Goal: Task Accomplishment & Management: Manage account settings

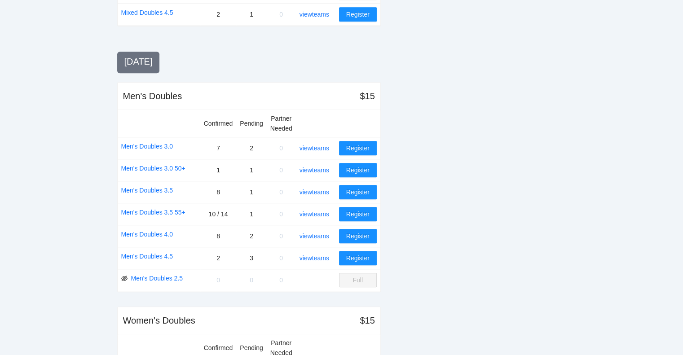
scroll to position [806, 0]
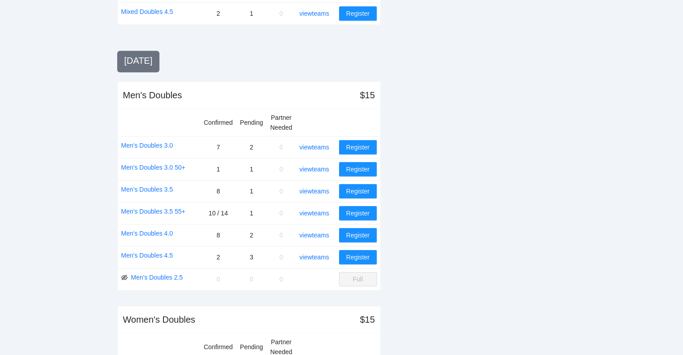
click at [319, 164] on div "view teams" at bounding box center [318, 169] width 36 height 10
click at [320, 166] on link "view teams" at bounding box center [315, 169] width 30 height 7
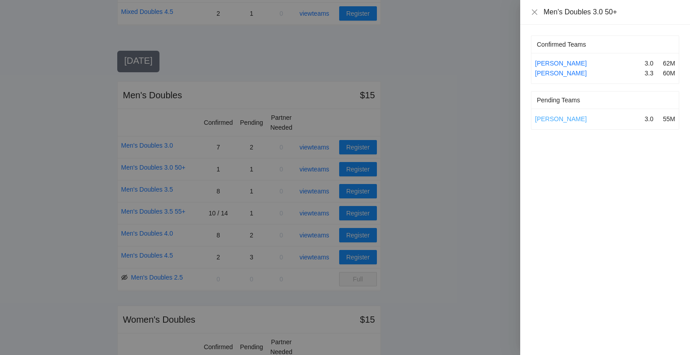
click at [563, 118] on link "[PERSON_NAME]" at bounding box center [561, 118] width 52 height 7
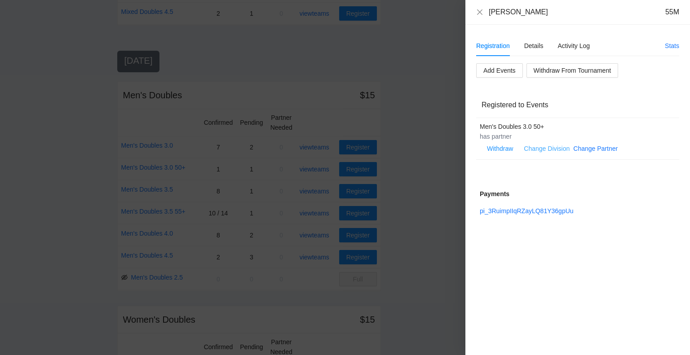
click at [558, 146] on link "Change Division" at bounding box center [547, 148] width 46 height 7
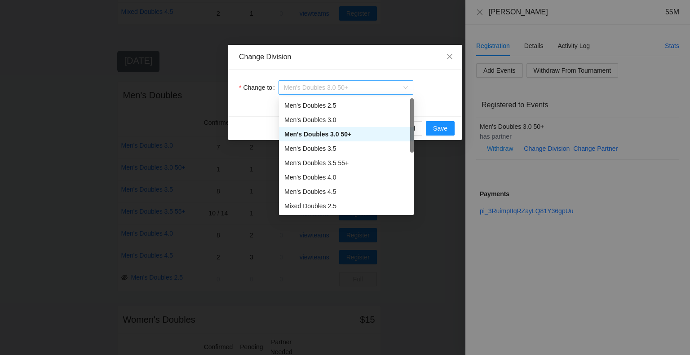
click at [352, 90] on span "Men's Doubles 3.0 50+" at bounding box center [346, 87] width 124 height 13
click at [314, 124] on div "Men's Doubles 3.0" at bounding box center [346, 120] width 124 height 10
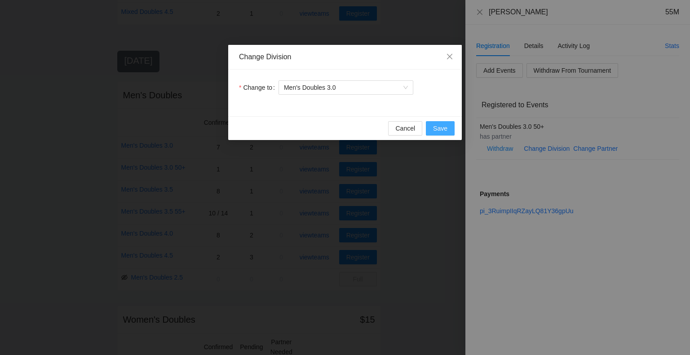
click at [435, 126] on span "Save" at bounding box center [440, 129] width 14 height 10
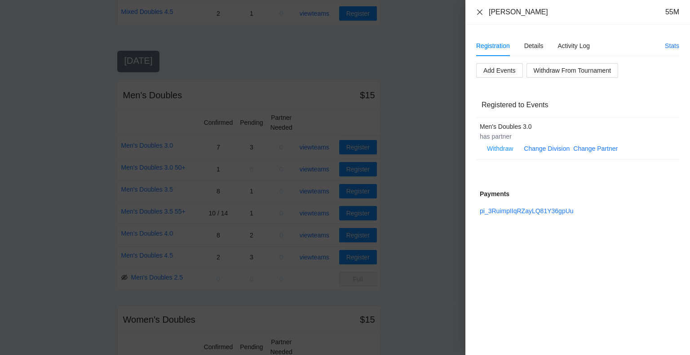
click at [478, 13] on icon "close" at bounding box center [479, 12] width 7 height 7
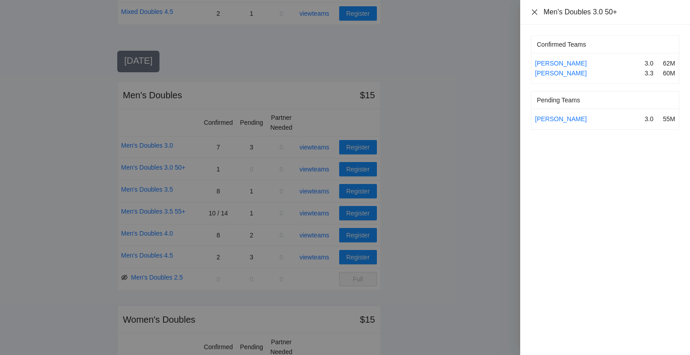
click at [535, 15] on icon "close" at bounding box center [534, 12] width 7 height 7
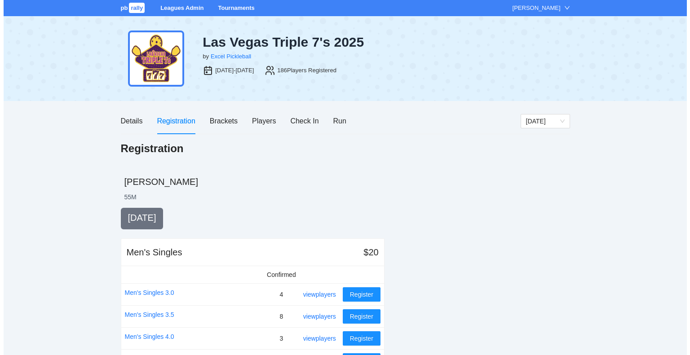
scroll to position [806, 0]
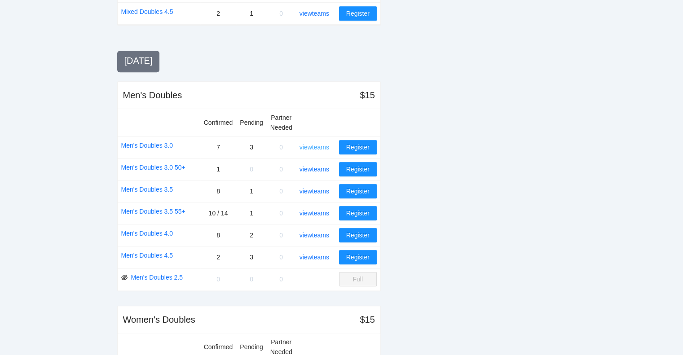
click at [319, 145] on link "view teams" at bounding box center [315, 147] width 30 height 7
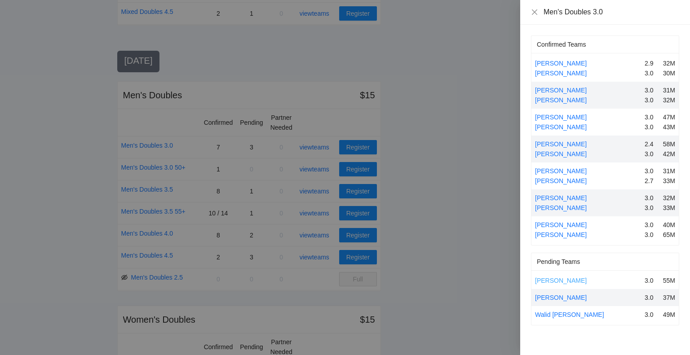
click at [569, 278] on link "[PERSON_NAME]" at bounding box center [561, 280] width 52 height 7
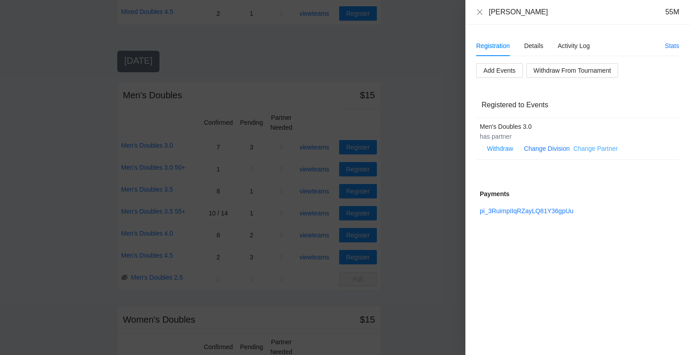
click at [588, 148] on link "Change Partner" at bounding box center [595, 148] width 44 height 7
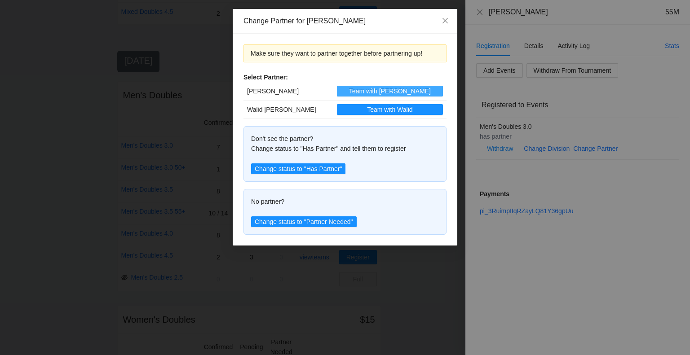
click at [392, 94] on span "Team with [PERSON_NAME]" at bounding box center [390, 91] width 82 height 10
click at [446, 18] on icon "close" at bounding box center [445, 20] width 7 height 7
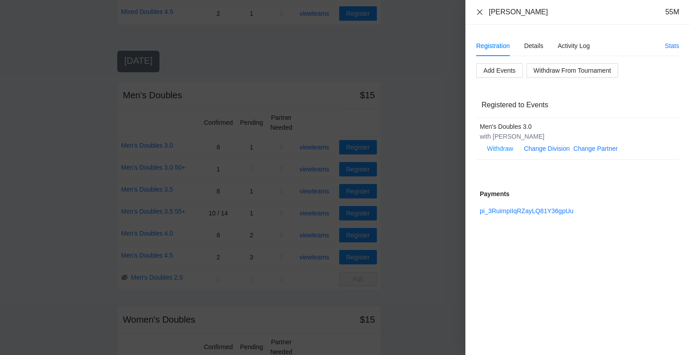
click at [480, 10] on icon "close" at bounding box center [479, 12] width 7 height 7
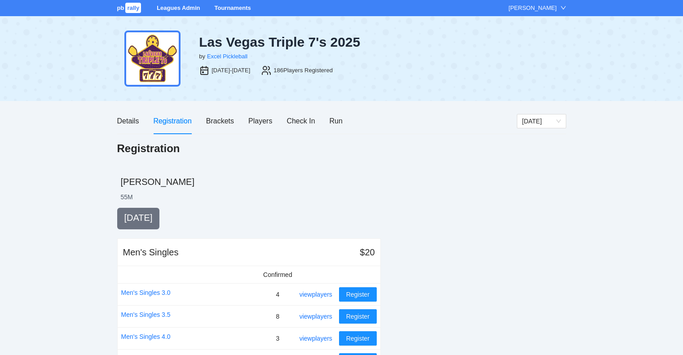
scroll to position [806, 0]
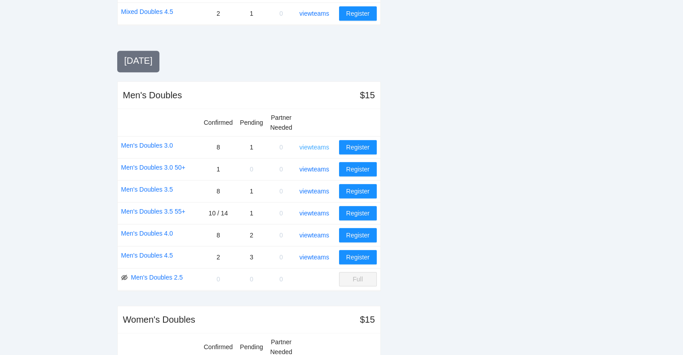
click at [314, 144] on link "view teams" at bounding box center [315, 147] width 30 height 7
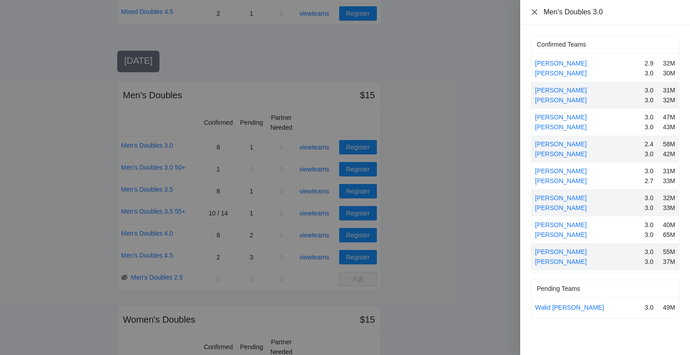
click at [536, 12] on icon "close" at bounding box center [534, 12] width 7 height 7
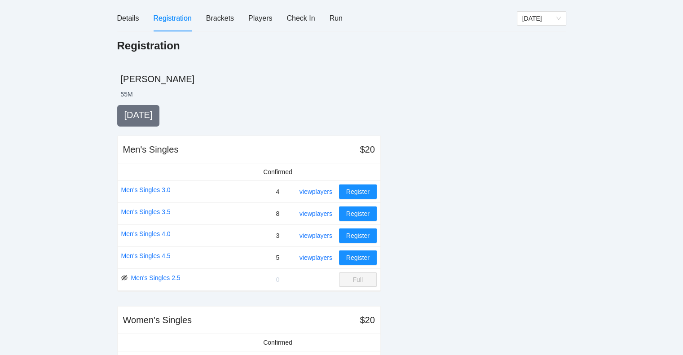
scroll to position [0, 0]
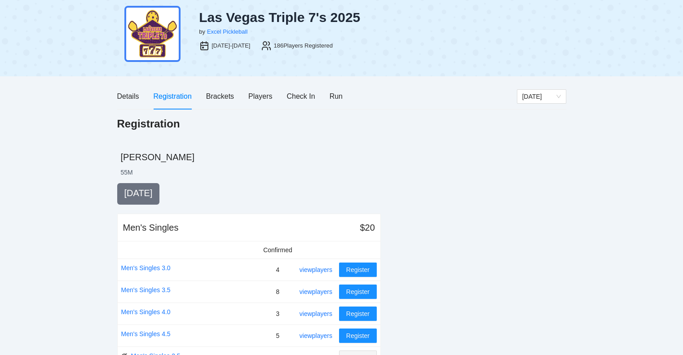
scroll to position [22, 0]
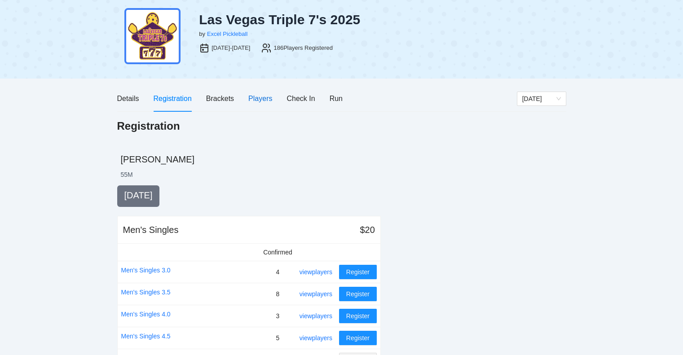
click at [258, 98] on div "Players" at bounding box center [260, 98] width 24 height 11
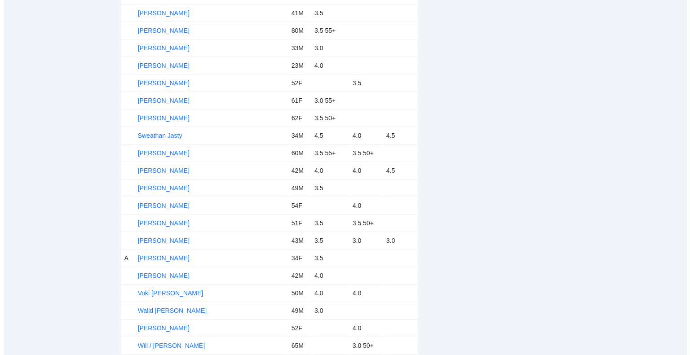
scroll to position [3079, 0]
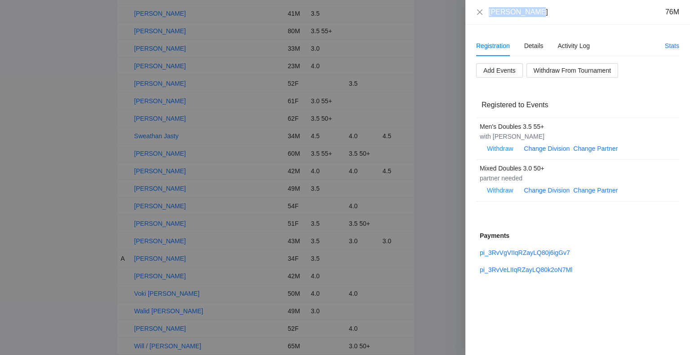
drag, startPoint x: 533, startPoint y: 11, endPoint x: 482, endPoint y: 16, distance: 51.9
click at [482, 16] on div "dale gardner 76M" at bounding box center [577, 12] width 203 height 10
copy div "dale gardner"
click at [541, 191] on link "Change Division" at bounding box center [547, 190] width 46 height 7
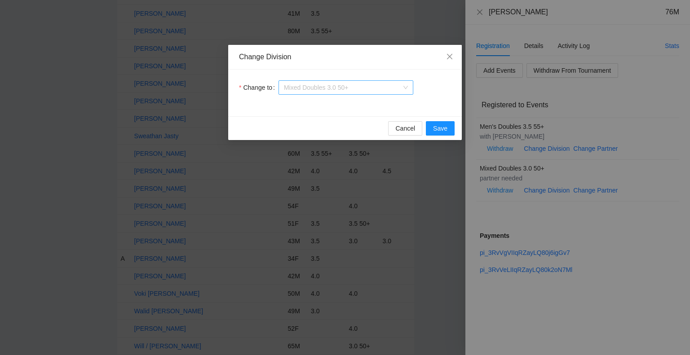
scroll to position [29, 0]
click at [358, 90] on span "Mixed Doubles 3.0 50+" at bounding box center [346, 87] width 124 height 13
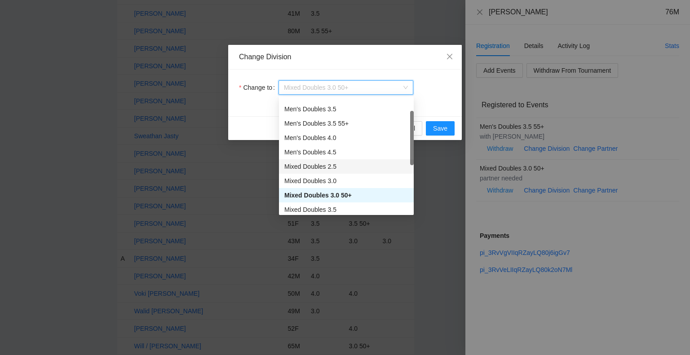
scroll to position [40, 0]
click at [309, 207] on div "Mixed Doubles 3.5" at bounding box center [346, 209] width 124 height 10
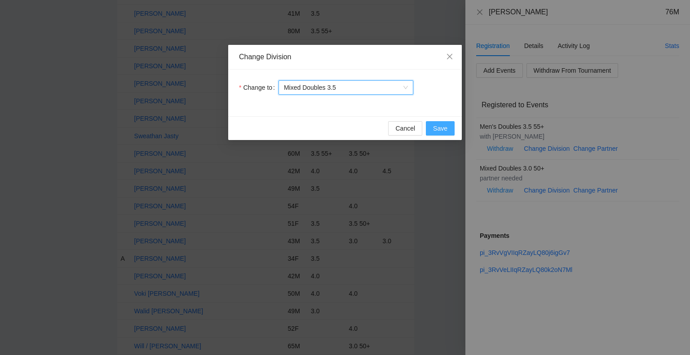
click at [442, 128] on span "Save" at bounding box center [440, 129] width 14 height 10
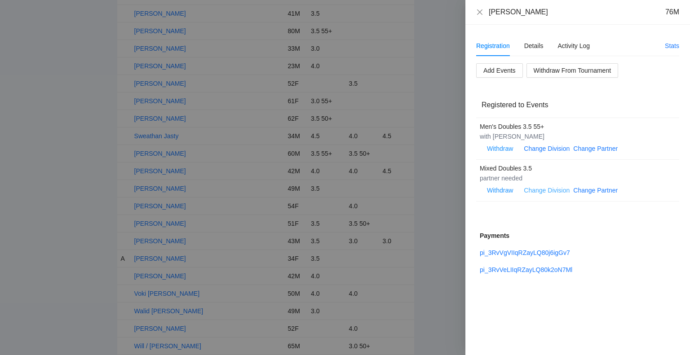
click at [542, 190] on link "Change Division" at bounding box center [547, 190] width 46 height 7
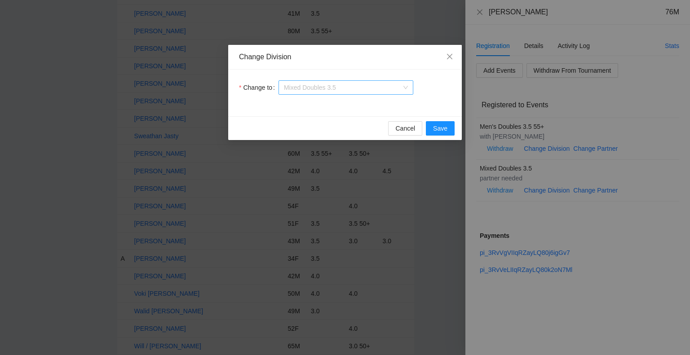
scroll to position [43, 0]
click at [361, 84] on span "Mixed Doubles 3.5" at bounding box center [346, 87] width 124 height 13
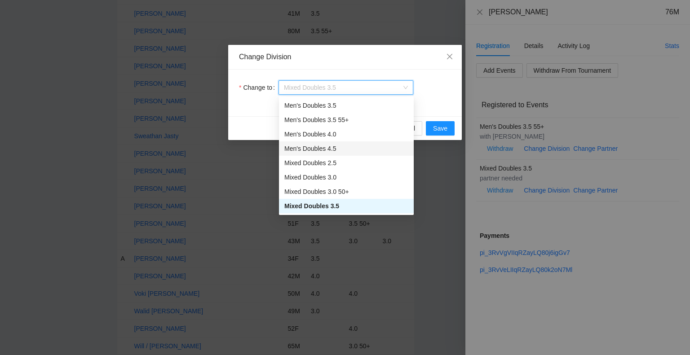
click at [390, 146] on div "Men's Doubles 4.5" at bounding box center [346, 149] width 124 height 10
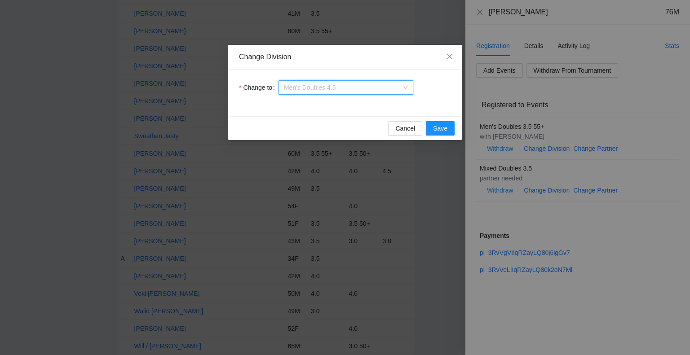
click at [371, 89] on span "Men's Doubles 4.5" at bounding box center [346, 87] width 124 height 13
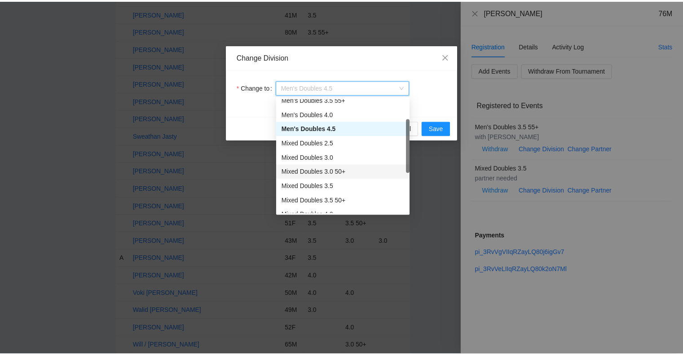
scroll to position [63, 0]
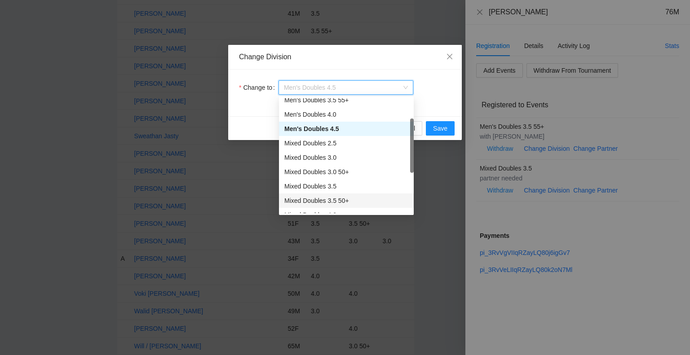
click at [340, 200] on div "Mixed Doubles 3.5 50+" at bounding box center [346, 201] width 124 height 10
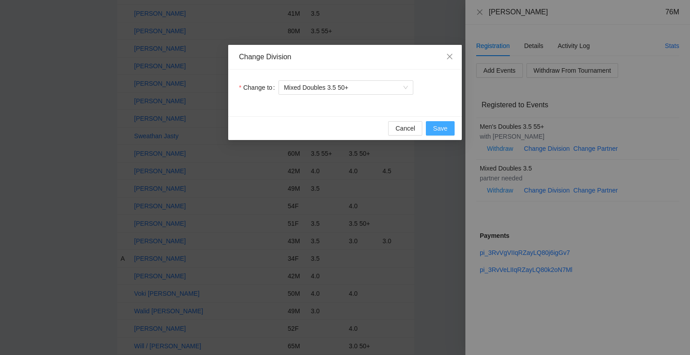
click at [440, 126] on span "Save" at bounding box center [440, 129] width 14 height 10
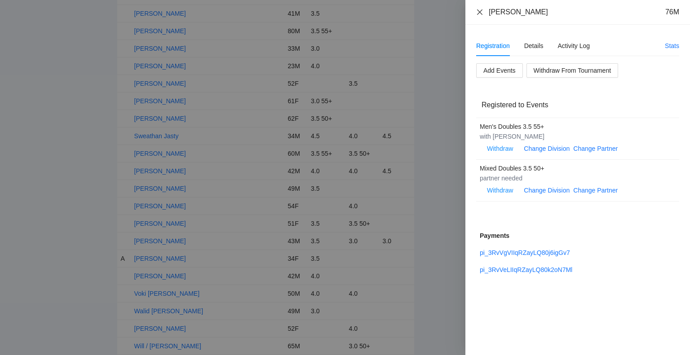
click at [477, 11] on icon "close" at bounding box center [479, 12] width 7 height 7
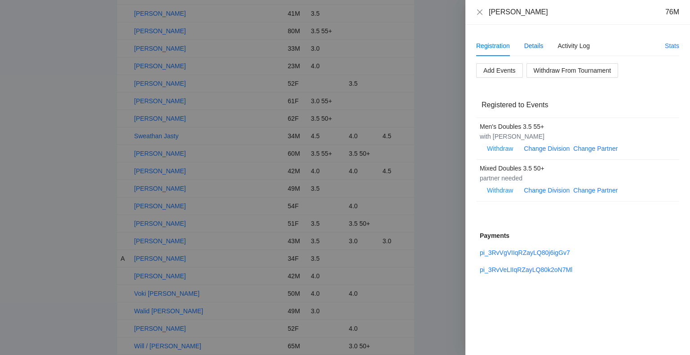
click at [536, 45] on div "Details" at bounding box center [533, 46] width 19 height 10
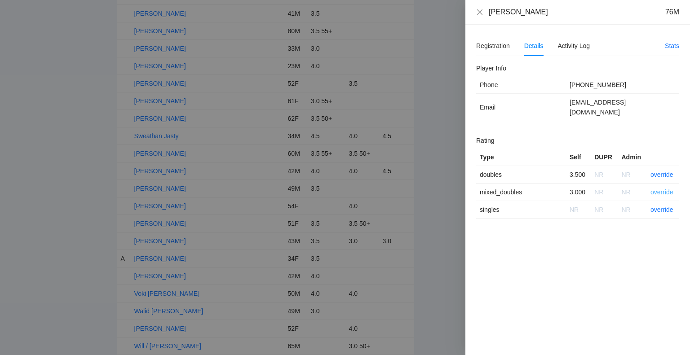
click at [660, 189] on link "override" at bounding box center [662, 192] width 23 height 7
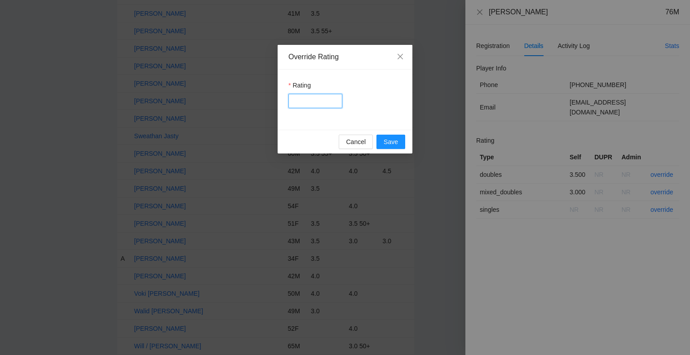
click at [320, 102] on input "Rating" at bounding box center [315, 101] width 54 height 14
type input "***"
click at [389, 140] on span "Save" at bounding box center [391, 142] width 14 height 10
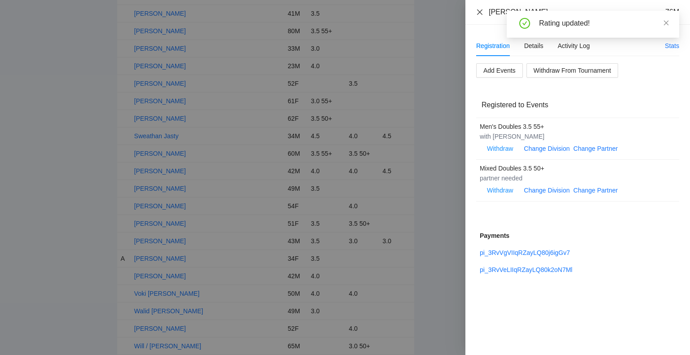
click at [480, 13] on icon "close" at bounding box center [479, 11] width 5 height 5
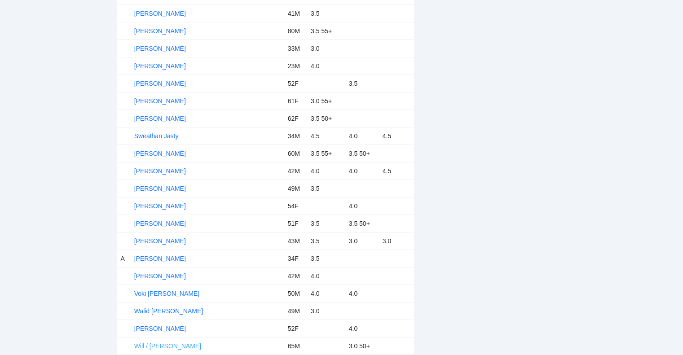
click at [162, 343] on link "Will / Ron Anderson" at bounding box center [167, 346] width 67 height 7
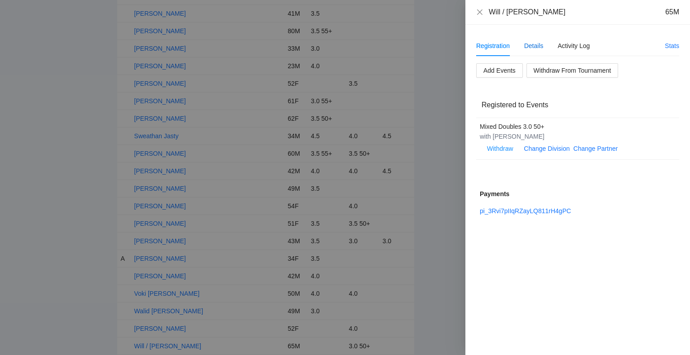
click at [533, 43] on div "Details" at bounding box center [533, 46] width 19 height 10
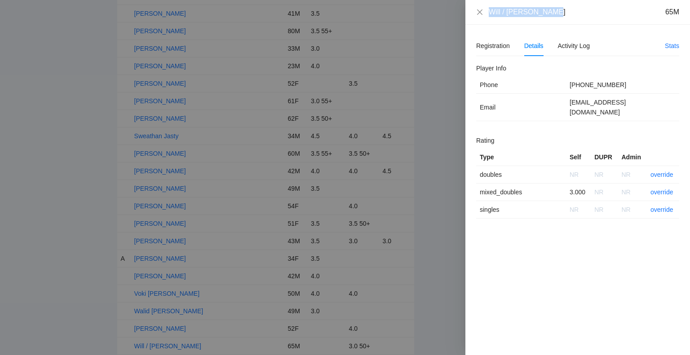
drag, startPoint x: 553, startPoint y: 15, endPoint x: 487, endPoint y: 16, distance: 66.5
click at [487, 16] on div "Will / Ron Anderson 65M" at bounding box center [577, 12] width 203 height 10
copy div "Will / Ron Anderson"
click at [662, 189] on link "override" at bounding box center [662, 192] width 23 height 7
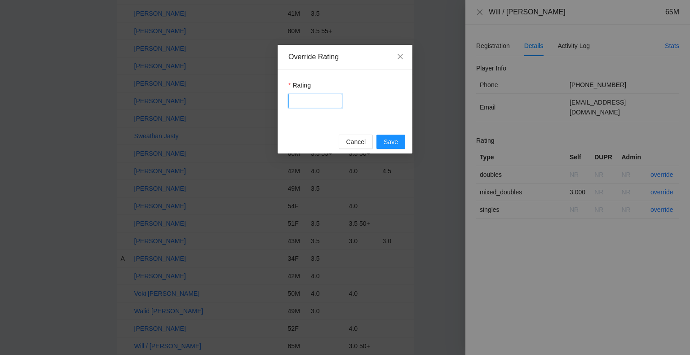
click at [327, 103] on input "Rating" at bounding box center [315, 101] width 54 height 14
type input "***"
click at [390, 142] on span "Save" at bounding box center [391, 142] width 14 height 10
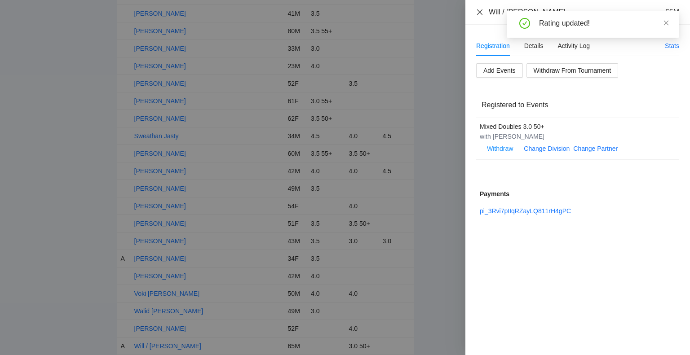
click at [480, 10] on icon "close" at bounding box center [479, 12] width 7 height 7
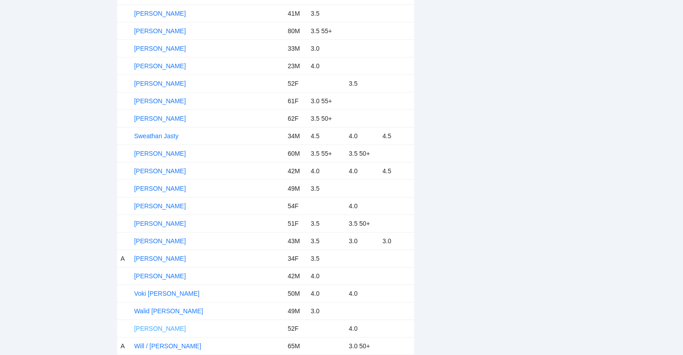
click at [148, 325] on link "Wenxiu Lin" at bounding box center [160, 328] width 52 height 7
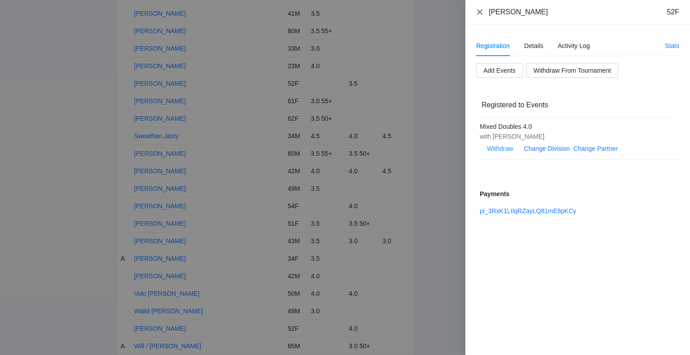
click at [480, 13] on icon "close" at bounding box center [479, 11] width 5 height 5
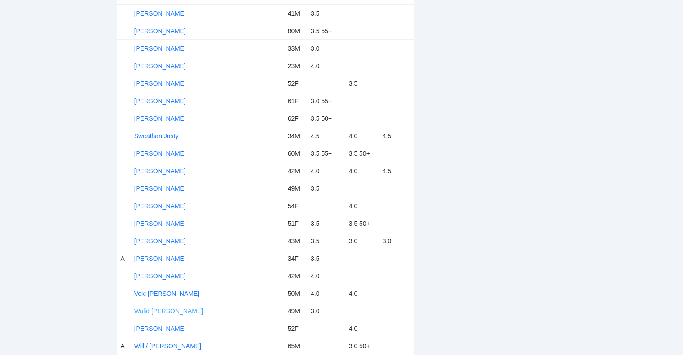
click at [151, 308] on link "Walid [PERSON_NAME]" at bounding box center [168, 311] width 69 height 7
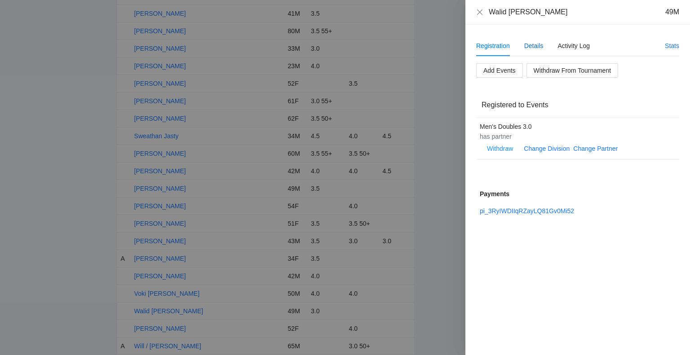
click at [532, 44] on div "Details" at bounding box center [533, 46] width 19 height 10
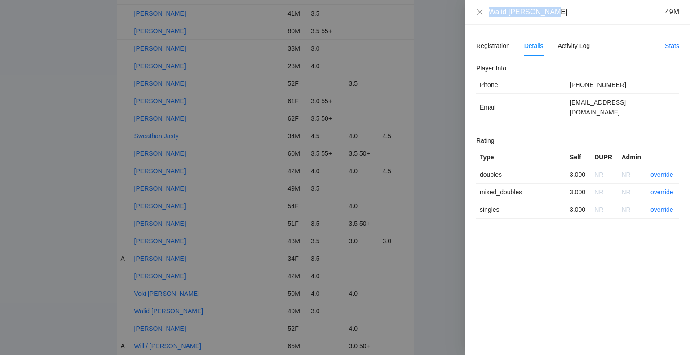
drag, startPoint x: 555, startPoint y: 10, endPoint x: 485, endPoint y: 19, distance: 71.2
click at [485, 19] on div "Walid Ben Asheher 49M" at bounding box center [577, 12] width 225 height 25
copy div "Walid [PERSON_NAME]"
click at [658, 171] on link "override" at bounding box center [662, 174] width 23 height 7
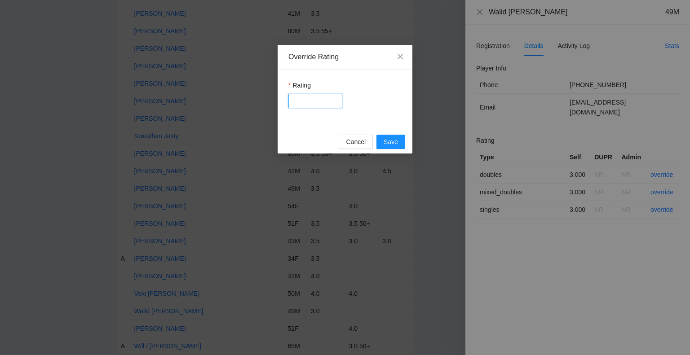
click at [309, 100] on input "Rating" at bounding box center [315, 101] width 54 height 14
type input "***"
click at [386, 141] on span "Save" at bounding box center [391, 142] width 14 height 10
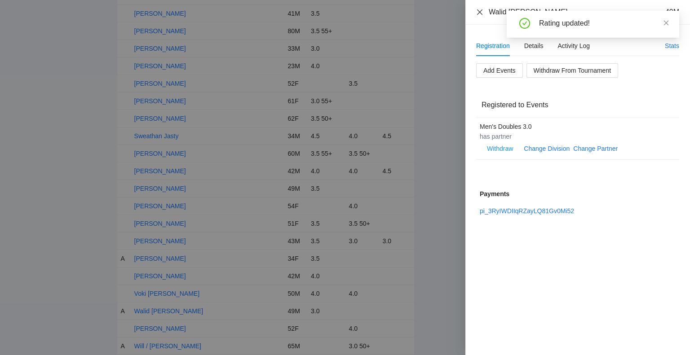
click at [479, 11] on icon "close" at bounding box center [479, 11] width 5 height 5
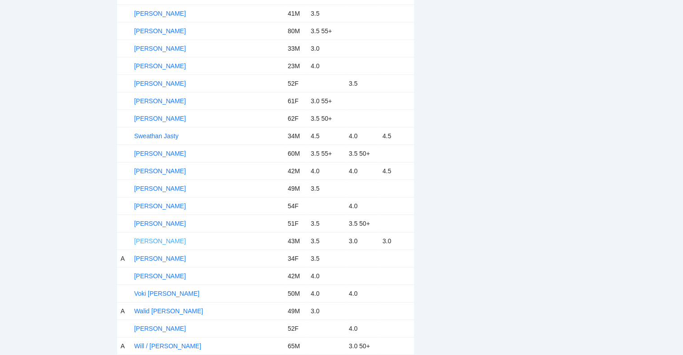
click at [147, 238] on link "Travis Hong" at bounding box center [160, 241] width 52 height 7
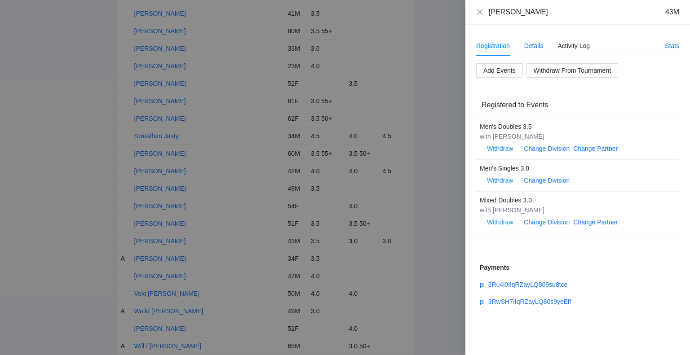
click at [537, 45] on div "Details" at bounding box center [533, 46] width 19 height 10
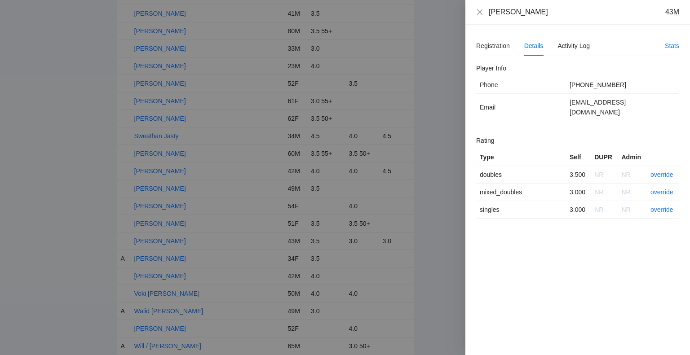
click at [533, 9] on div "Travis Hong 43M" at bounding box center [584, 12] width 190 height 10
drag, startPoint x: 530, startPoint y: 10, endPoint x: 489, endPoint y: 14, distance: 41.0
click at [489, 14] on div "Travis Hong 43M" at bounding box center [584, 12] width 190 height 10
copy div "Travis Hong"
click at [656, 171] on link "override" at bounding box center [662, 174] width 23 height 7
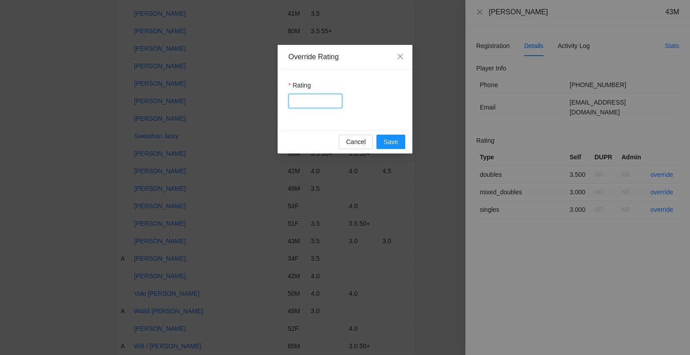
click at [318, 102] on input "Rating" at bounding box center [315, 101] width 54 height 14
type input "****"
click at [386, 139] on span "Save" at bounding box center [391, 142] width 14 height 10
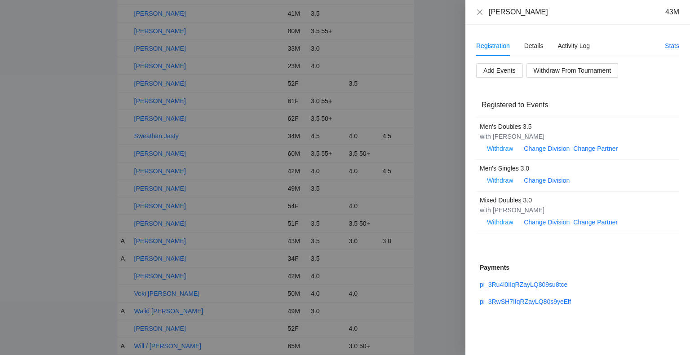
click at [537, 44] on div "Details" at bounding box center [533, 46] width 19 height 10
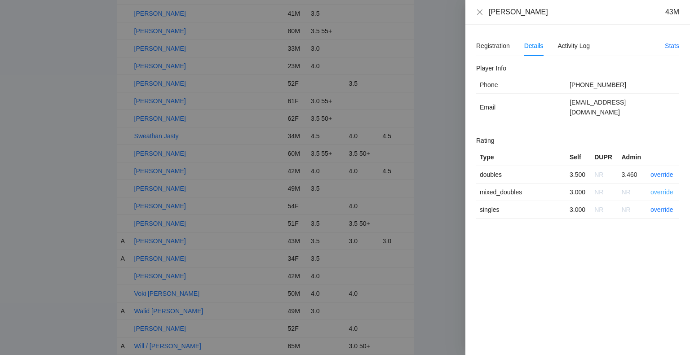
click at [659, 189] on link "override" at bounding box center [662, 192] width 23 height 7
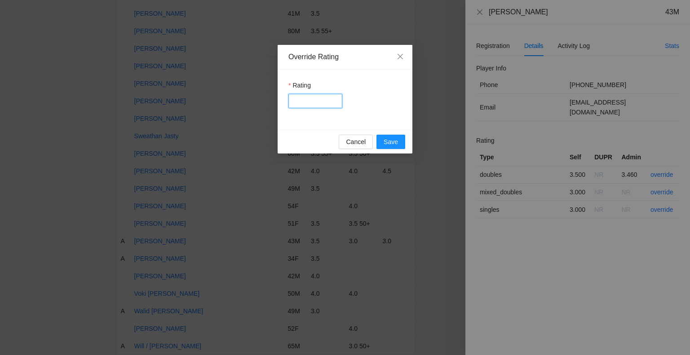
click at [312, 102] on input "Rating" at bounding box center [315, 101] width 54 height 14
type input "***"
click at [390, 143] on span "Save" at bounding box center [391, 142] width 14 height 10
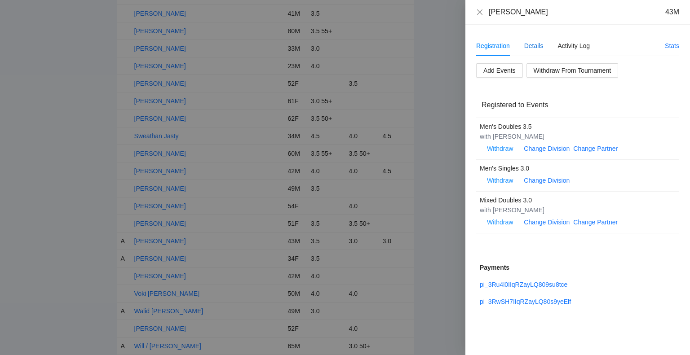
click at [531, 49] on div "Details" at bounding box center [533, 46] width 19 height 10
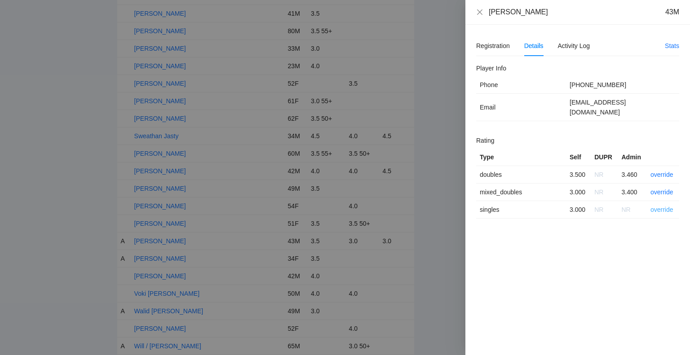
click at [657, 206] on link "override" at bounding box center [662, 209] width 23 height 7
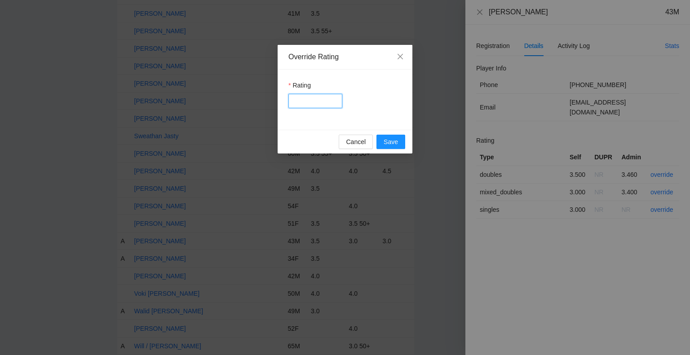
click at [320, 104] on input "Rating" at bounding box center [315, 101] width 54 height 14
type input "***"
click at [392, 139] on span "Save" at bounding box center [391, 142] width 14 height 10
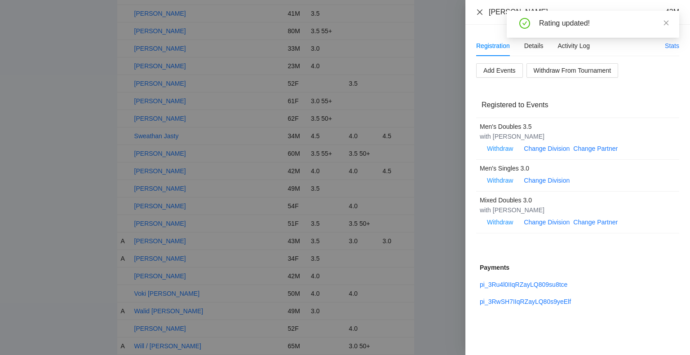
click at [480, 10] on icon "close" at bounding box center [479, 12] width 7 height 7
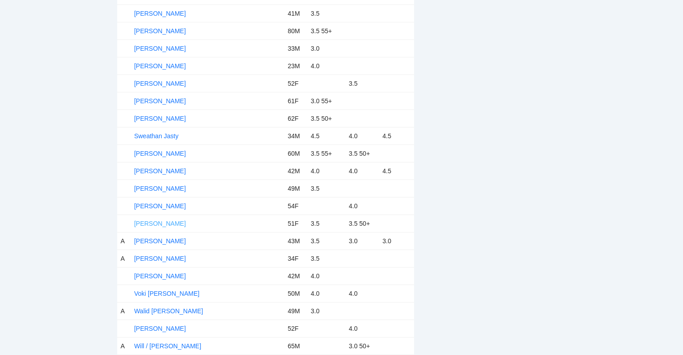
click at [167, 220] on link "Tracy Shouse" at bounding box center [160, 223] width 52 height 7
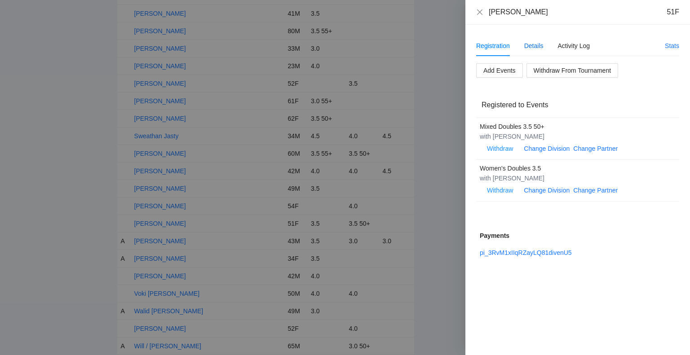
click at [530, 43] on div "Details" at bounding box center [533, 46] width 19 height 10
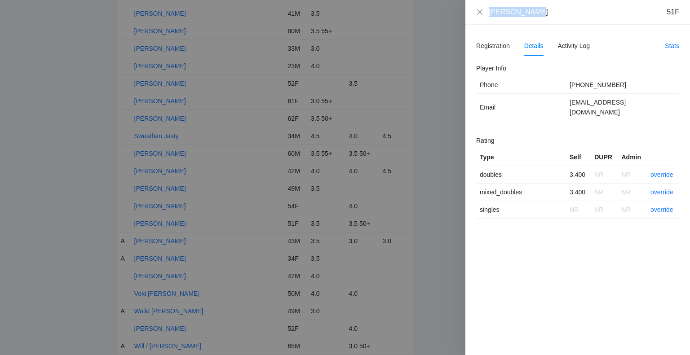
drag, startPoint x: 536, startPoint y: 16, endPoint x: 482, endPoint y: 22, distance: 54.7
click at [482, 22] on div "Tracy Shouse 51F" at bounding box center [577, 12] width 225 height 25
copy div "Tracy Shouse"
click at [663, 171] on link "override" at bounding box center [662, 174] width 23 height 7
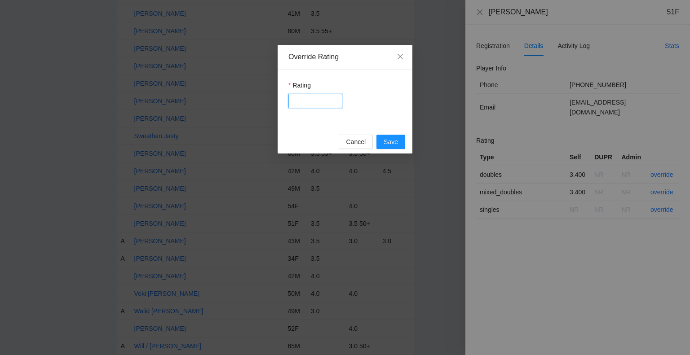
click at [324, 103] on input "Rating" at bounding box center [315, 101] width 54 height 14
type input "***"
click at [391, 140] on span "Save" at bounding box center [391, 142] width 14 height 10
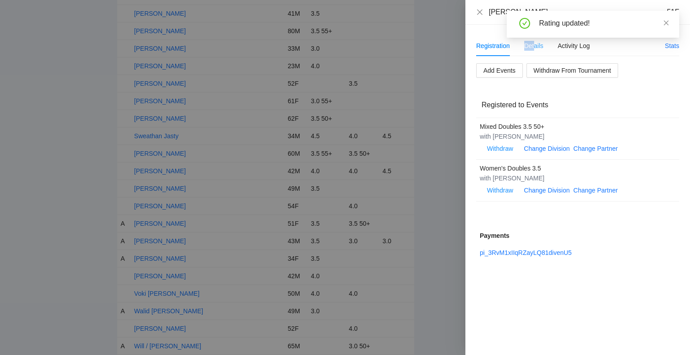
drag, startPoint x: 523, startPoint y: 45, endPoint x: 534, endPoint y: 45, distance: 11.2
click at [534, 45] on div "Registration Details Activity Log" at bounding box center [533, 45] width 114 height 21
click at [534, 45] on div "Details" at bounding box center [533, 46] width 19 height 10
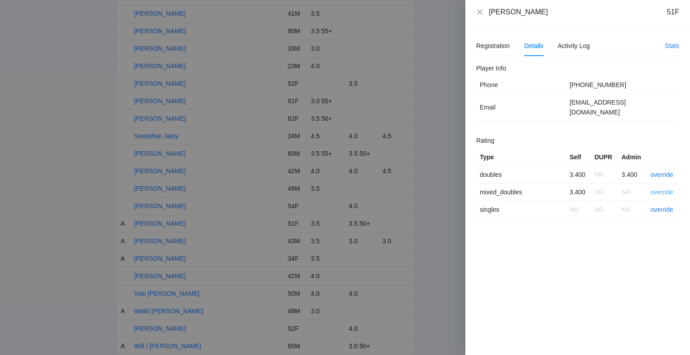
click at [661, 189] on link "override" at bounding box center [662, 192] width 23 height 7
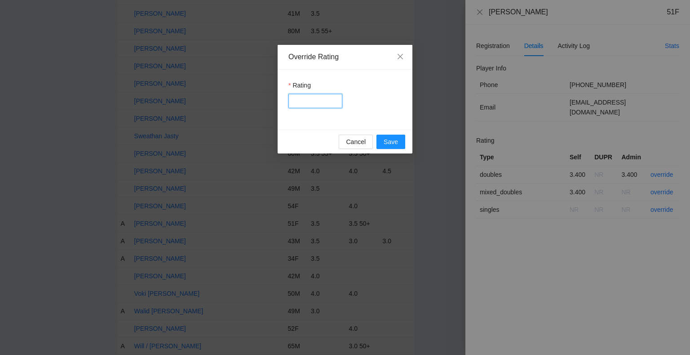
click at [305, 102] on input "Rating" at bounding box center [315, 101] width 54 height 14
type input "***"
click at [388, 137] on span "Save" at bounding box center [391, 142] width 14 height 10
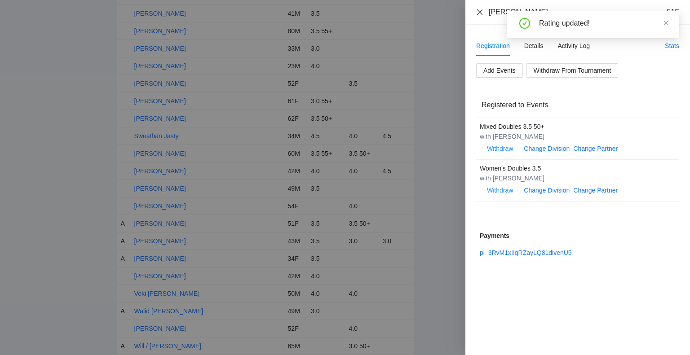
click at [479, 11] on icon "close" at bounding box center [479, 12] width 7 height 7
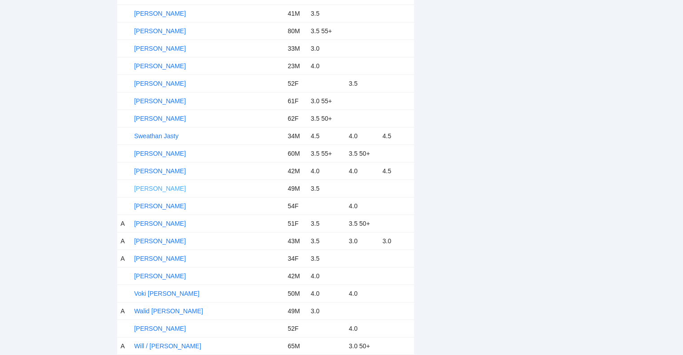
click at [158, 185] on link "Tim Unick" at bounding box center [160, 188] width 52 height 7
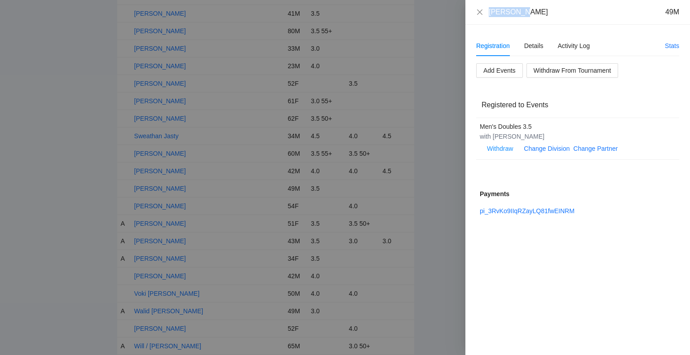
drag, startPoint x: 531, startPoint y: 13, endPoint x: 486, endPoint y: 18, distance: 45.1
click at [486, 18] on div "Tim Unick 49M" at bounding box center [577, 12] width 225 height 25
copy div "Tim Unick"
drag, startPoint x: 553, startPoint y: 133, endPoint x: 494, endPoint y: 140, distance: 59.3
click at [494, 140] on div "with Nathan Cartwright" at bounding box center [573, 137] width 186 height 10
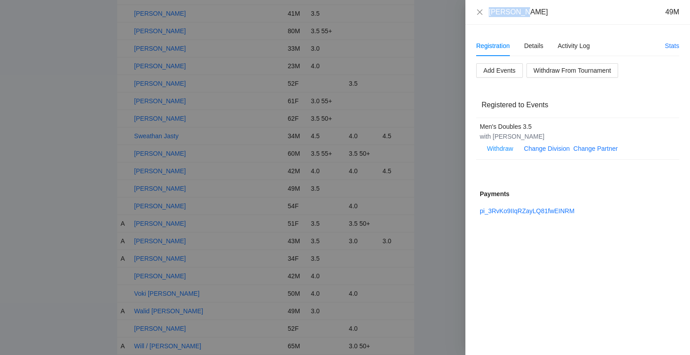
copy div "Nathan Cartwright"
click at [479, 9] on icon "close" at bounding box center [479, 12] width 7 height 7
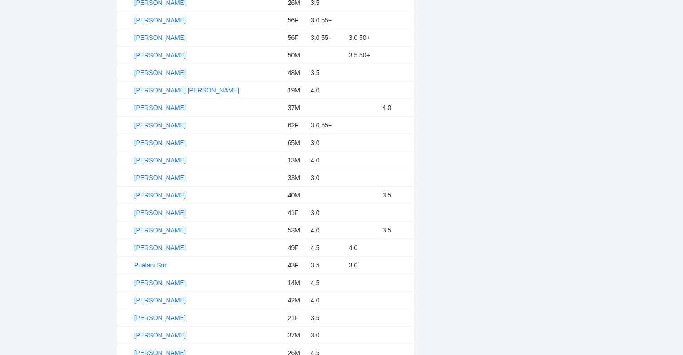
scroll to position [2581, 0]
click at [167, 70] on link "Nathan Cartwright" at bounding box center [160, 73] width 52 height 7
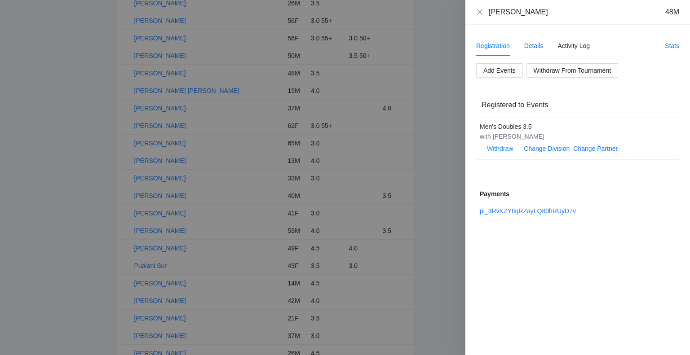
click at [535, 43] on div "Details" at bounding box center [533, 46] width 19 height 10
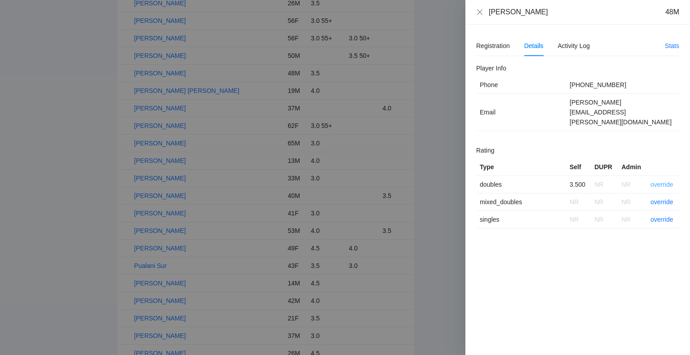
click at [663, 181] on link "override" at bounding box center [662, 184] width 23 height 7
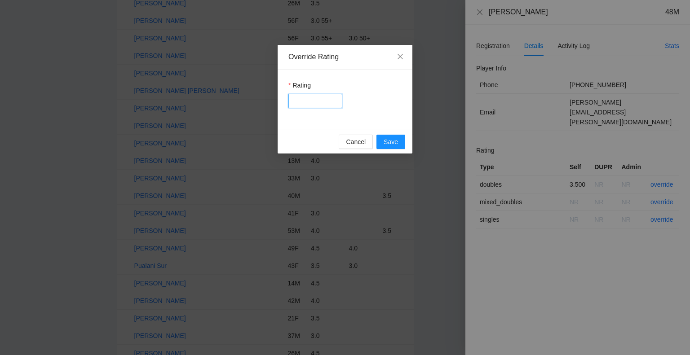
click at [304, 103] on input "Rating" at bounding box center [315, 101] width 54 height 14
type input "***"
click at [392, 138] on span "Save" at bounding box center [391, 142] width 14 height 10
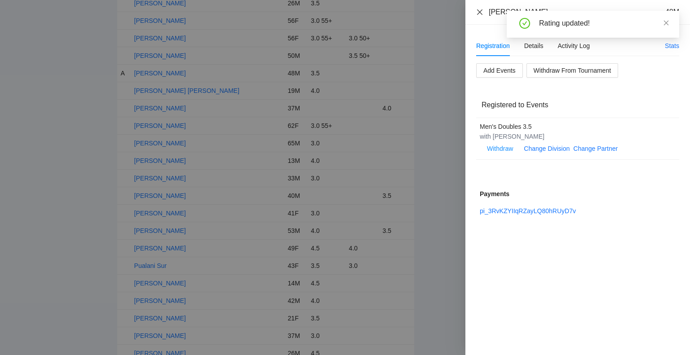
click at [481, 11] on icon "close" at bounding box center [479, 11] width 5 height 5
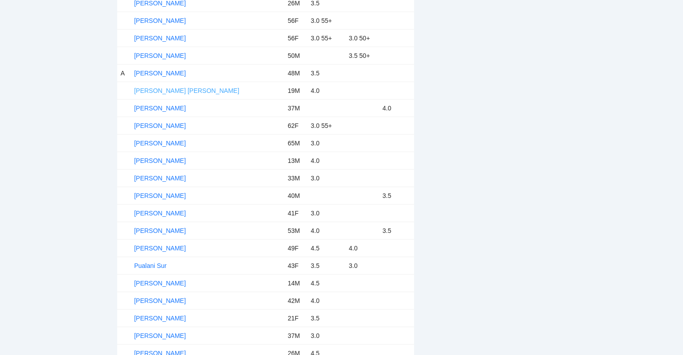
click at [181, 87] on link "Nathan Jr Cartwright" at bounding box center [186, 90] width 105 height 7
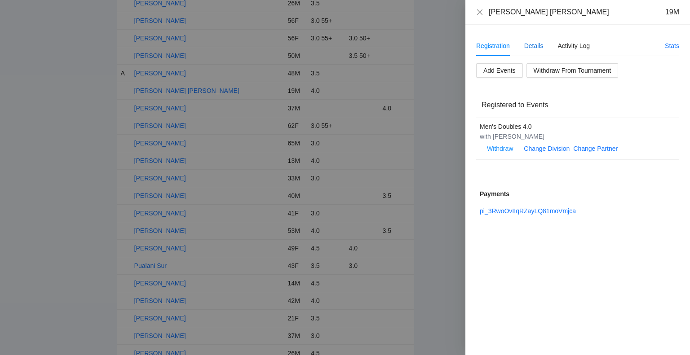
click at [534, 47] on div "Details" at bounding box center [533, 46] width 19 height 10
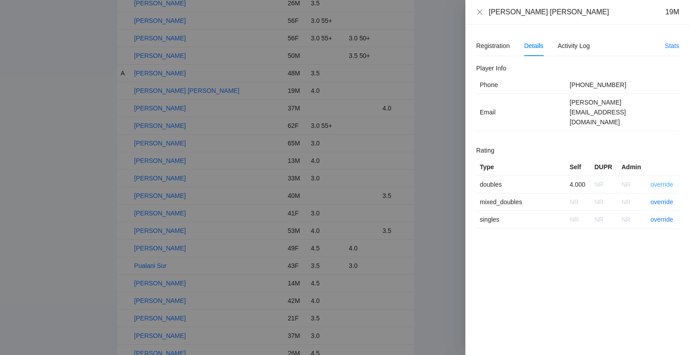
click at [662, 181] on link "override" at bounding box center [662, 184] width 23 height 7
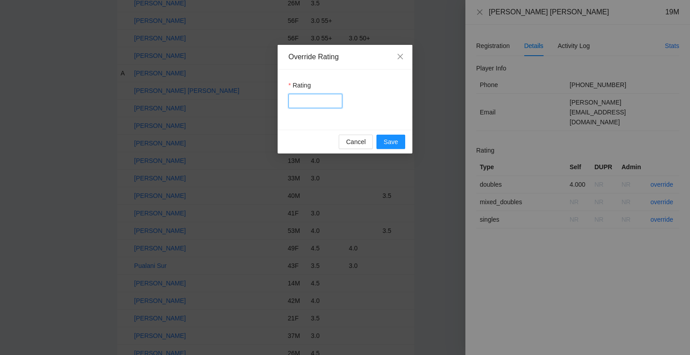
click at [322, 100] on input "Rating" at bounding box center [315, 101] width 54 height 14
type input "****"
click at [389, 143] on span "Save" at bounding box center [391, 142] width 14 height 10
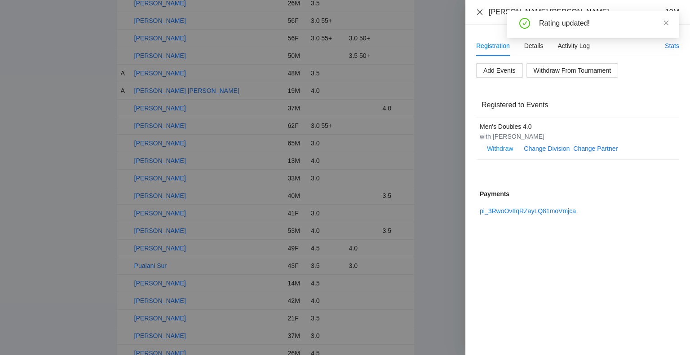
click at [480, 11] on icon "close" at bounding box center [479, 11] width 5 height 5
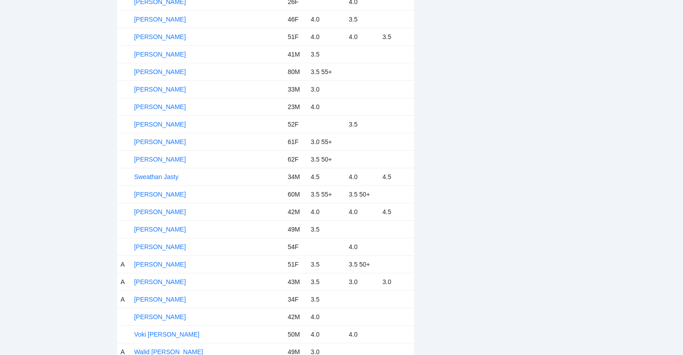
scroll to position [3080, 0]
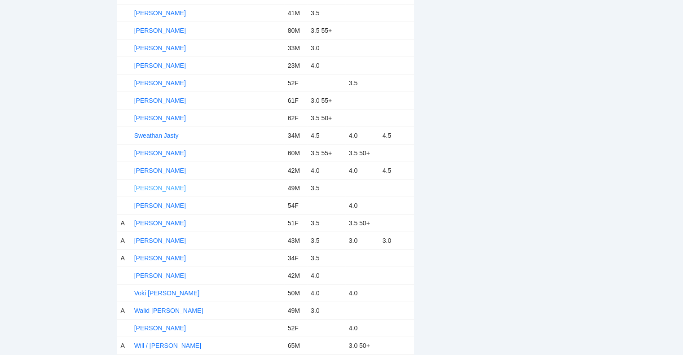
click at [153, 185] on link "Tim Unick" at bounding box center [160, 188] width 52 height 7
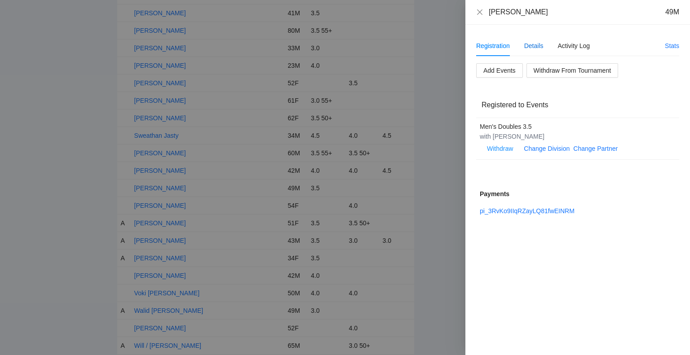
click at [534, 44] on div "Details" at bounding box center [533, 46] width 19 height 10
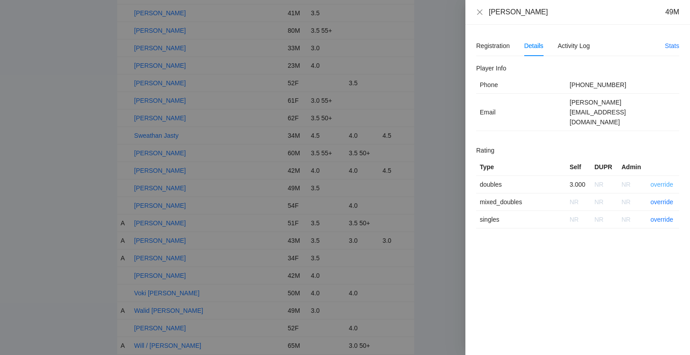
click at [662, 181] on link "override" at bounding box center [662, 184] width 23 height 7
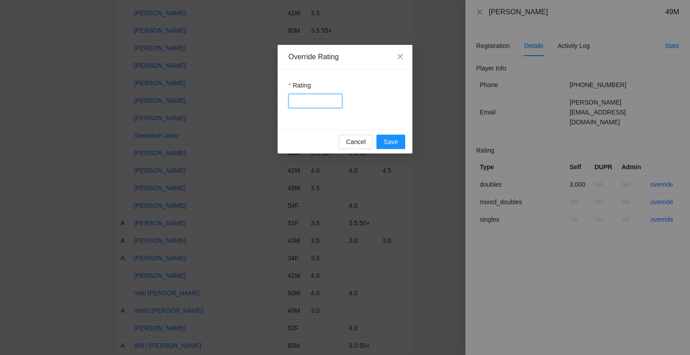
click at [330, 104] on input "Rating" at bounding box center [315, 101] width 54 height 14
type input "***"
click at [395, 137] on span "Save" at bounding box center [391, 142] width 14 height 10
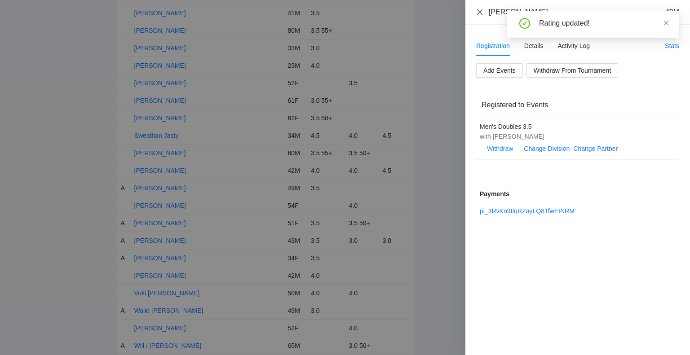
click at [478, 12] on icon "close" at bounding box center [479, 12] width 7 height 7
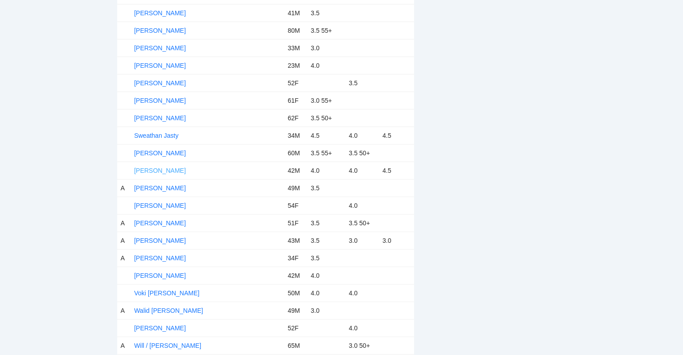
click at [151, 167] on link "Tim Luke" at bounding box center [160, 170] width 52 height 7
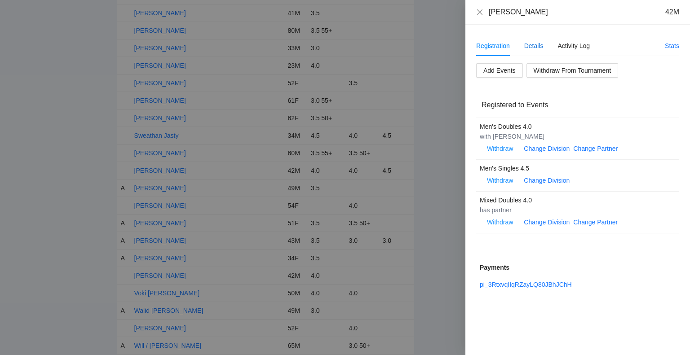
click at [530, 44] on div "Details" at bounding box center [533, 46] width 19 height 10
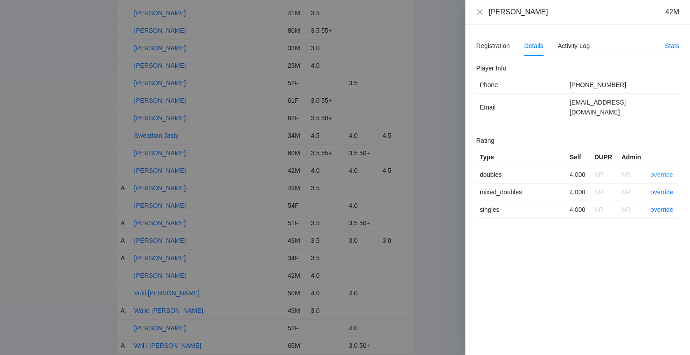
click at [662, 171] on link "override" at bounding box center [662, 174] width 23 height 7
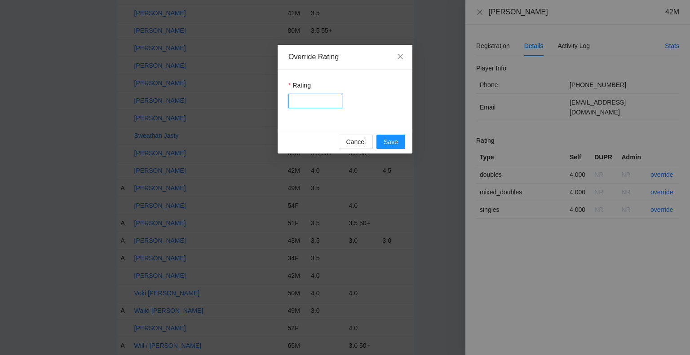
click at [326, 106] on input "Rating" at bounding box center [315, 101] width 54 height 14
type input "***"
click at [389, 138] on span "Save" at bounding box center [391, 142] width 14 height 10
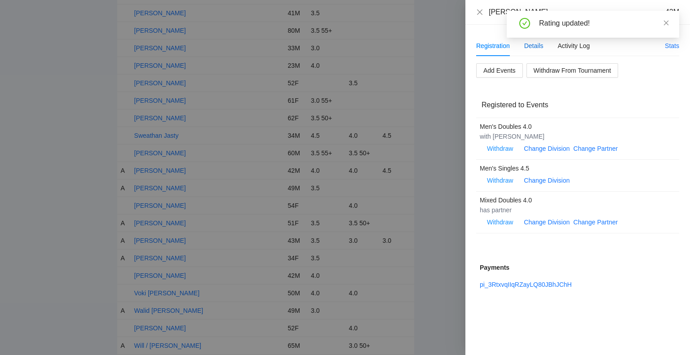
click at [530, 48] on div "Details" at bounding box center [533, 46] width 19 height 10
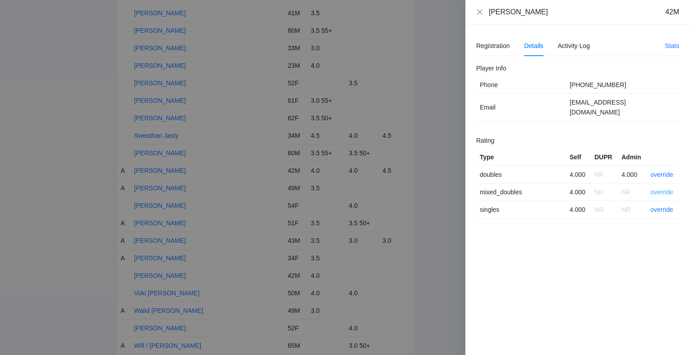
click at [656, 189] on link "override" at bounding box center [662, 192] width 23 height 7
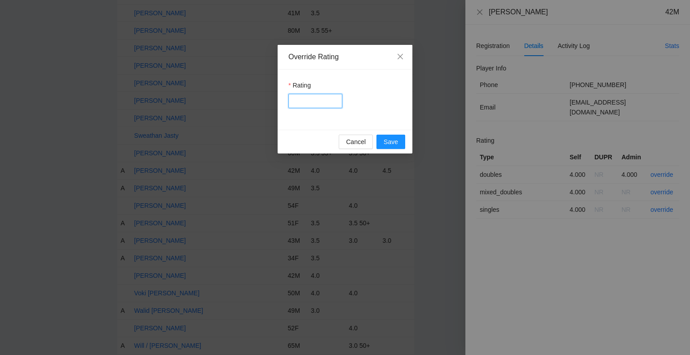
click at [318, 104] on input "Rating" at bounding box center [315, 101] width 54 height 14
type input "***"
click at [393, 142] on span "Save" at bounding box center [391, 142] width 14 height 10
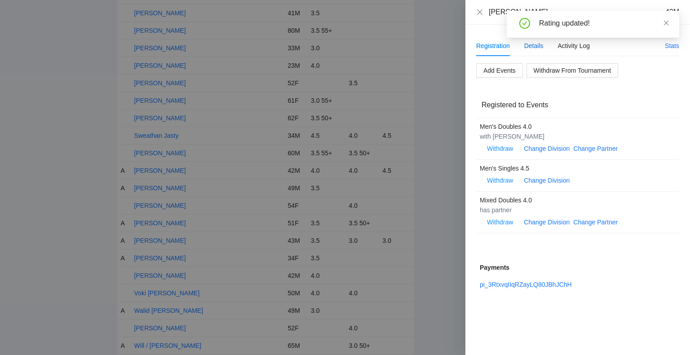
click at [532, 45] on div "Details" at bounding box center [533, 46] width 19 height 10
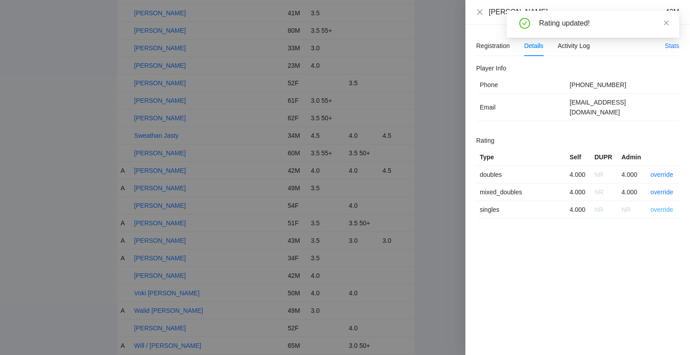
click at [661, 206] on link "override" at bounding box center [662, 209] width 23 height 7
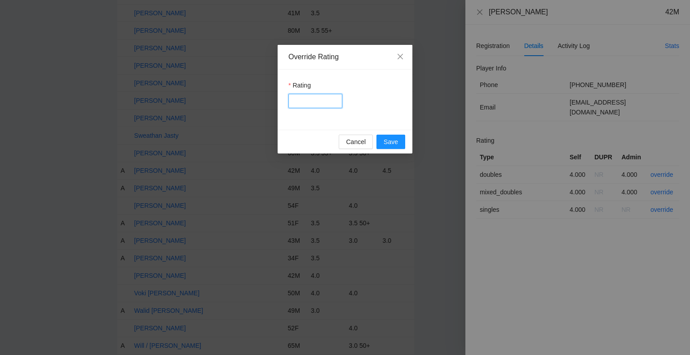
click at [322, 106] on input "Rating" at bounding box center [315, 101] width 54 height 14
type input "***"
click at [388, 144] on span "Save" at bounding box center [391, 142] width 14 height 10
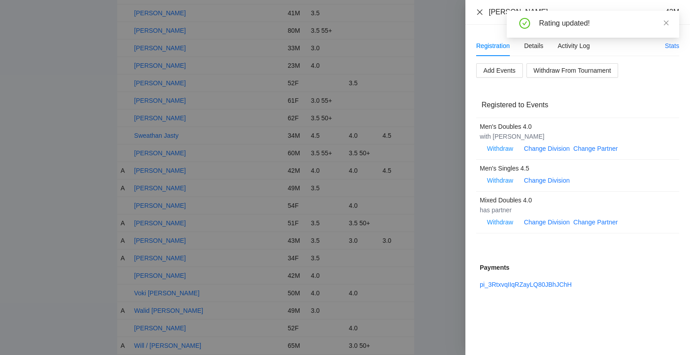
click at [479, 12] on icon "close" at bounding box center [479, 11] width 5 height 5
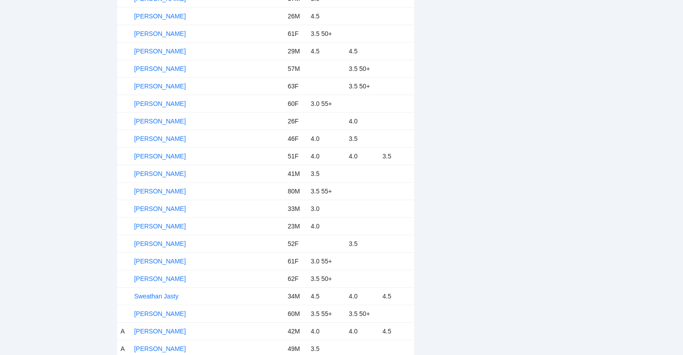
scroll to position [2917, 0]
click at [161, 277] on link "Susan Tighi" at bounding box center [160, 280] width 52 height 7
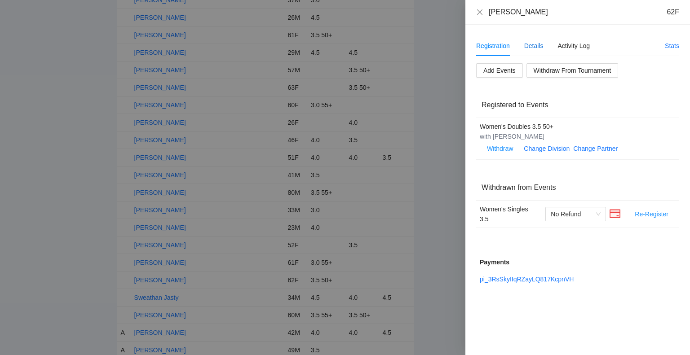
click at [538, 43] on div "Details" at bounding box center [533, 46] width 19 height 10
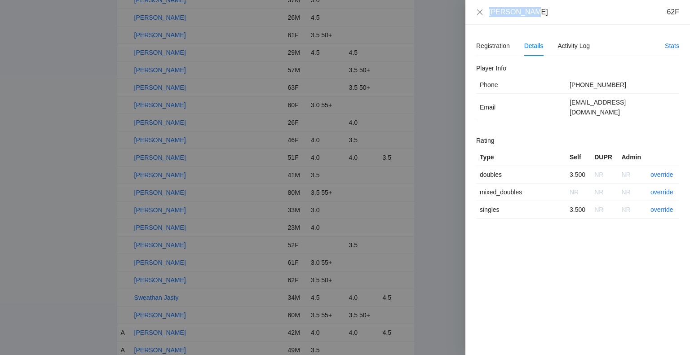
drag, startPoint x: 535, startPoint y: 9, endPoint x: 482, endPoint y: 7, distance: 53.0
click at [482, 7] on div "Susan Tighi 62F" at bounding box center [577, 12] width 203 height 10
copy div "Susan Tighi"
click at [658, 171] on link "override" at bounding box center [662, 174] width 23 height 7
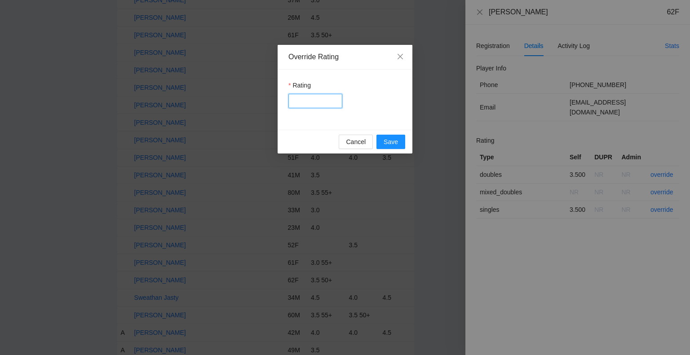
click at [313, 102] on input "Rating" at bounding box center [315, 101] width 54 height 14
type input "***"
click at [396, 138] on span "Save" at bounding box center [391, 142] width 14 height 10
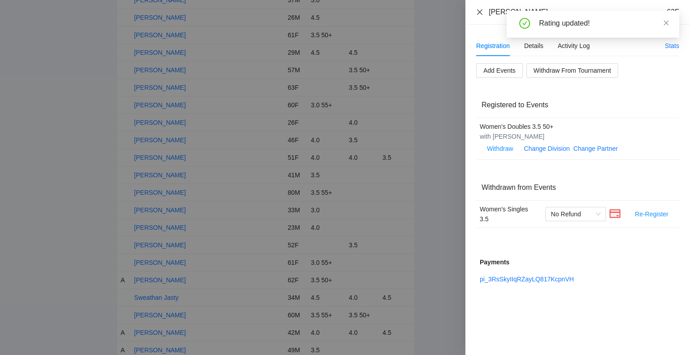
click at [480, 13] on icon "close" at bounding box center [479, 12] width 7 height 7
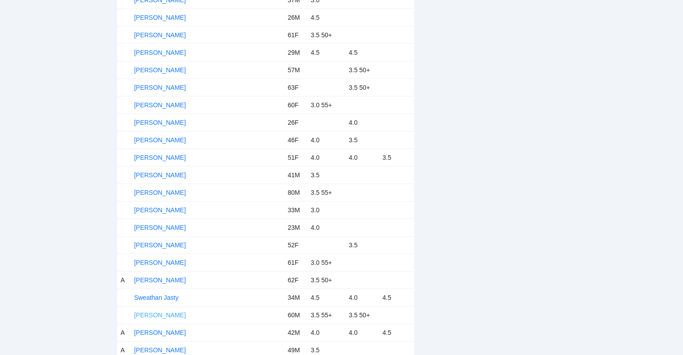
click at [178, 312] on link "Thomas Wagner" at bounding box center [160, 315] width 52 height 7
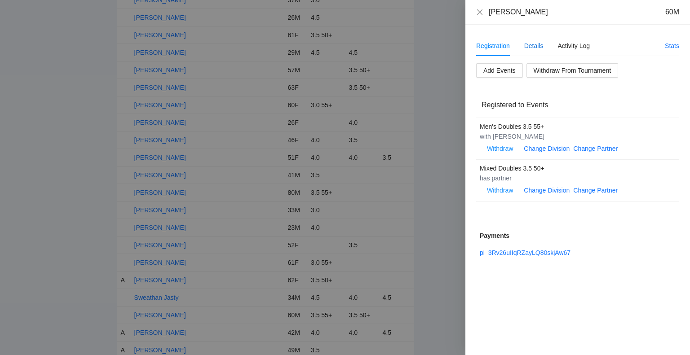
click at [531, 46] on div "Details" at bounding box center [533, 46] width 19 height 10
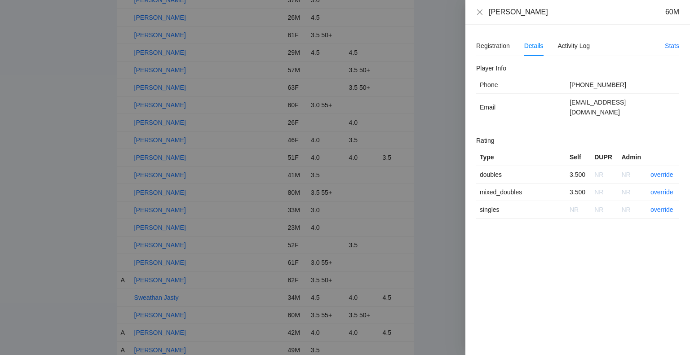
click at [632, 94] on td "twags33@yahoo.com" at bounding box center [622, 107] width 113 height 27
drag, startPoint x: 549, startPoint y: 17, endPoint x: 488, endPoint y: 12, distance: 60.8
click at [488, 12] on div "Thomas Wagner 60M" at bounding box center [577, 12] width 225 height 25
copy div "Thomas Wagner"
click at [656, 171] on link "override" at bounding box center [662, 174] width 23 height 7
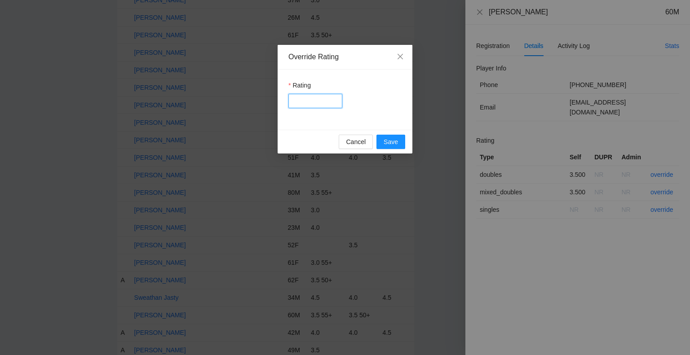
click at [317, 99] on input "Rating" at bounding box center [315, 101] width 54 height 14
type input "***"
click at [392, 141] on span "Save" at bounding box center [391, 142] width 14 height 10
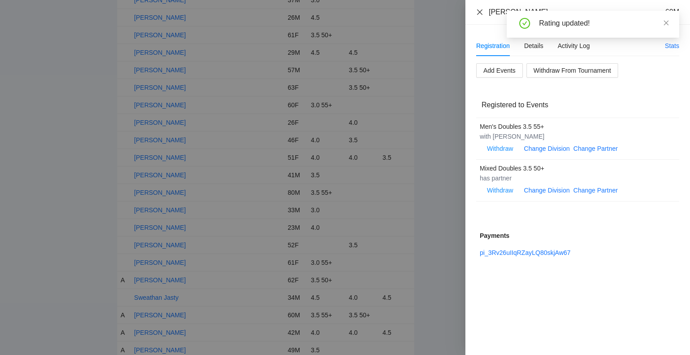
click at [478, 13] on icon "close" at bounding box center [479, 12] width 7 height 7
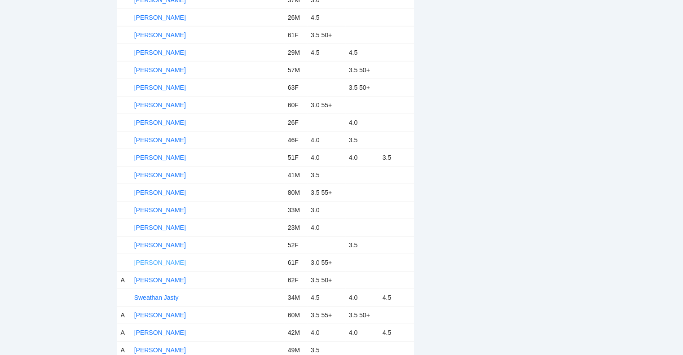
click at [163, 259] on link "Susan Northey" at bounding box center [160, 262] width 52 height 7
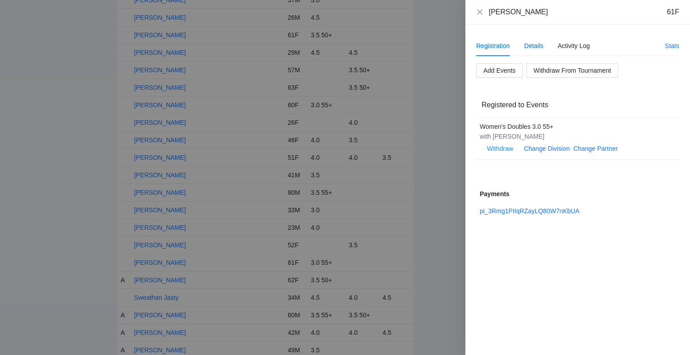
click at [530, 42] on div "Details" at bounding box center [533, 46] width 19 height 10
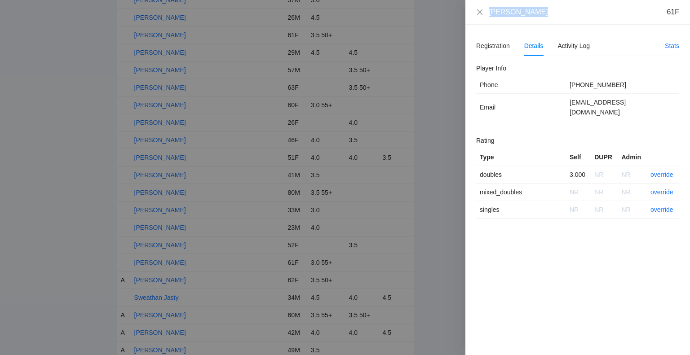
drag, startPoint x: 539, startPoint y: 13, endPoint x: 482, endPoint y: 19, distance: 57.0
click at [482, 19] on div "Susan Northey 61F" at bounding box center [577, 12] width 225 height 25
copy div "Susan Northey"
click at [655, 171] on link "override" at bounding box center [662, 174] width 23 height 7
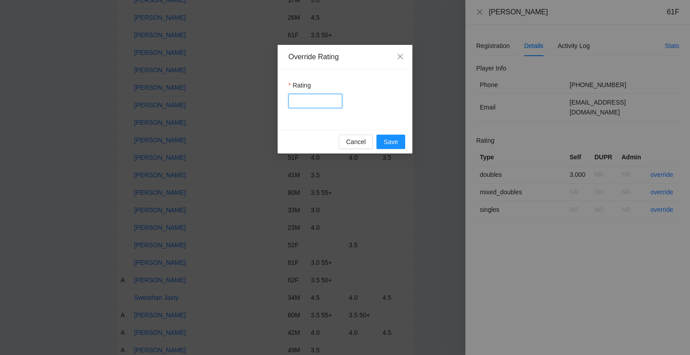
click at [320, 103] on input "Rating" at bounding box center [315, 101] width 54 height 14
type input "***"
click at [392, 143] on span "Save" at bounding box center [391, 142] width 14 height 10
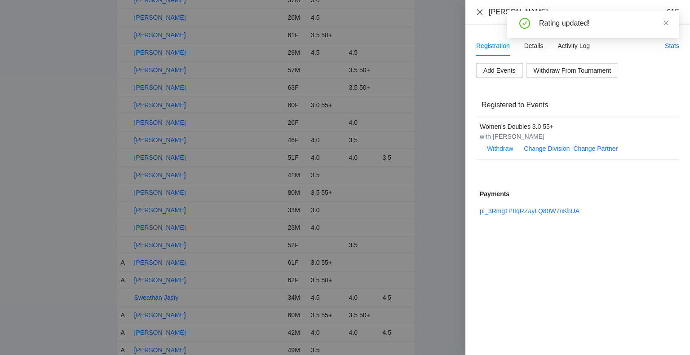
click at [481, 12] on icon "close" at bounding box center [479, 12] width 7 height 7
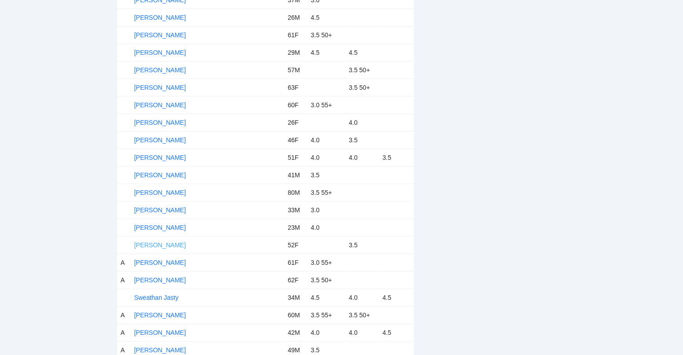
click at [155, 242] on link "Sui Chen" at bounding box center [160, 245] width 52 height 7
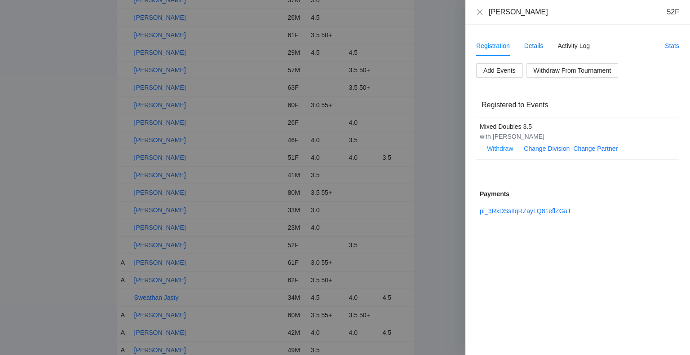
click at [534, 47] on div "Details" at bounding box center [533, 46] width 19 height 10
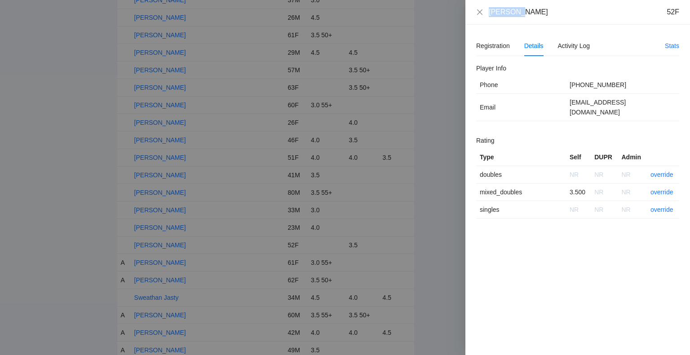
drag, startPoint x: 528, startPoint y: 19, endPoint x: 488, endPoint y: 12, distance: 40.2
click at [488, 12] on div "Sui Chen 52F" at bounding box center [577, 12] width 225 height 25
click at [661, 189] on link "override" at bounding box center [662, 192] width 23 height 7
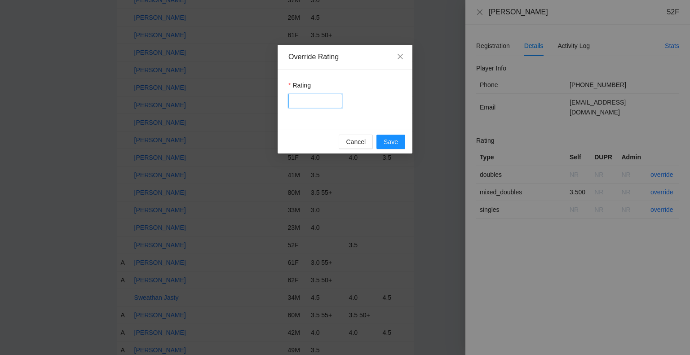
click at [310, 97] on input "Rating" at bounding box center [315, 101] width 54 height 14
type input "***"
click at [390, 147] on span "Save" at bounding box center [391, 142] width 14 height 10
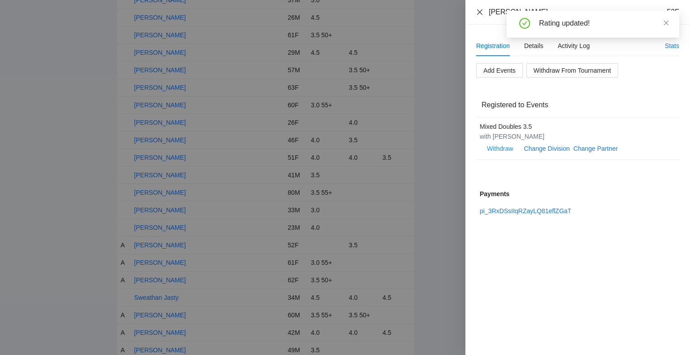
click at [478, 11] on icon "close" at bounding box center [479, 12] width 7 height 7
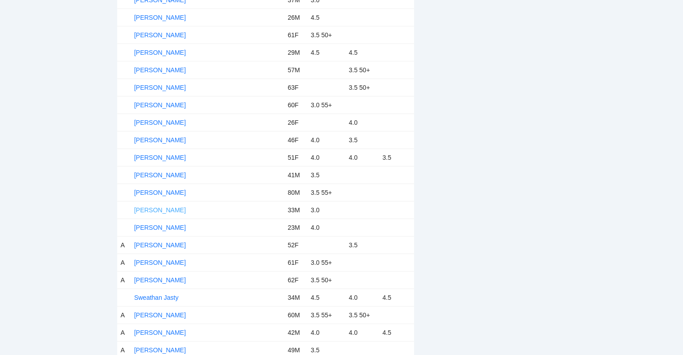
click at [164, 207] on link "[PERSON_NAME]" at bounding box center [160, 210] width 52 height 7
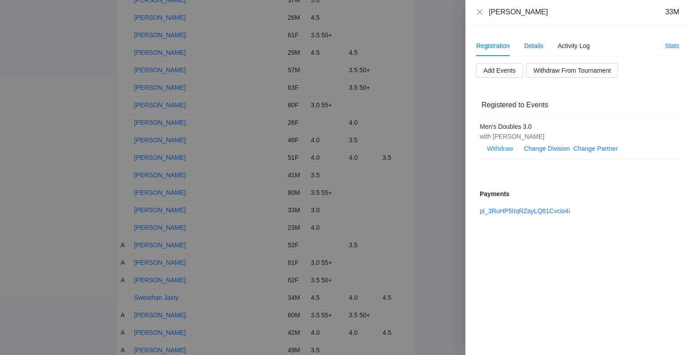
click at [535, 43] on div "Details" at bounding box center [533, 46] width 19 height 10
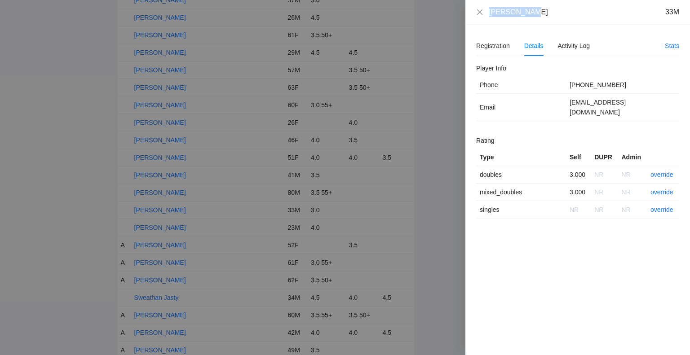
drag, startPoint x: 535, startPoint y: 11, endPoint x: 470, endPoint y: 20, distance: 65.8
click at [470, 20] on div "Steven Pham 33M" at bounding box center [577, 12] width 225 height 25
click at [659, 171] on link "override" at bounding box center [662, 174] width 23 height 7
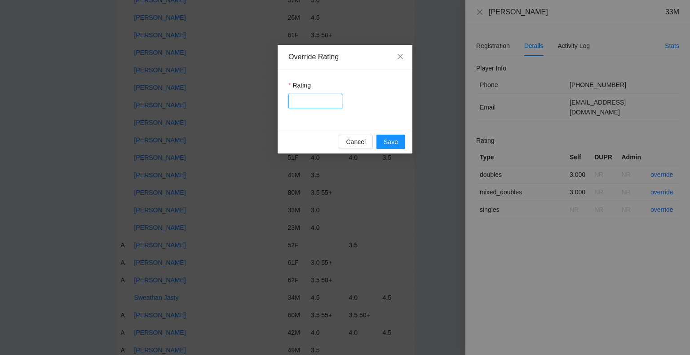
click at [320, 104] on input "Rating" at bounding box center [315, 101] width 54 height 14
type input "***"
click at [387, 143] on span "Save" at bounding box center [391, 142] width 14 height 10
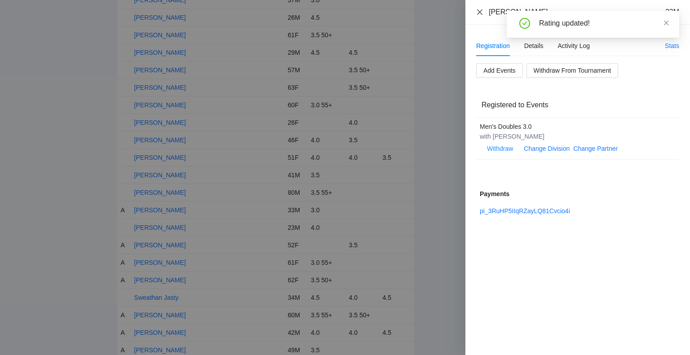
click at [477, 12] on icon "close" at bounding box center [479, 12] width 7 height 7
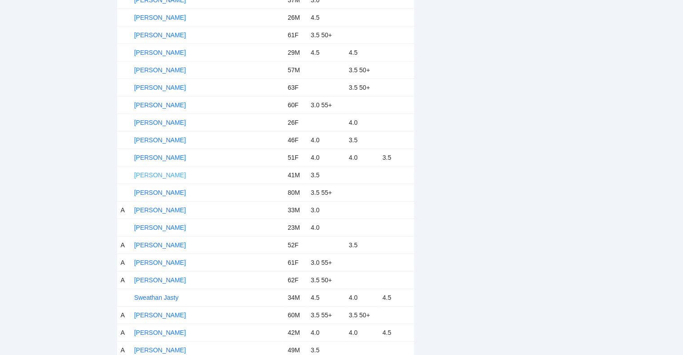
click at [160, 172] on link "Skyler Sostman" at bounding box center [160, 175] width 52 height 7
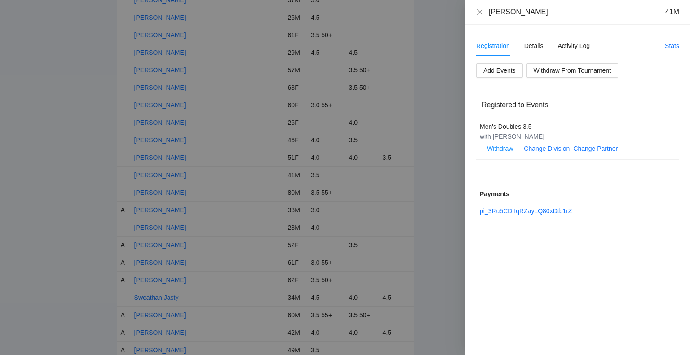
drag, startPoint x: 544, startPoint y: 12, endPoint x: 491, endPoint y: 13, distance: 53.0
click at [491, 13] on div "Skyler Sostman 41M" at bounding box center [584, 12] width 190 height 10
click at [566, 15] on div "Skyler Sostman 41M" at bounding box center [584, 12] width 190 height 10
drag, startPoint x: 541, startPoint y: 9, endPoint x: 489, endPoint y: 14, distance: 52.4
click at [489, 14] on div "Skyler Sostman 41M" at bounding box center [584, 12] width 190 height 10
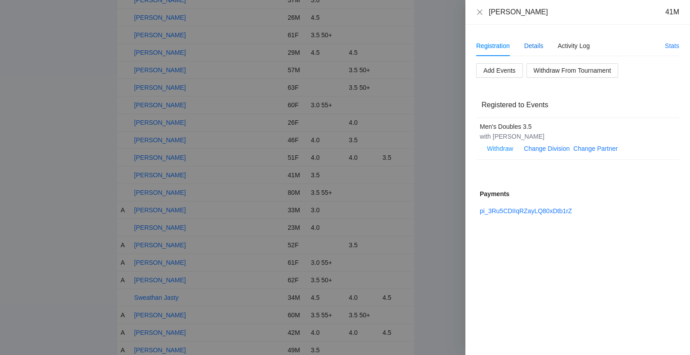
click at [534, 44] on div "Details" at bounding box center [533, 46] width 19 height 10
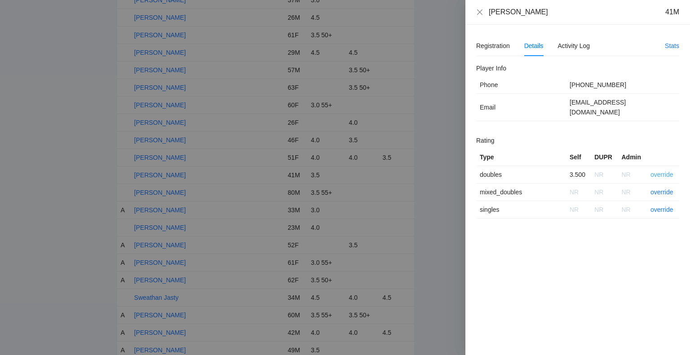
click at [656, 171] on link "override" at bounding box center [662, 174] width 23 height 7
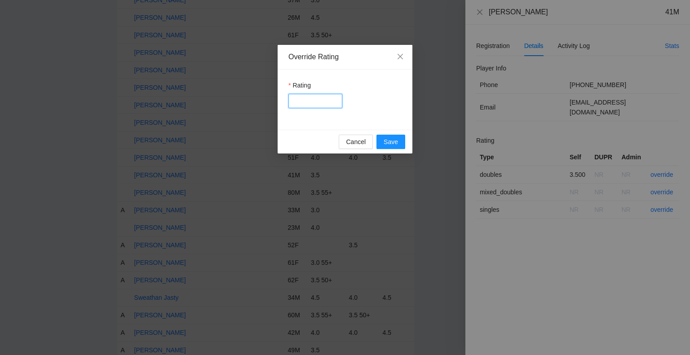
click at [323, 107] on input "Rating" at bounding box center [315, 101] width 54 height 14
type input "***"
click at [397, 138] on span "Save" at bounding box center [391, 142] width 14 height 10
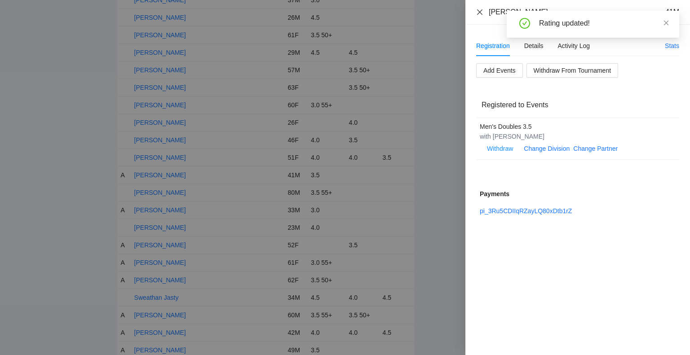
click at [480, 13] on icon "close" at bounding box center [479, 12] width 7 height 7
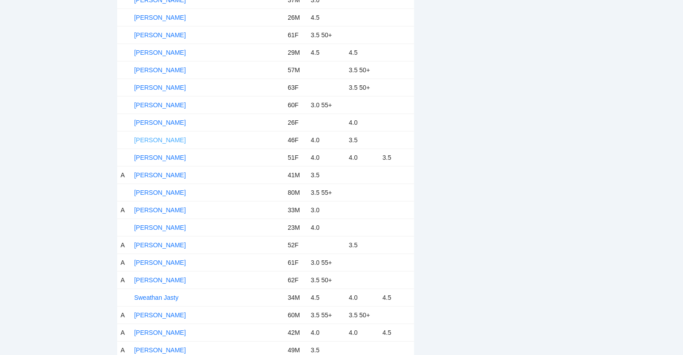
click at [175, 137] on link "Shannon Leininger" at bounding box center [160, 140] width 52 height 7
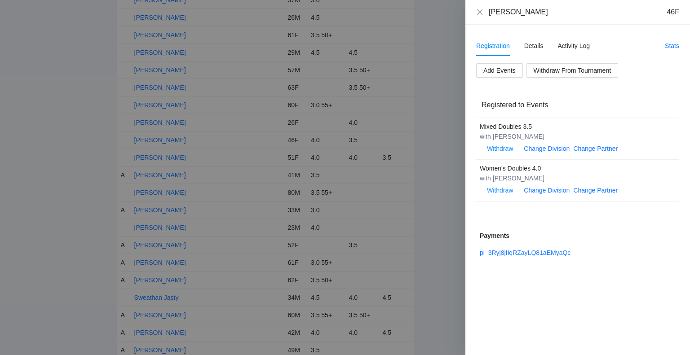
drag, startPoint x: 555, startPoint y: 13, endPoint x: 487, endPoint y: 21, distance: 68.8
click at [487, 21] on div "Shannon Leininger 46F" at bounding box center [577, 12] width 225 height 25
click at [531, 45] on div "Details" at bounding box center [533, 46] width 19 height 10
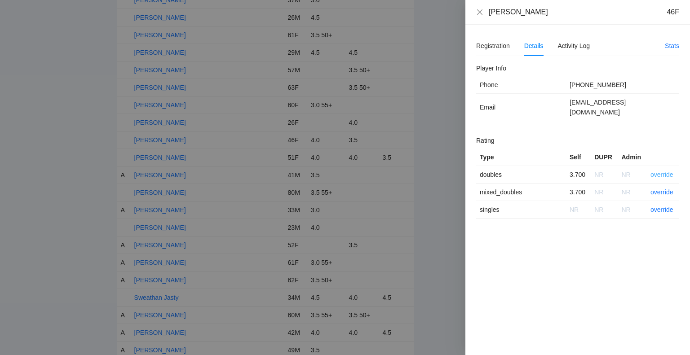
click at [662, 171] on link "override" at bounding box center [662, 174] width 23 height 7
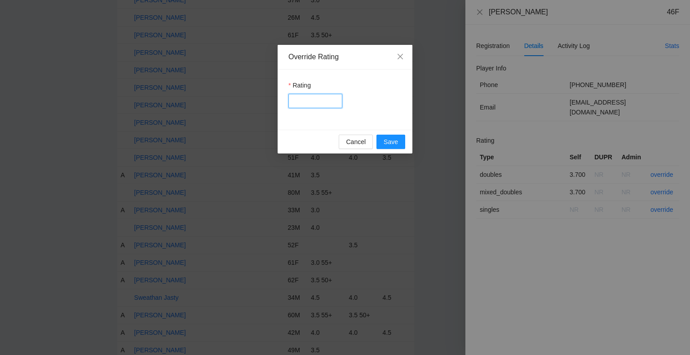
click at [318, 101] on input "Rating" at bounding box center [315, 101] width 54 height 14
type input "***"
click at [388, 141] on span "Save" at bounding box center [391, 142] width 14 height 10
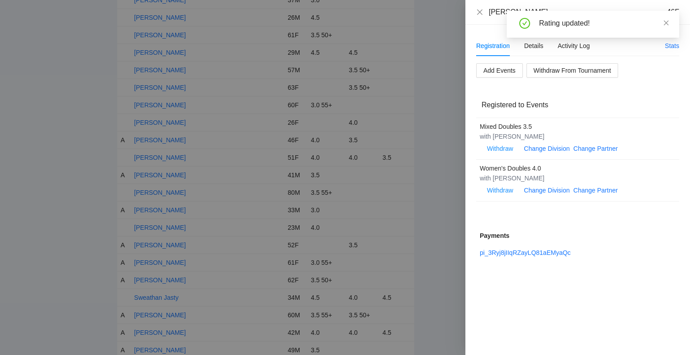
click at [537, 44] on div "Rating updated!" at bounding box center [593, 28] width 173 height 34
click at [537, 47] on div "Details" at bounding box center [533, 46] width 19 height 10
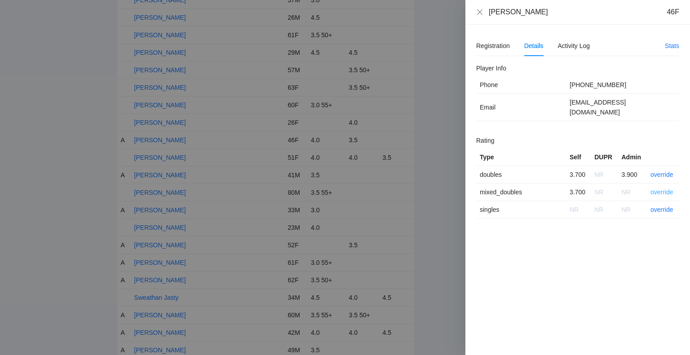
click at [661, 189] on link "override" at bounding box center [662, 192] width 23 height 7
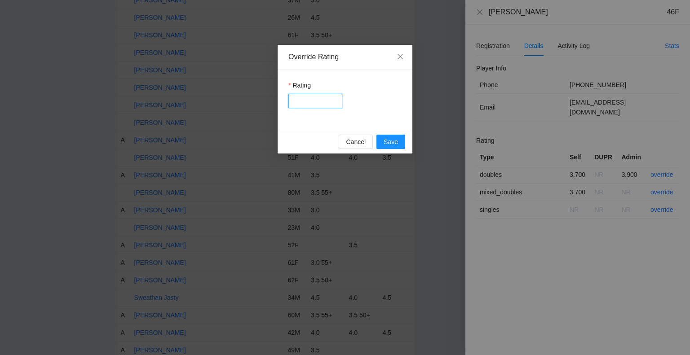
click at [316, 101] on input "Rating" at bounding box center [315, 101] width 54 height 14
type input "***"
click at [392, 141] on span "Save" at bounding box center [391, 142] width 14 height 10
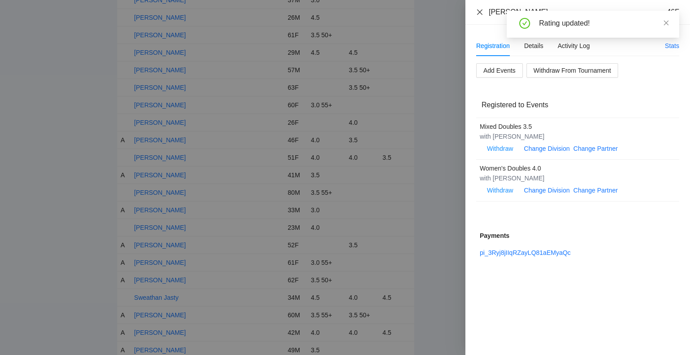
click at [478, 9] on icon "close" at bounding box center [479, 11] width 5 height 5
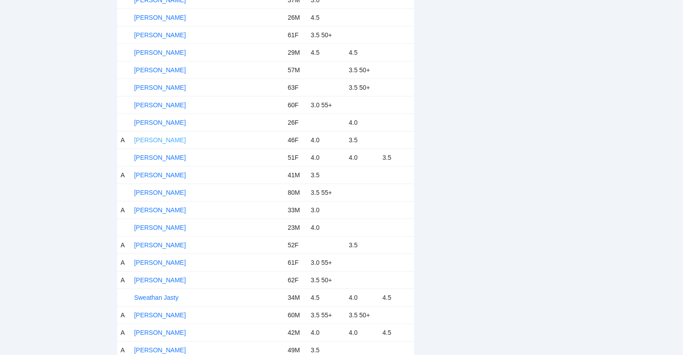
click at [165, 137] on link "Shannon Leininger" at bounding box center [160, 140] width 52 height 7
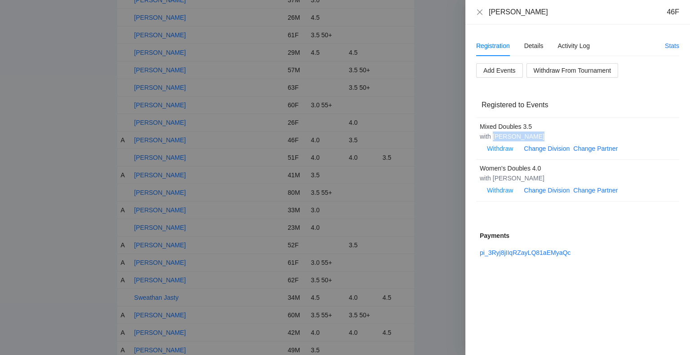
drag, startPoint x: 534, startPoint y: 140, endPoint x: 493, endPoint y: 140, distance: 40.9
click at [493, 140] on div "with Joe Leininger" at bounding box center [573, 137] width 186 height 10
click at [477, 13] on icon "close" at bounding box center [479, 12] width 7 height 7
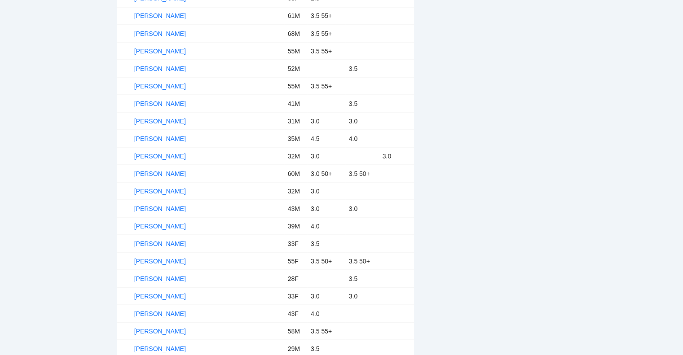
scroll to position [1675, 0]
click at [152, 65] on link "Joe Leininger" at bounding box center [160, 68] width 52 height 7
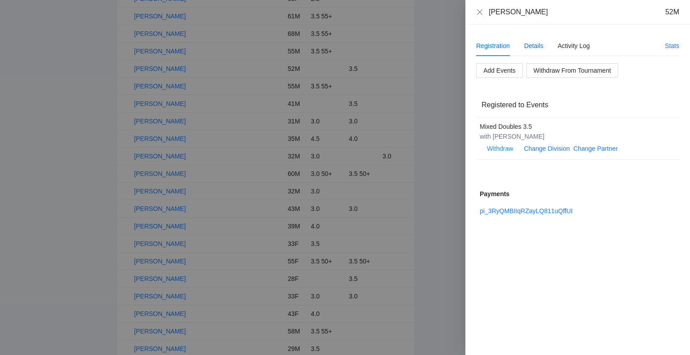
click at [532, 43] on div "Details" at bounding box center [533, 46] width 19 height 10
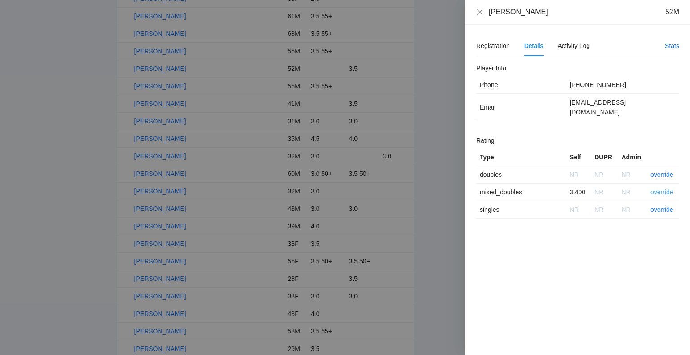
click at [663, 189] on link "override" at bounding box center [662, 192] width 23 height 7
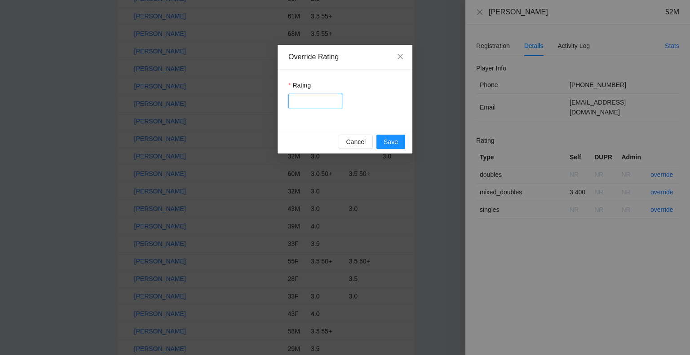
click at [309, 103] on input "Rating" at bounding box center [315, 101] width 54 height 14
type input "***"
click at [390, 145] on span "Save" at bounding box center [391, 142] width 14 height 10
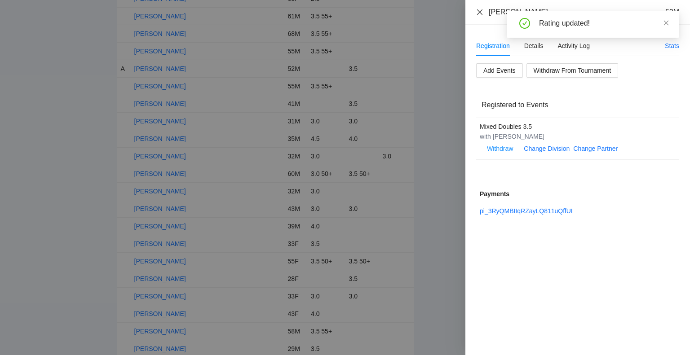
click at [477, 12] on icon "close" at bounding box center [479, 12] width 7 height 7
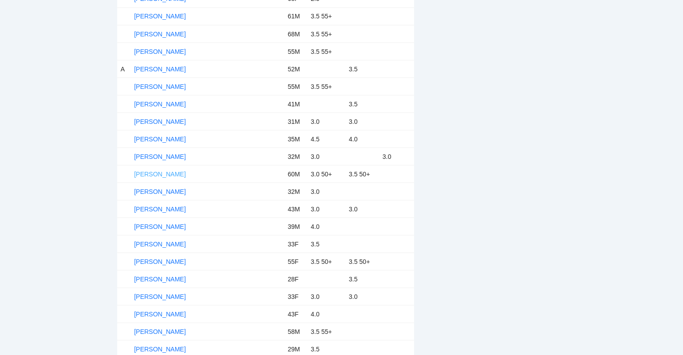
click at [156, 170] on link "Juan Tovar" at bounding box center [160, 173] width 52 height 7
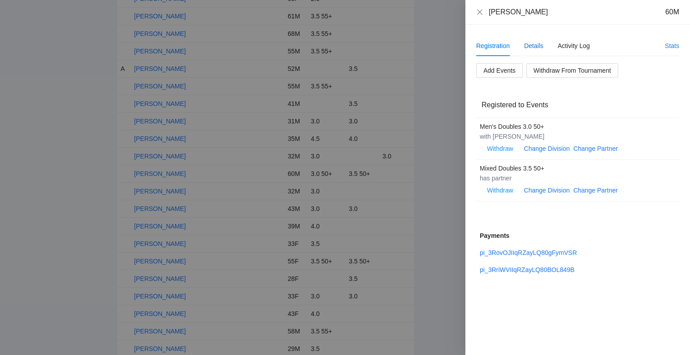
click at [534, 44] on div "Details" at bounding box center [533, 46] width 19 height 10
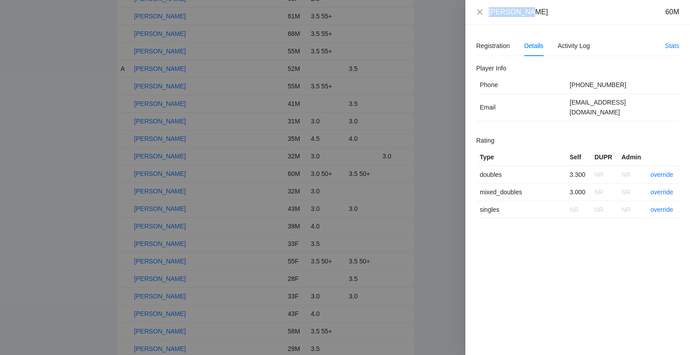
drag, startPoint x: 530, startPoint y: 7, endPoint x: 487, endPoint y: 7, distance: 43.6
click at [487, 7] on div "Juan Tovar 60M" at bounding box center [577, 12] width 203 height 10
click at [662, 171] on link "override" at bounding box center [662, 174] width 23 height 7
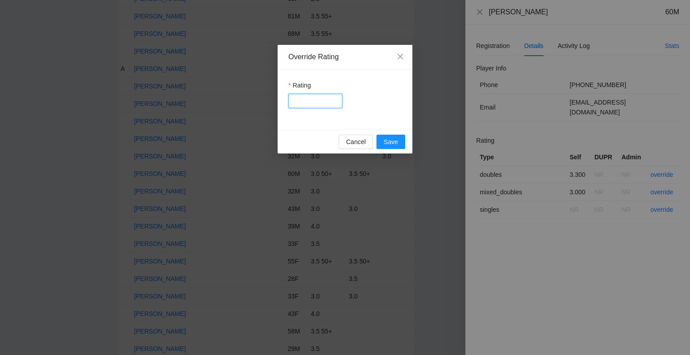
click at [322, 106] on input "Rating" at bounding box center [315, 101] width 54 height 14
type input "***"
click at [382, 141] on button "Save" at bounding box center [390, 142] width 29 height 14
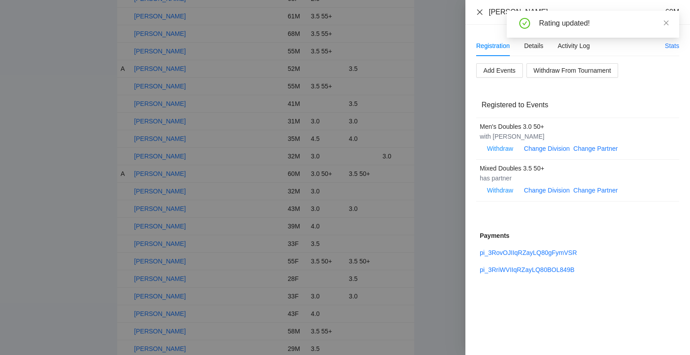
click at [479, 12] on icon "close" at bounding box center [479, 11] width 5 height 5
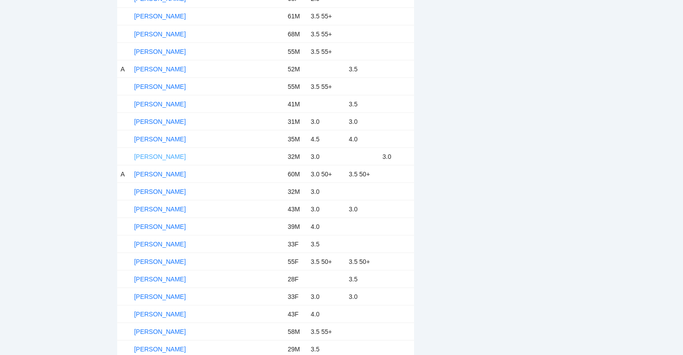
click at [177, 153] on link "[PERSON_NAME]" at bounding box center [160, 156] width 52 height 7
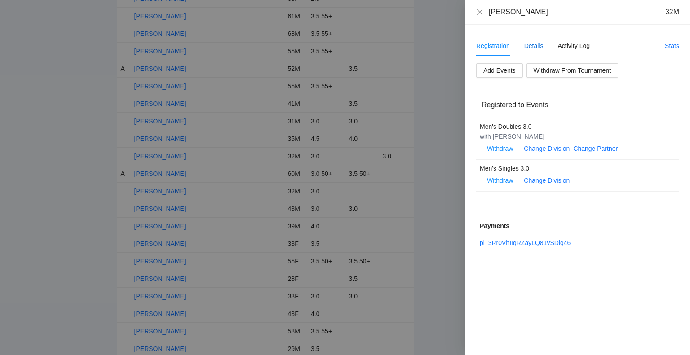
click at [534, 47] on div "Details" at bounding box center [533, 46] width 19 height 10
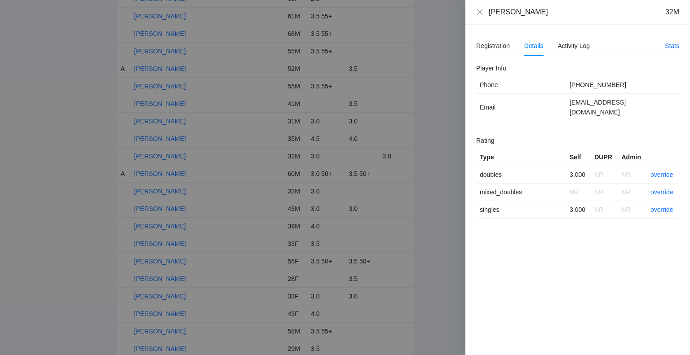
drag, startPoint x: 561, startPoint y: 10, endPoint x: 505, endPoint y: 10, distance: 56.2
click at [505, 10] on div "Jose Rey Tagaloguin 32M" at bounding box center [584, 12] width 190 height 10
click at [505, 10] on div "[PERSON_NAME]" at bounding box center [518, 12] width 59 height 10
drag, startPoint x: 558, startPoint y: 12, endPoint x: 485, endPoint y: 13, distance: 72.8
click at [485, 13] on div "Jose Rey Tagaloguin 32M" at bounding box center [577, 12] width 203 height 10
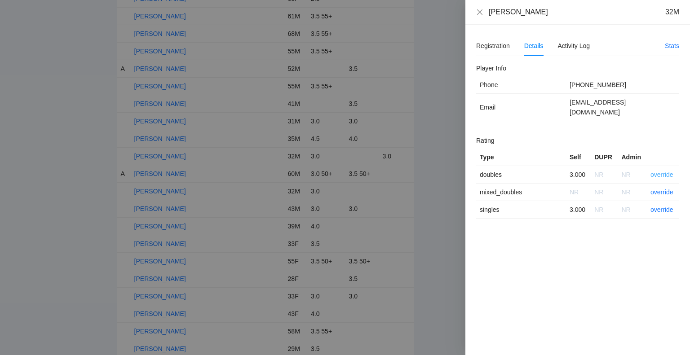
click at [658, 171] on link "override" at bounding box center [662, 174] width 23 height 7
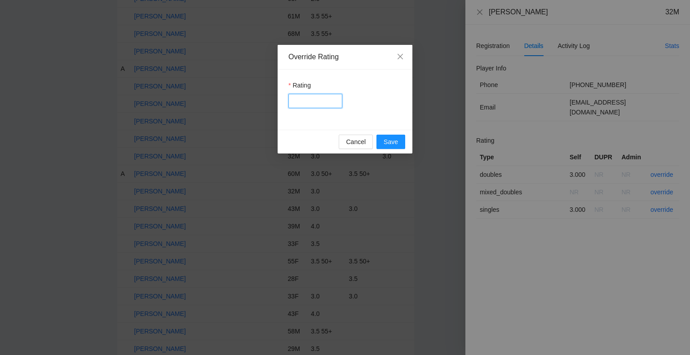
click at [314, 106] on input "Rating" at bounding box center [315, 101] width 54 height 14
type input "***"
click at [390, 140] on span "Save" at bounding box center [391, 142] width 14 height 10
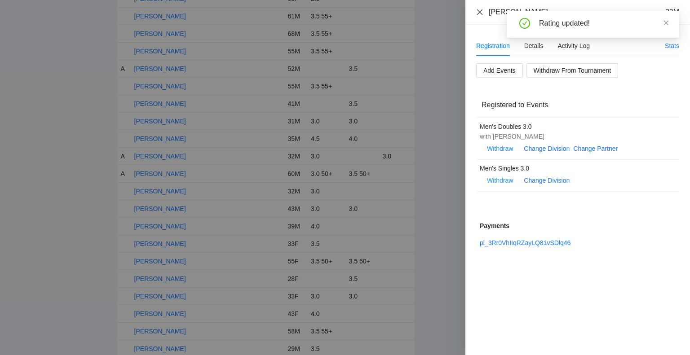
click at [477, 9] on icon "close" at bounding box center [479, 12] width 7 height 7
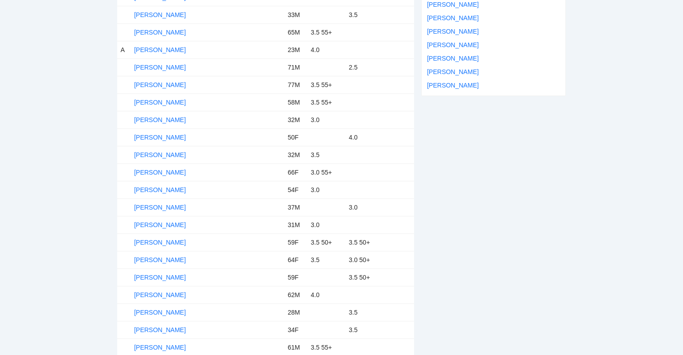
scroll to position [242, 0]
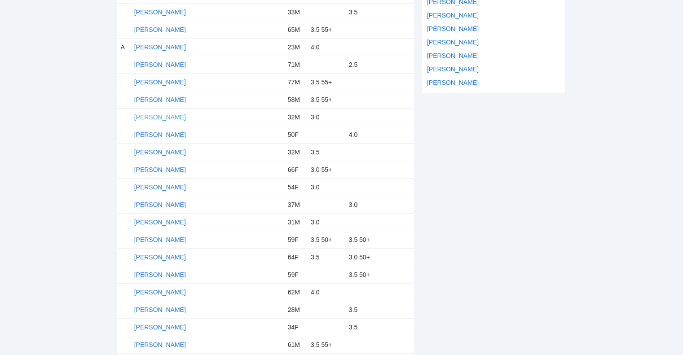
click at [151, 114] on link "[PERSON_NAME]" at bounding box center [160, 117] width 52 height 7
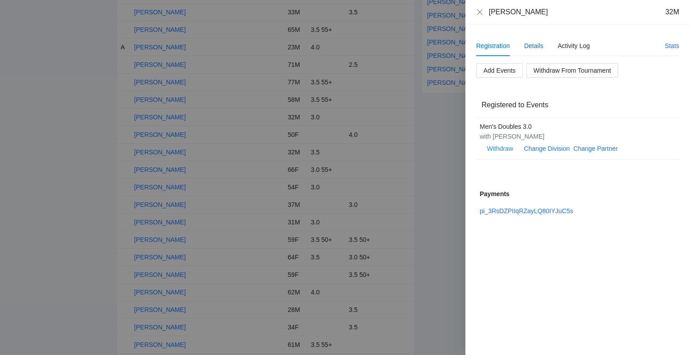
click at [539, 46] on div "Details" at bounding box center [533, 46] width 19 height 10
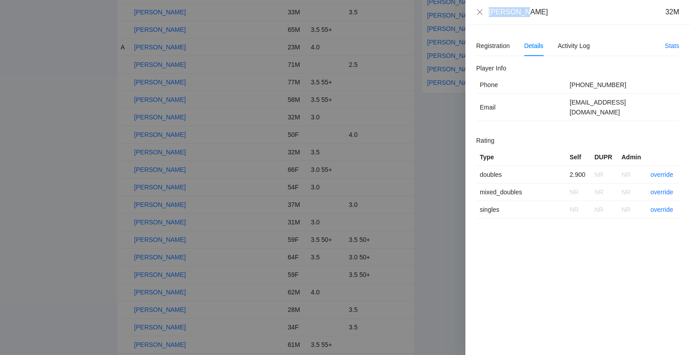
drag, startPoint x: 513, startPoint y: 12, endPoint x: 488, endPoint y: 13, distance: 25.2
click at [488, 13] on div "Ali Iqbal 32M" at bounding box center [577, 12] width 203 height 10
click at [477, 11] on icon "close" at bounding box center [479, 12] width 7 height 7
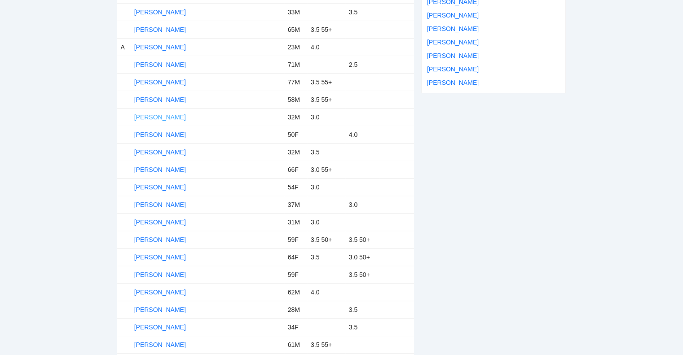
click at [154, 115] on link "[PERSON_NAME]" at bounding box center [160, 117] width 52 height 7
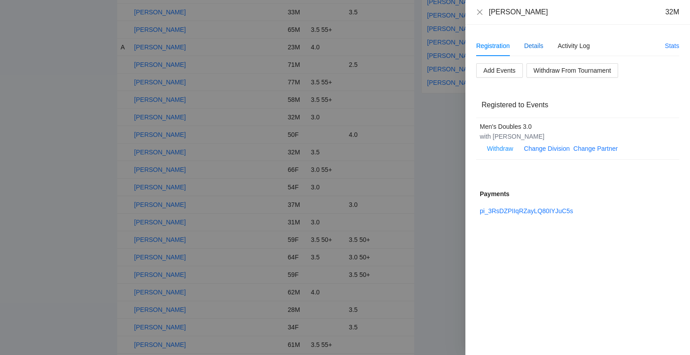
click at [534, 44] on div "Details" at bounding box center [533, 46] width 19 height 10
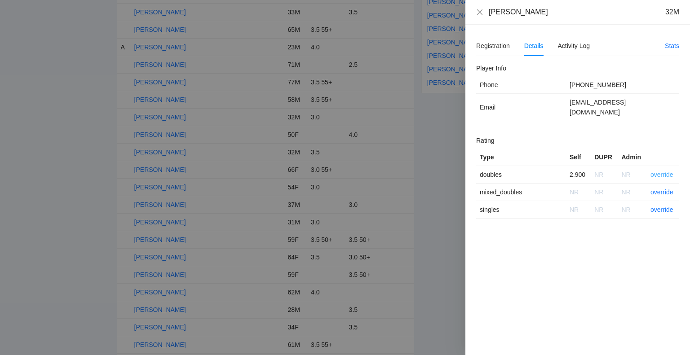
click at [665, 171] on link "override" at bounding box center [662, 174] width 23 height 7
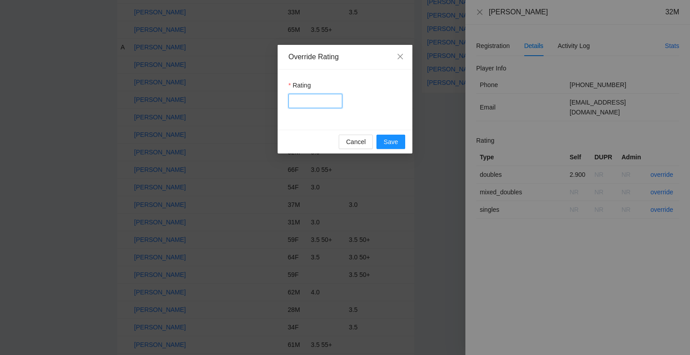
click at [333, 105] on input "Rating" at bounding box center [315, 101] width 54 height 14
type input "***"
click at [393, 142] on span "Save" at bounding box center [391, 142] width 14 height 10
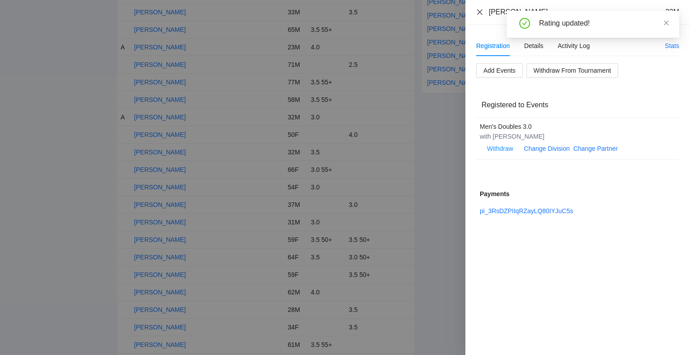
click at [478, 10] on icon "close" at bounding box center [479, 12] width 7 height 7
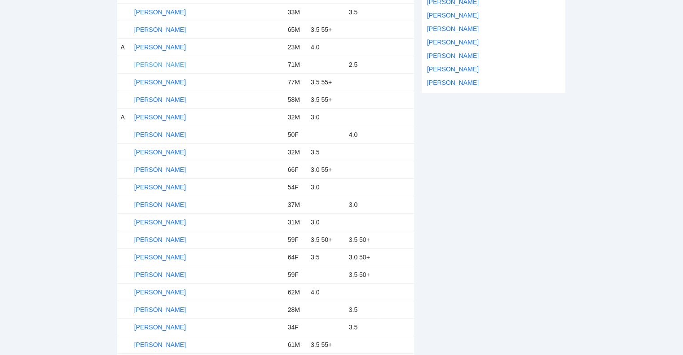
click at [158, 62] on link "Alex Rios" at bounding box center [160, 64] width 52 height 7
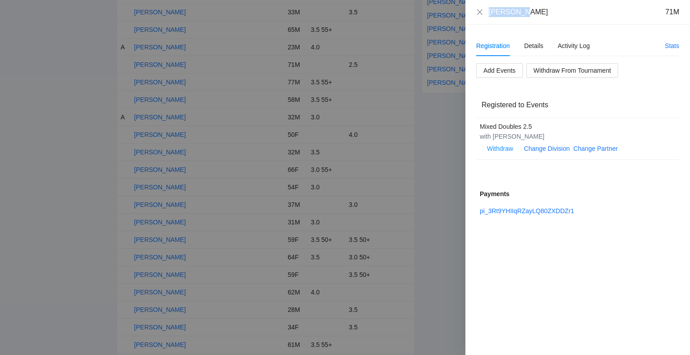
drag, startPoint x: 519, startPoint y: 13, endPoint x: 489, endPoint y: 16, distance: 30.7
click at [489, 16] on div "Alex Rios 71M" at bounding box center [584, 12] width 190 height 10
click at [531, 46] on div "Details" at bounding box center [533, 46] width 19 height 10
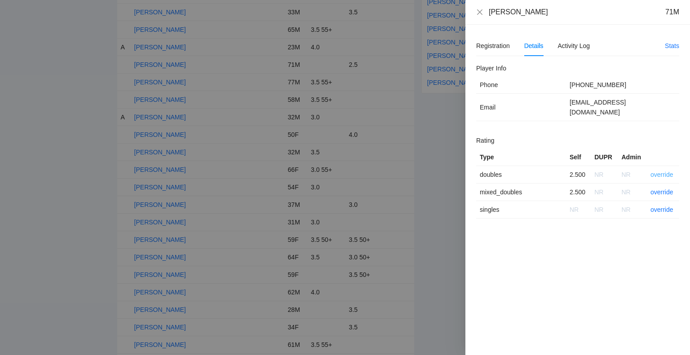
click at [661, 171] on link "override" at bounding box center [662, 174] width 23 height 7
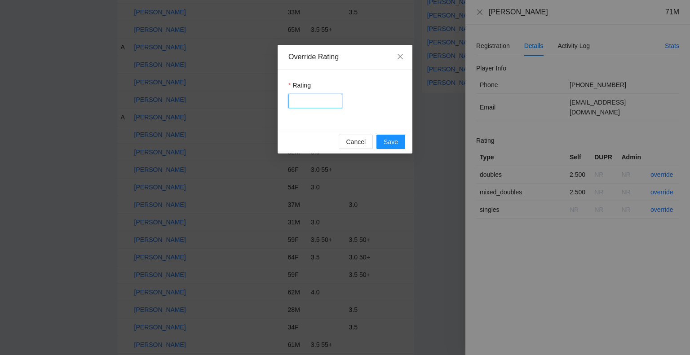
click at [320, 100] on input "Rating" at bounding box center [315, 101] width 54 height 14
type input "***"
click at [386, 142] on span "Save" at bounding box center [391, 142] width 14 height 10
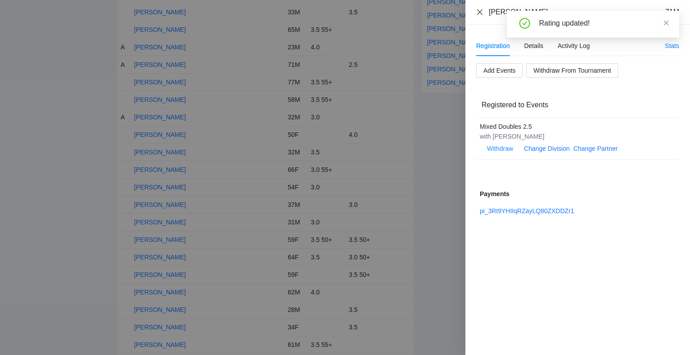
click at [478, 13] on icon "close" at bounding box center [479, 11] width 5 height 5
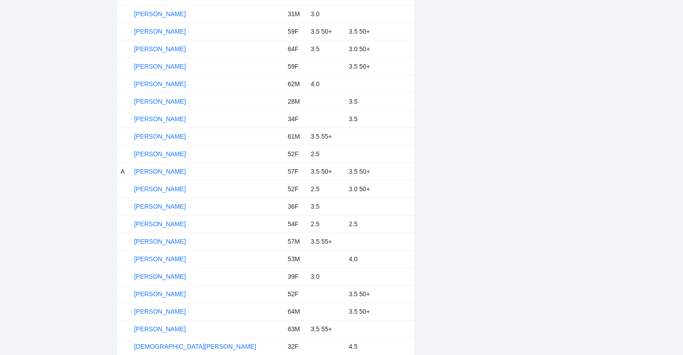
scroll to position [451, 0]
click at [176, 44] on link "Barbara Mendoza" at bounding box center [160, 47] width 52 height 7
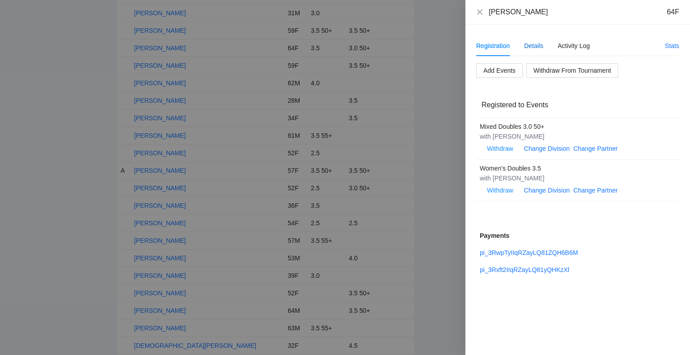
click at [538, 45] on div "Details" at bounding box center [533, 46] width 19 height 10
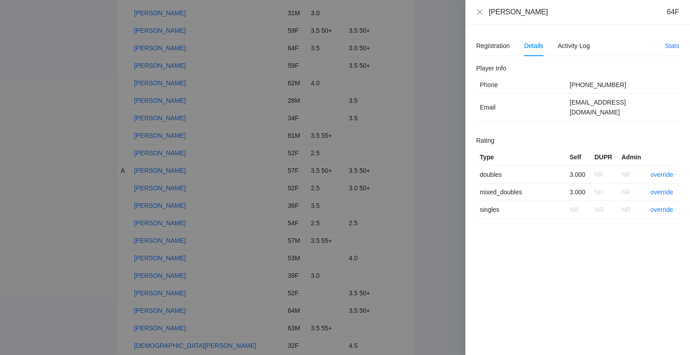
drag, startPoint x: 546, startPoint y: 15, endPoint x: 486, endPoint y: 12, distance: 60.3
click at [486, 12] on div "Barbara Mendoza 64F" at bounding box center [577, 12] width 203 height 10
click at [658, 171] on link "override" at bounding box center [662, 174] width 23 height 7
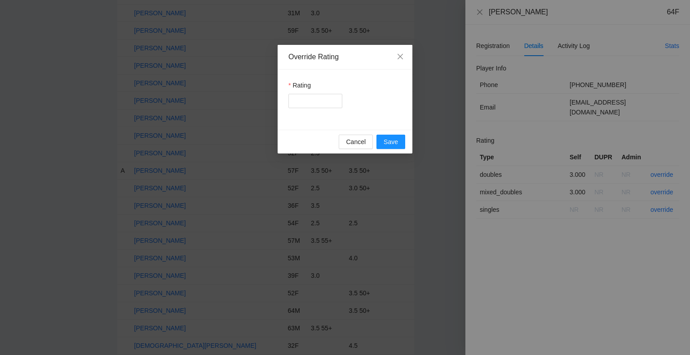
click at [327, 109] on div "Rating" at bounding box center [345, 100] width 135 height 60
click at [318, 105] on input "Rating" at bounding box center [315, 101] width 54 height 14
type input "***"
click at [392, 142] on span "Save" at bounding box center [391, 142] width 14 height 10
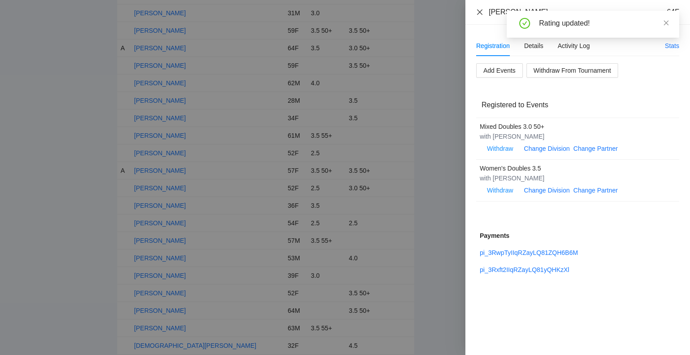
click at [480, 13] on icon "close" at bounding box center [479, 11] width 5 height 5
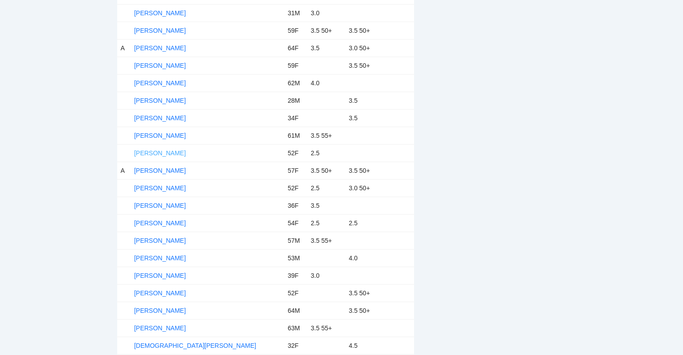
click at [168, 150] on link "Carla Thomas" at bounding box center [160, 153] width 52 height 7
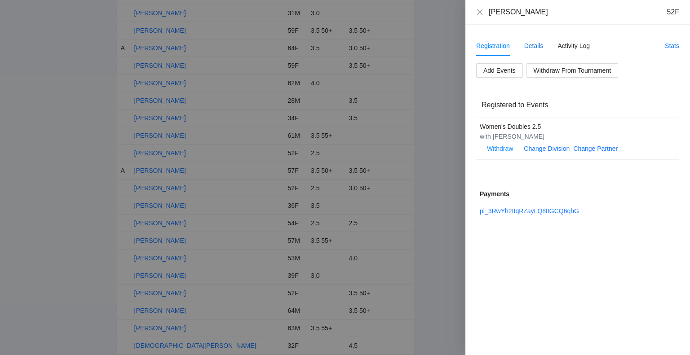
click at [535, 44] on div "Details" at bounding box center [533, 46] width 19 height 10
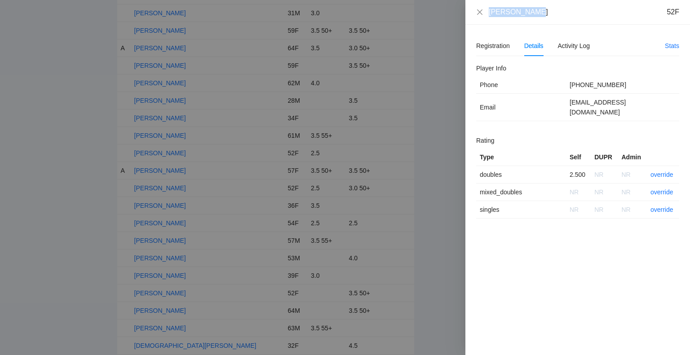
drag, startPoint x: 543, startPoint y: 18, endPoint x: 487, endPoint y: 14, distance: 55.8
click at [487, 14] on div "Carla Thomas 52F" at bounding box center [577, 12] width 225 height 25
click at [659, 171] on link "override" at bounding box center [662, 174] width 23 height 7
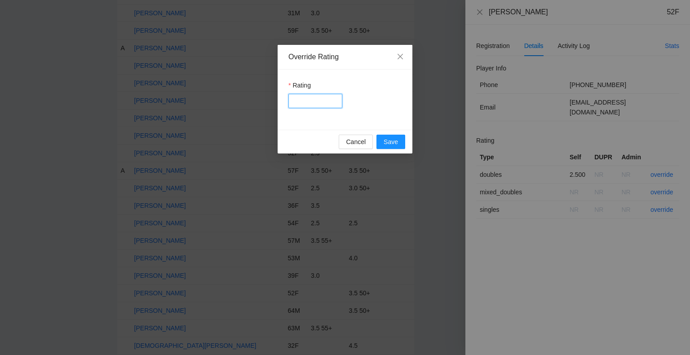
click at [341, 102] on input "Rating" at bounding box center [315, 101] width 54 height 14
type input "***"
click at [393, 141] on span "Save" at bounding box center [391, 142] width 14 height 10
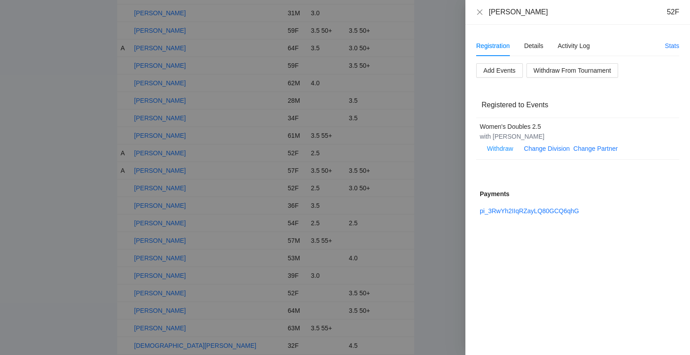
drag, startPoint x: 581, startPoint y: 137, endPoint x: 491, endPoint y: 136, distance: 90.7
click at [491, 136] on div "with Cassandra Anderson-Monroe" at bounding box center [573, 137] width 186 height 10
click at [478, 10] on icon "close" at bounding box center [479, 11] width 5 height 5
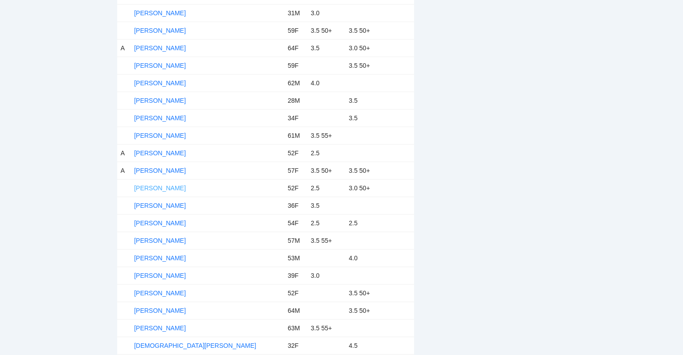
click at [180, 187] on link "Cassandra Anderson-Monroe" at bounding box center [160, 188] width 52 height 7
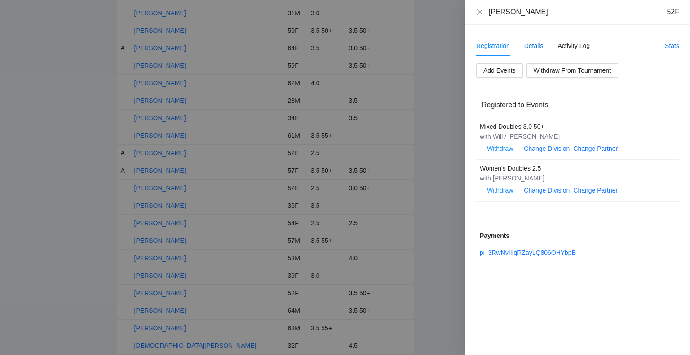
click at [528, 46] on div "Details" at bounding box center [533, 46] width 19 height 10
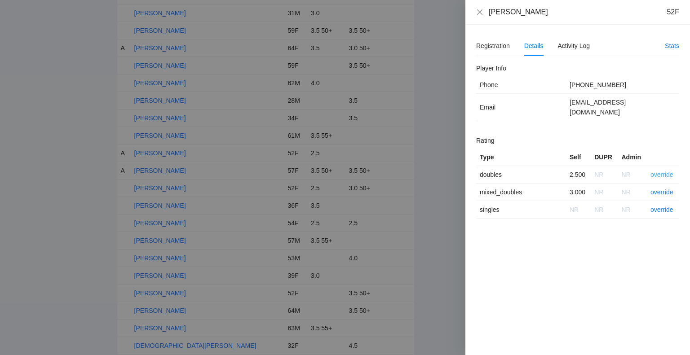
click at [660, 171] on link "override" at bounding box center [662, 174] width 23 height 7
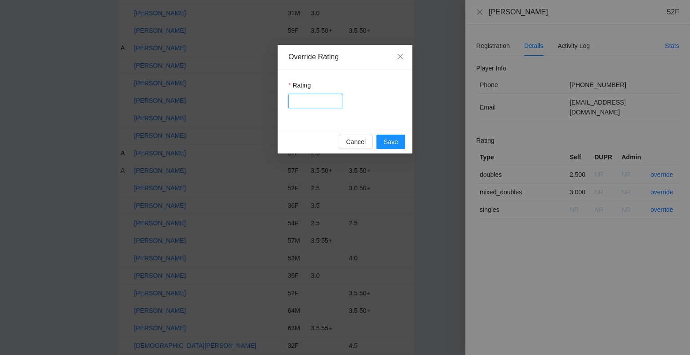
click at [311, 103] on input "Rating" at bounding box center [315, 101] width 54 height 14
type input "***"
click at [389, 145] on span "Save" at bounding box center [391, 142] width 14 height 10
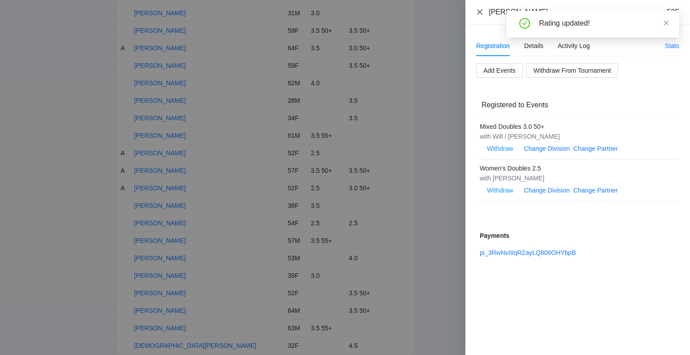
click at [478, 11] on icon "close" at bounding box center [479, 12] width 7 height 7
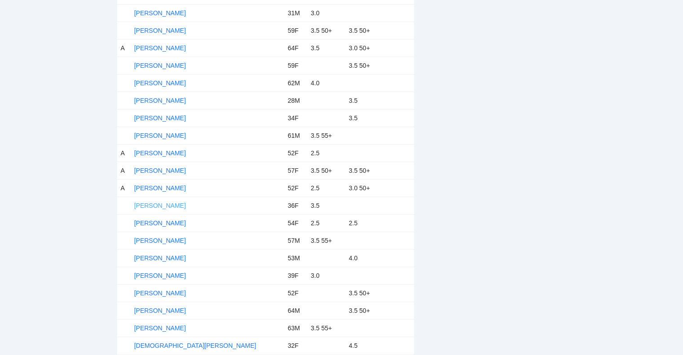
click at [186, 202] on link "Cassandra Coronado-Ortiz" at bounding box center [160, 205] width 52 height 7
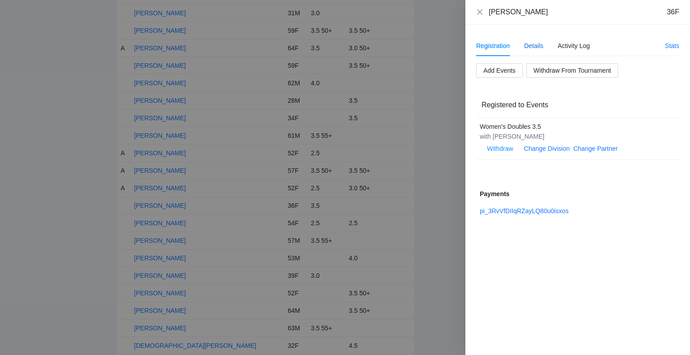
click at [536, 45] on div "Details" at bounding box center [533, 46] width 19 height 10
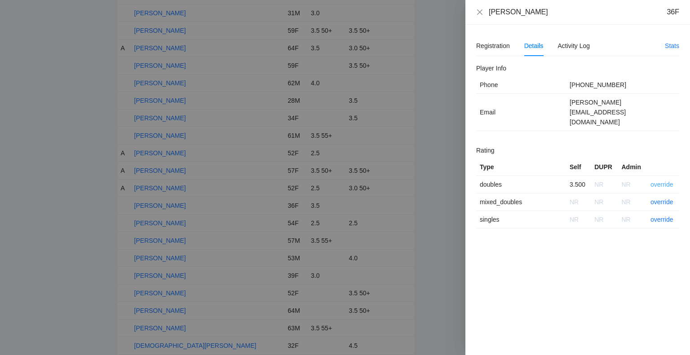
click at [659, 181] on link "override" at bounding box center [662, 184] width 23 height 7
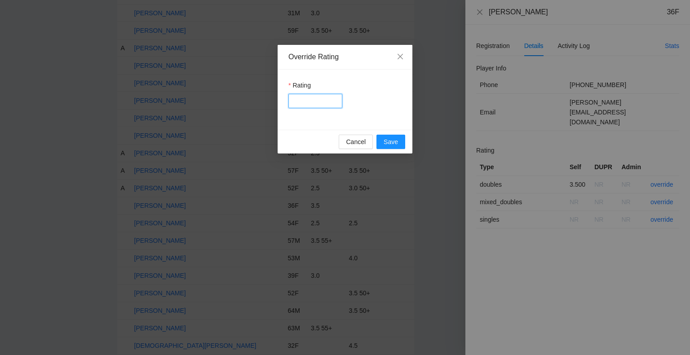
click at [319, 104] on input "Rating" at bounding box center [315, 101] width 54 height 14
type input "***"
click at [390, 139] on span "Save" at bounding box center [391, 142] width 14 height 10
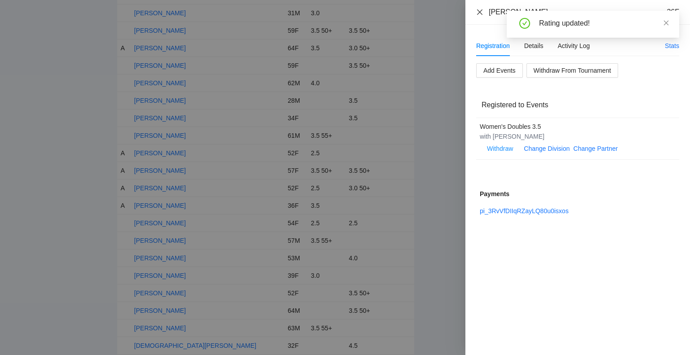
click at [477, 11] on icon "close" at bounding box center [479, 12] width 7 height 7
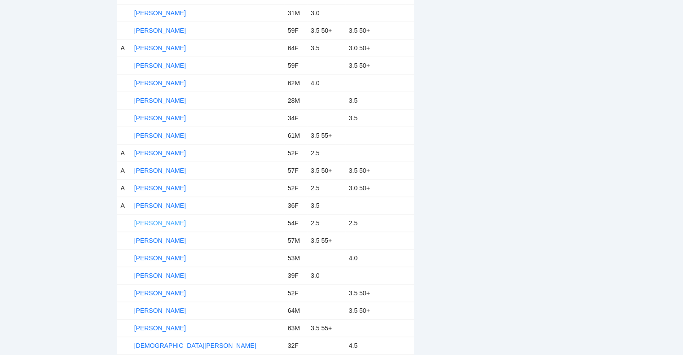
click at [166, 220] on link "Cheryl Newman" at bounding box center [160, 223] width 52 height 7
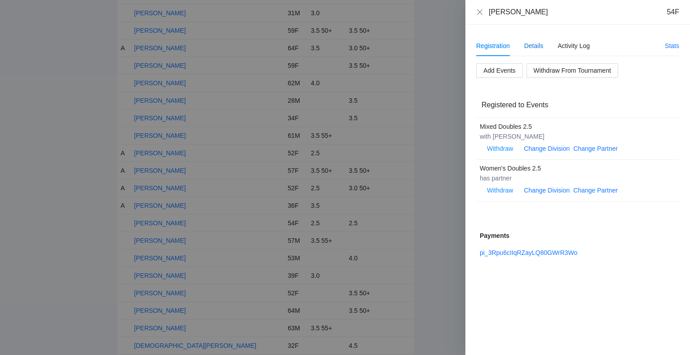
click at [532, 48] on div "Details" at bounding box center [533, 46] width 19 height 10
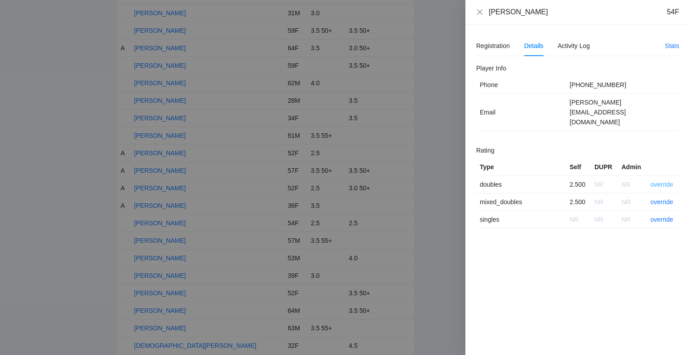
click at [664, 181] on link "override" at bounding box center [662, 184] width 23 height 7
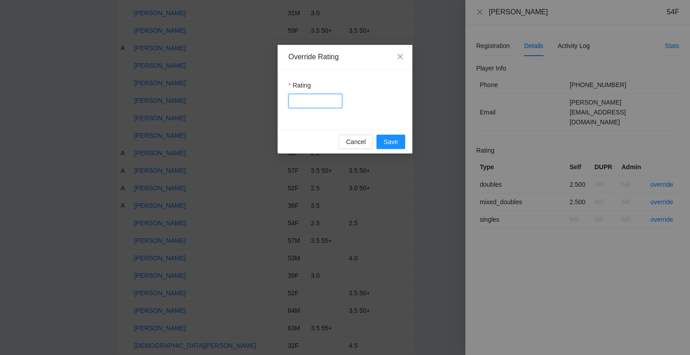
click at [310, 105] on input "Rating" at bounding box center [315, 101] width 54 height 14
type input "***"
click at [391, 140] on span "Save" at bounding box center [391, 142] width 14 height 10
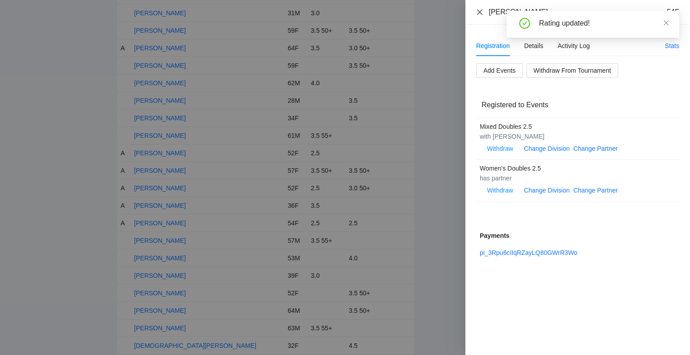
click at [480, 14] on icon "close" at bounding box center [479, 12] width 7 height 7
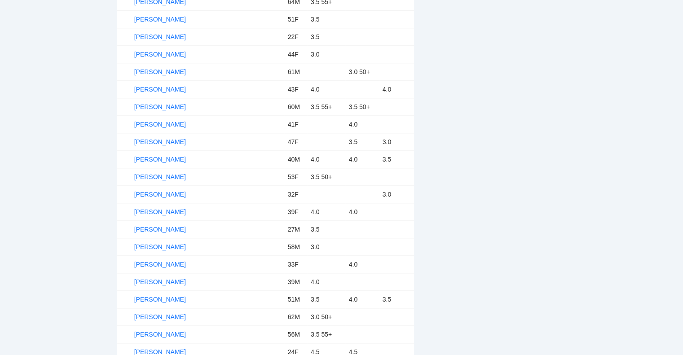
scroll to position [988, 0]
click at [162, 174] on link "Erika Cisan" at bounding box center [160, 177] width 52 height 7
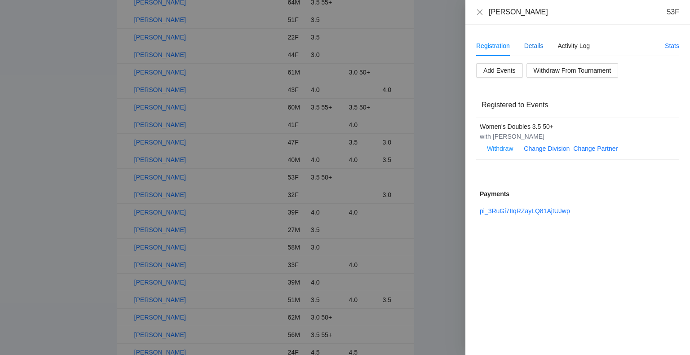
click at [531, 44] on div "Details" at bounding box center [533, 46] width 19 height 10
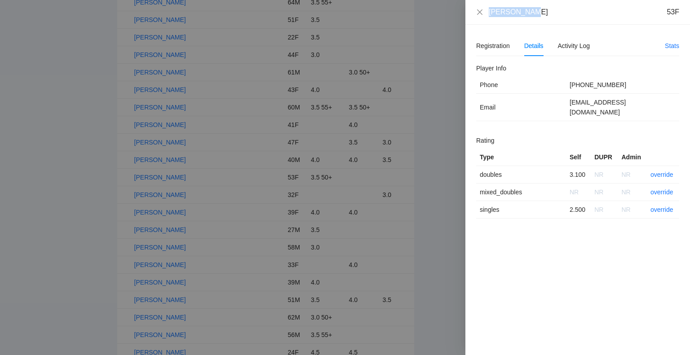
drag, startPoint x: 532, startPoint y: 12, endPoint x: 489, endPoint y: 10, distance: 43.6
click at [489, 10] on div "Erika Cisan 53F" at bounding box center [584, 12] width 190 height 10
click at [660, 171] on link "override" at bounding box center [662, 174] width 23 height 7
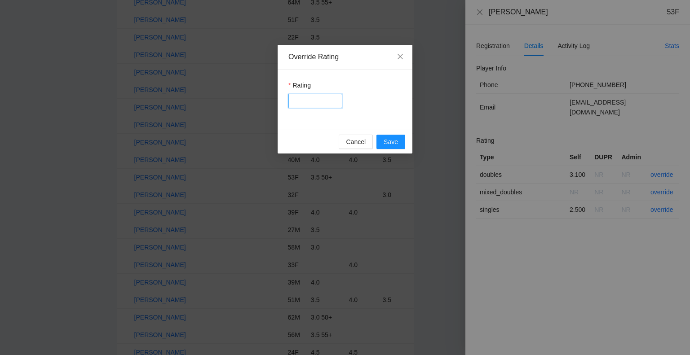
click at [294, 99] on input "Rating" at bounding box center [315, 101] width 54 height 14
type input "***"
click at [403, 146] on button "Save" at bounding box center [390, 142] width 29 height 14
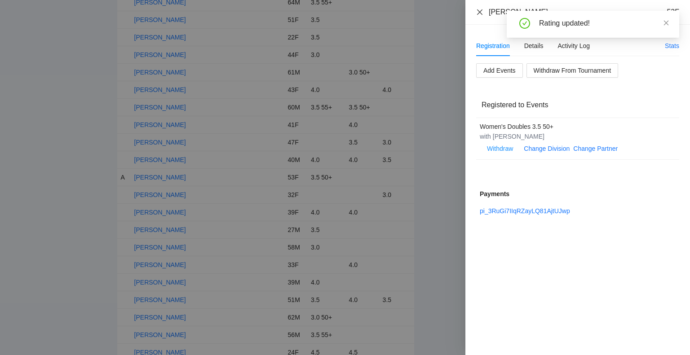
click at [480, 10] on icon "close" at bounding box center [479, 12] width 7 height 7
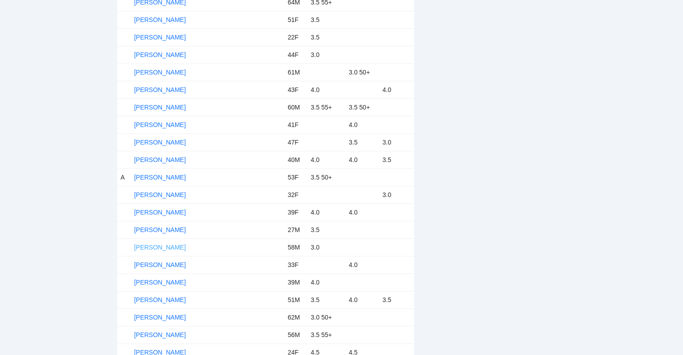
click at [163, 244] on link "[PERSON_NAME]" at bounding box center [160, 247] width 52 height 7
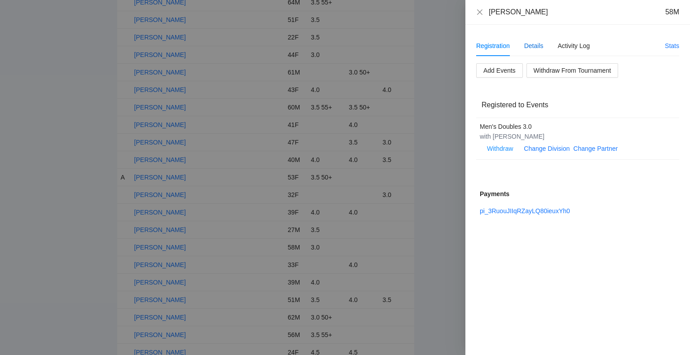
click at [537, 46] on div "Details" at bounding box center [533, 46] width 19 height 10
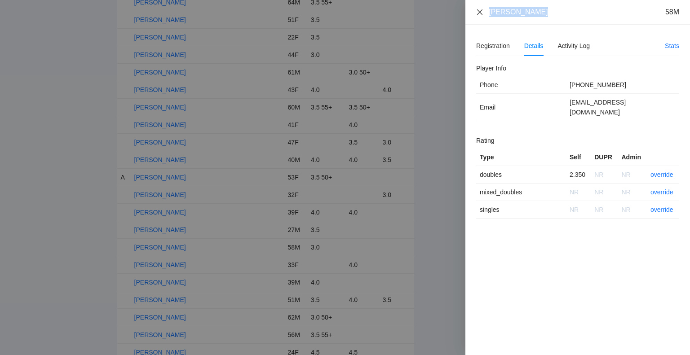
drag, startPoint x: 535, startPoint y: 13, endPoint x: 481, endPoint y: 14, distance: 53.9
click at [481, 14] on div "Froilan Dinco 58M" at bounding box center [577, 12] width 203 height 10
click at [663, 171] on link "override" at bounding box center [662, 174] width 23 height 7
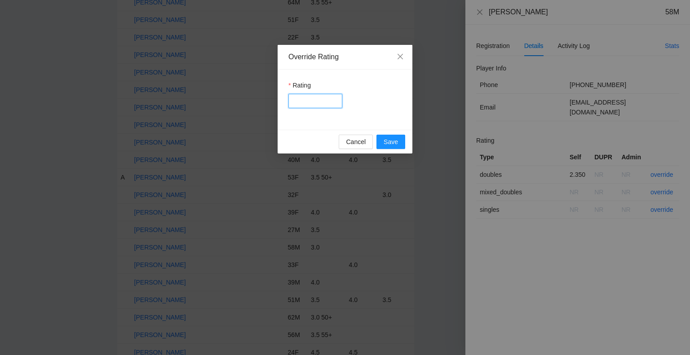
click at [320, 105] on input "Rating" at bounding box center [315, 101] width 54 height 14
type input "***"
click at [393, 142] on span "Save" at bounding box center [391, 142] width 14 height 10
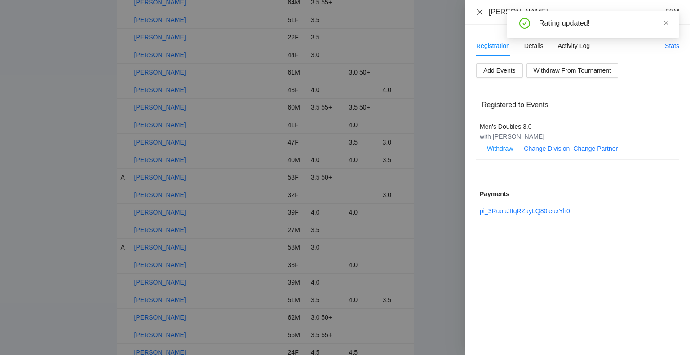
click at [480, 12] on icon "close" at bounding box center [479, 11] width 5 height 5
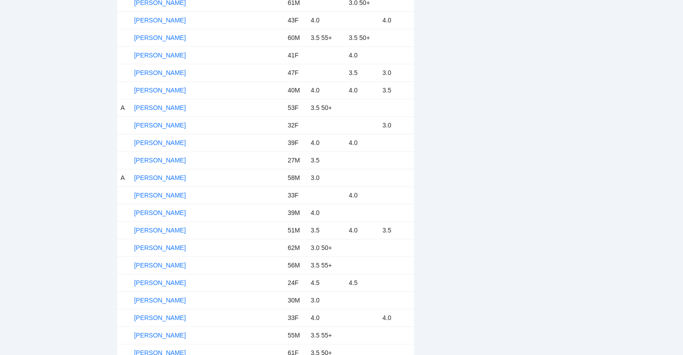
scroll to position [1060, 0]
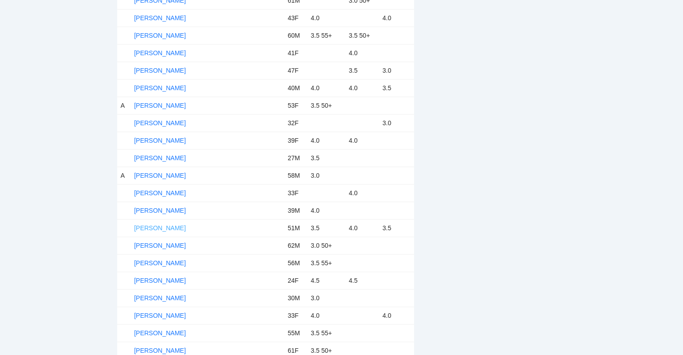
click at [156, 225] on link "Gary Russell" at bounding box center [160, 228] width 52 height 7
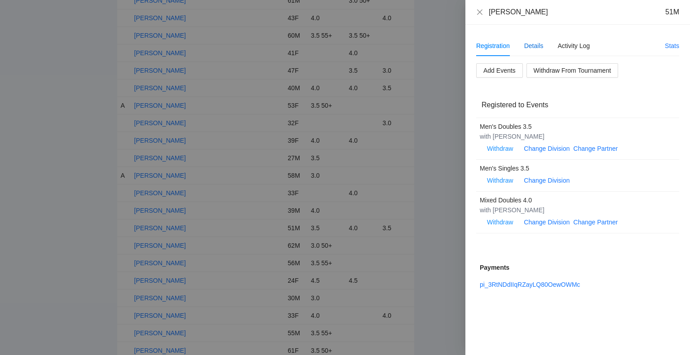
click at [534, 43] on div "Details" at bounding box center [533, 46] width 19 height 10
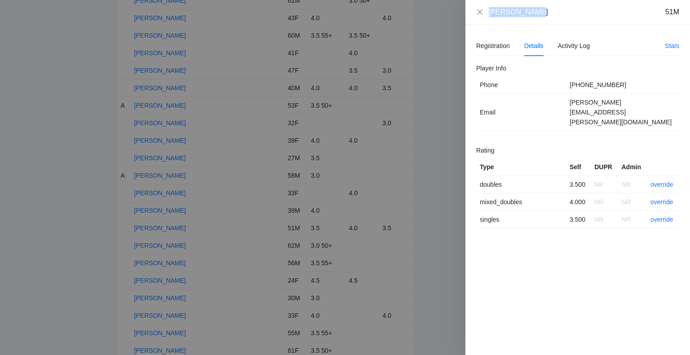
drag, startPoint x: 535, startPoint y: 10, endPoint x: 488, endPoint y: 11, distance: 46.3
click at [488, 11] on div "Gary Russell 51M" at bounding box center [577, 12] width 203 height 10
click at [658, 181] on link "override" at bounding box center [662, 184] width 23 height 7
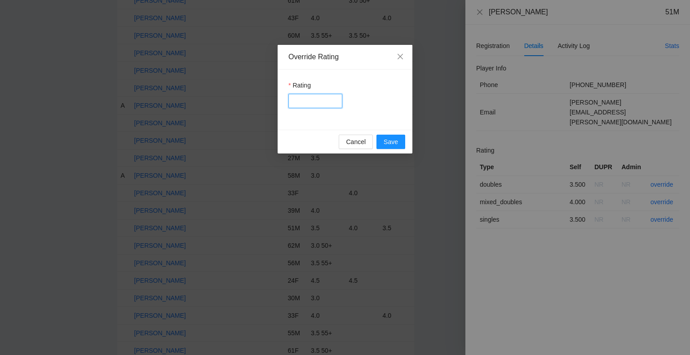
click at [322, 101] on input "Rating" at bounding box center [315, 101] width 54 height 14
type input "***"
click at [385, 143] on span "Save" at bounding box center [391, 142] width 14 height 10
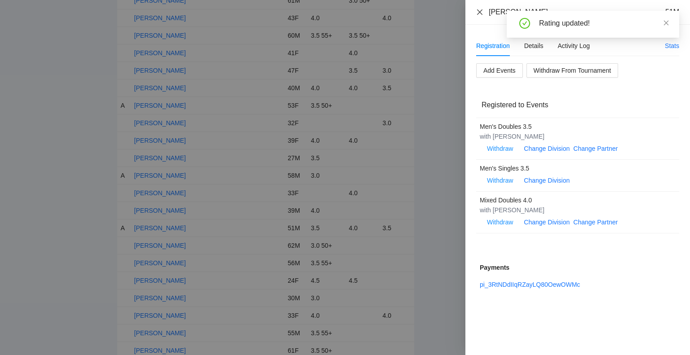
click at [480, 12] on icon "close" at bounding box center [479, 11] width 5 height 5
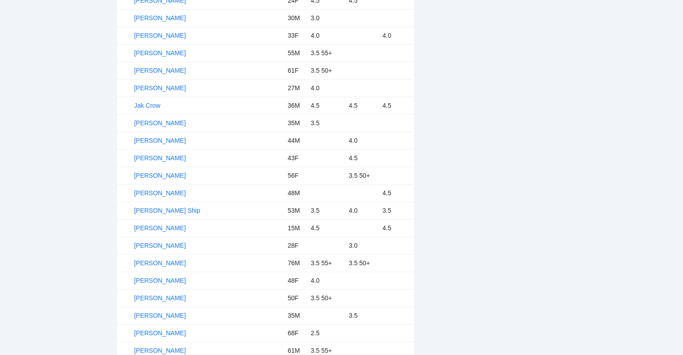
scroll to position [1340, 0]
click at [153, 208] on link "Jay Ship" at bounding box center [167, 211] width 66 height 7
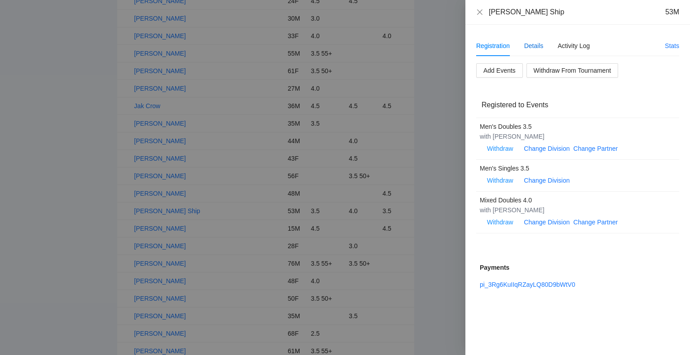
click at [538, 41] on div "Details" at bounding box center [533, 46] width 19 height 10
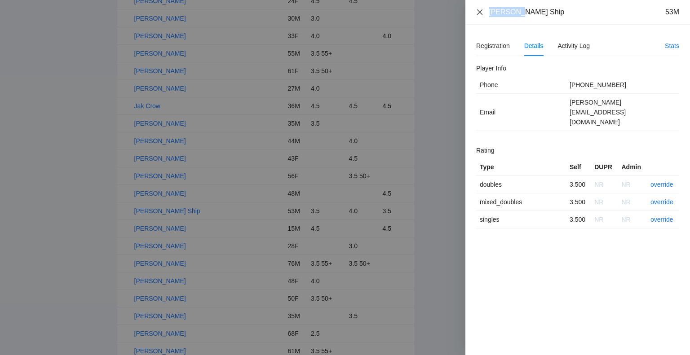
drag, startPoint x: 526, startPoint y: 10, endPoint x: 478, endPoint y: 16, distance: 47.5
click at [478, 16] on div "Jay Ship 53M" at bounding box center [577, 12] width 203 height 10
click at [657, 181] on link "override" at bounding box center [662, 184] width 23 height 7
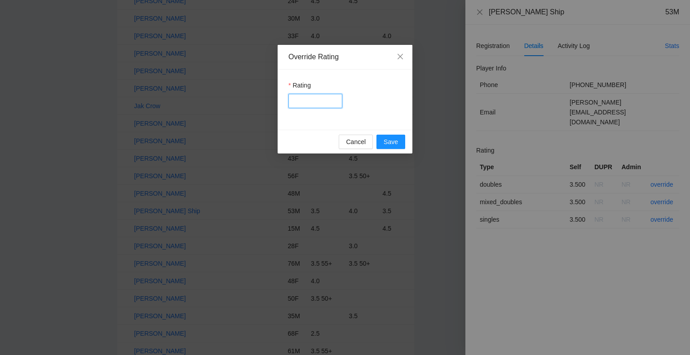
click at [322, 106] on input "Rating" at bounding box center [315, 101] width 54 height 14
type input "***"
click at [394, 138] on span "Save" at bounding box center [391, 142] width 14 height 10
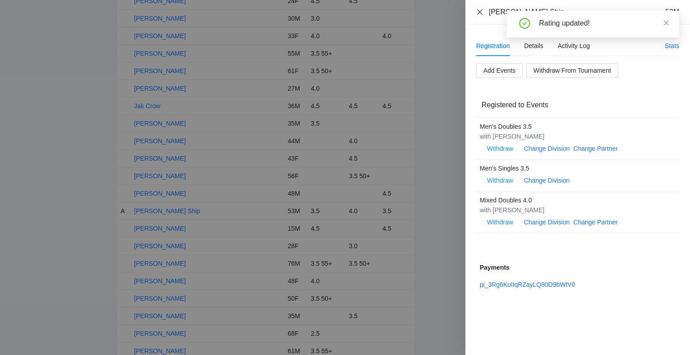
click at [480, 12] on icon "close" at bounding box center [479, 11] width 5 height 5
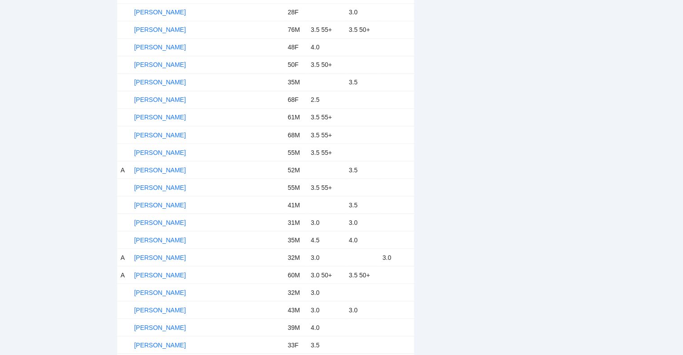
scroll to position [1577, 0]
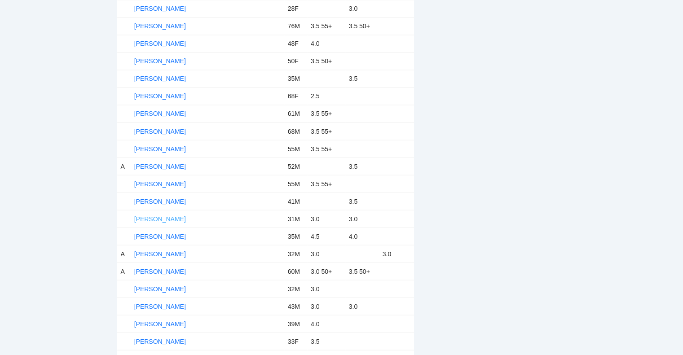
click at [159, 215] on link "[PERSON_NAME]" at bounding box center [160, 218] width 52 height 7
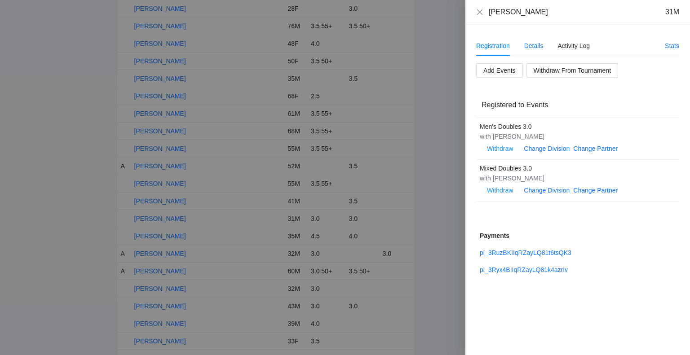
click at [530, 45] on div "Details" at bounding box center [533, 46] width 19 height 10
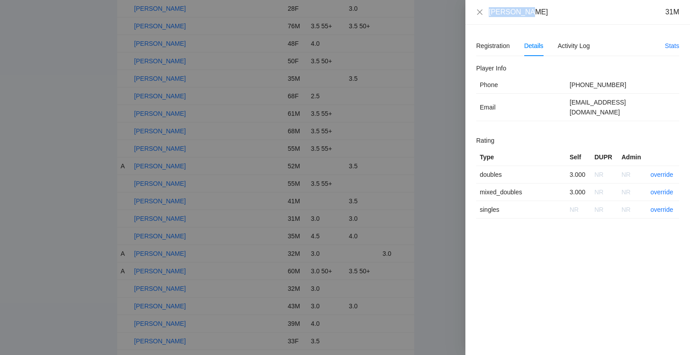
drag, startPoint x: 532, startPoint y: 13, endPoint x: 486, endPoint y: 15, distance: 46.3
click at [486, 15] on div "Jon Denman 31M" at bounding box center [577, 12] width 203 height 10
click at [660, 171] on link "override" at bounding box center [662, 174] width 23 height 7
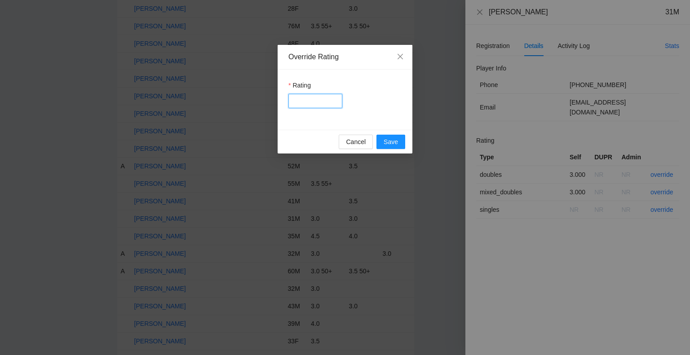
click at [315, 105] on input "Rating" at bounding box center [315, 101] width 54 height 14
type input "***"
click at [390, 146] on span "Save" at bounding box center [391, 142] width 14 height 10
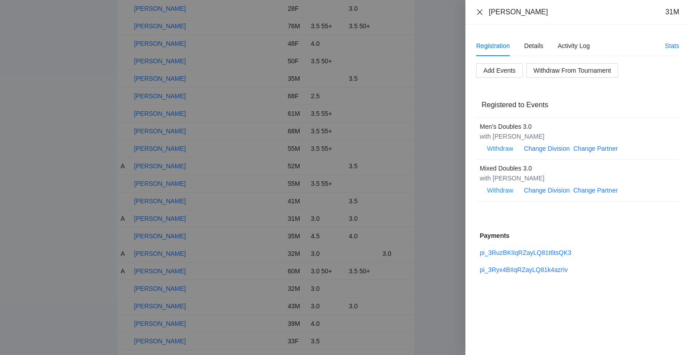
click at [479, 13] on icon "close" at bounding box center [479, 11] width 5 height 5
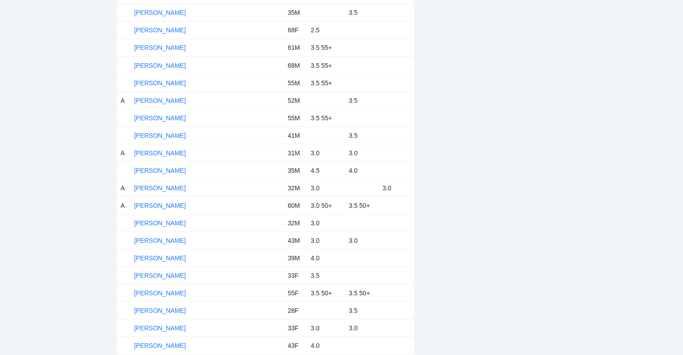
scroll to position [1644, 0]
click at [155, 166] on link "Jonathon Dugan" at bounding box center [160, 169] width 52 height 7
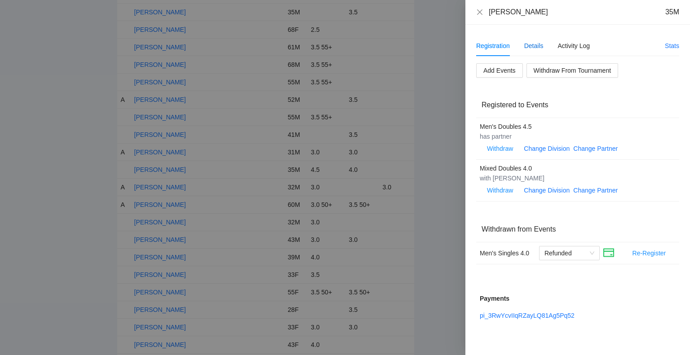
click at [531, 48] on div "Details" at bounding box center [533, 46] width 19 height 10
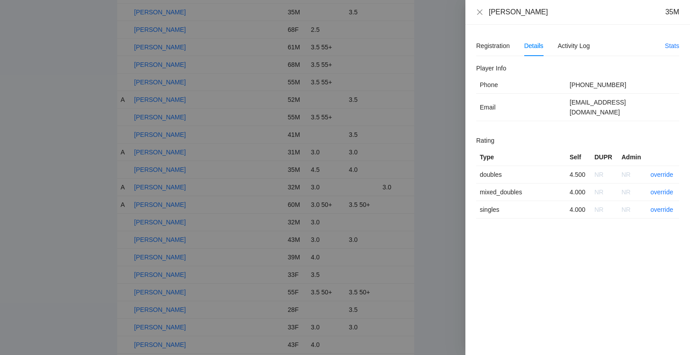
drag, startPoint x: 541, startPoint y: 15, endPoint x: 483, endPoint y: 14, distance: 58.0
click at [483, 14] on div "Jonathon Dugan 35M" at bounding box center [577, 12] width 203 height 10
click at [662, 171] on link "override" at bounding box center [662, 174] width 23 height 7
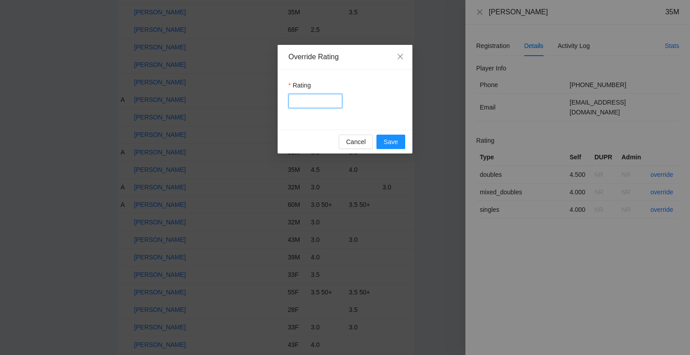
click at [311, 102] on input "Rating" at bounding box center [315, 101] width 54 height 14
type input "****"
click at [390, 139] on span "Save" at bounding box center [391, 142] width 14 height 10
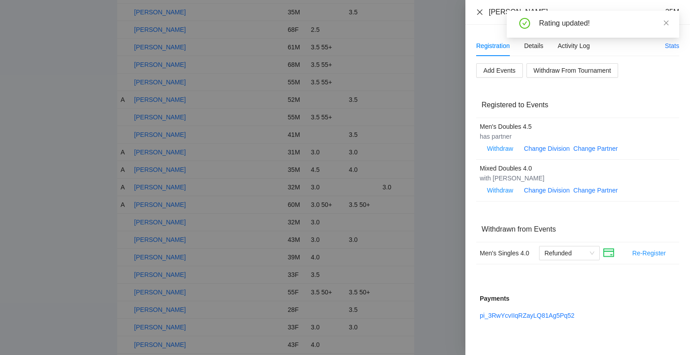
click at [479, 10] on icon "close" at bounding box center [479, 12] width 7 height 7
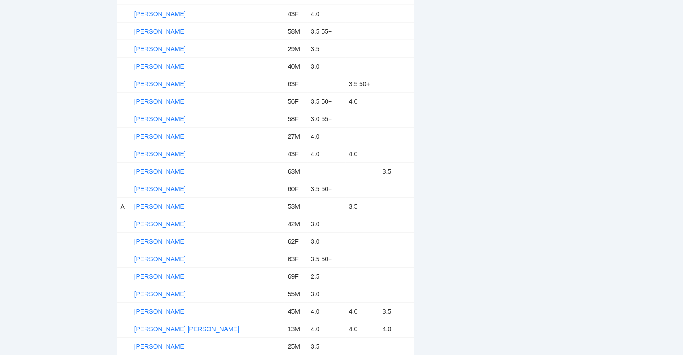
scroll to position [1981, 0]
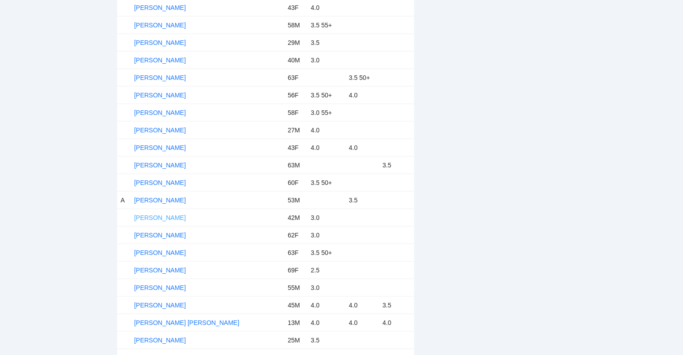
click at [156, 214] on link "[PERSON_NAME]" at bounding box center [160, 217] width 52 height 7
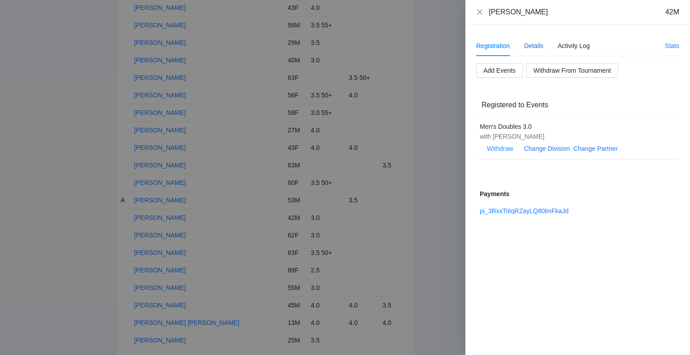
click at [533, 43] on div "Details" at bounding box center [533, 46] width 19 height 10
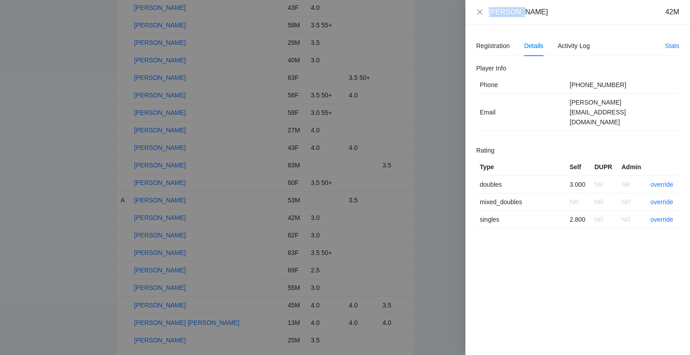
drag, startPoint x: 515, startPoint y: 11, endPoint x: 487, endPoint y: 15, distance: 28.5
click at [487, 15] on div "Leo Viri 42M" at bounding box center [577, 12] width 203 height 10
click at [658, 181] on link "override" at bounding box center [662, 184] width 23 height 7
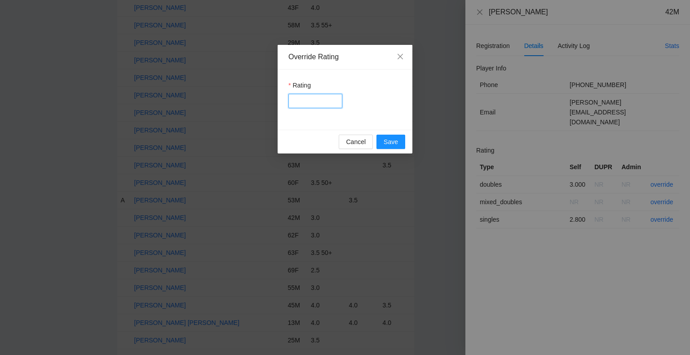
click at [305, 106] on input "Rating" at bounding box center [315, 101] width 54 height 14
type input "***"
click at [384, 138] on span "Save" at bounding box center [391, 142] width 14 height 10
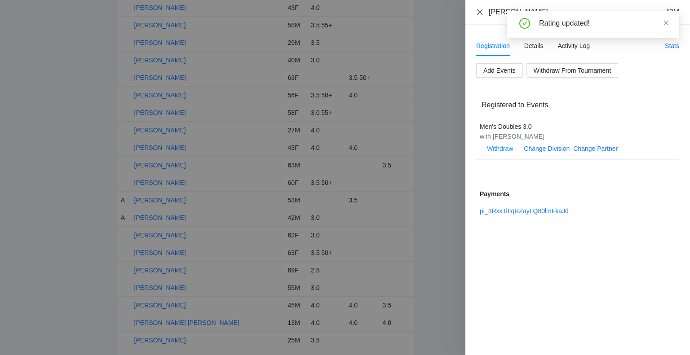
click at [480, 12] on icon "close" at bounding box center [479, 11] width 5 height 5
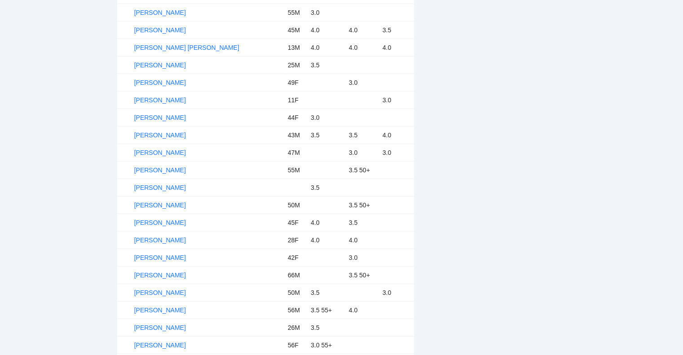
scroll to position [2259, 0]
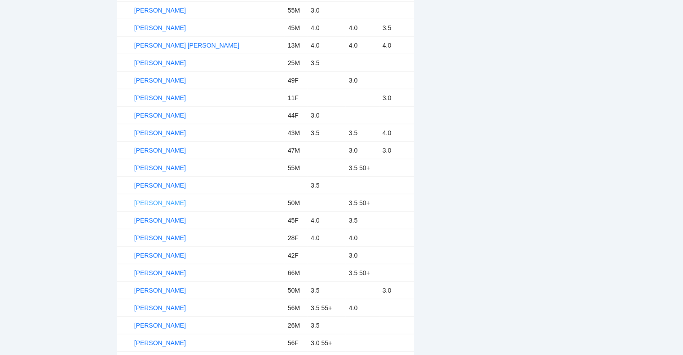
click at [157, 199] on link "Matt Copeland" at bounding box center [160, 202] width 52 height 7
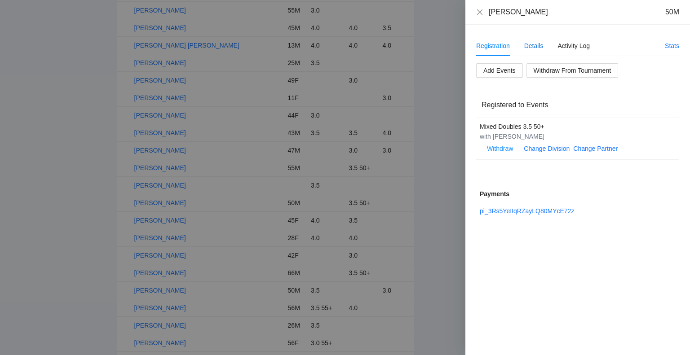
click at [536, 45] on div "Details" at bounding box center [533, 46] width 19 height 10
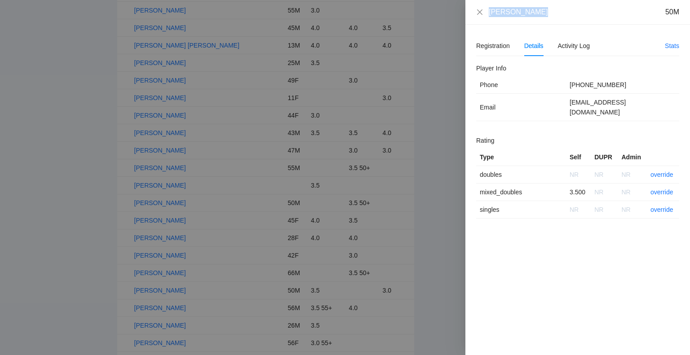
drag, startPoint x: 539, startPoint y: 16, endPoint x: 489, endPoint y: 18, distance: 49.9
click at [489, 18] on div "Matt Copeland 50M" at bounding box center [577, 12] width 225 height 25
click at [662, 189] on link "override" at bounding box center [662, 192] width 23 height 7
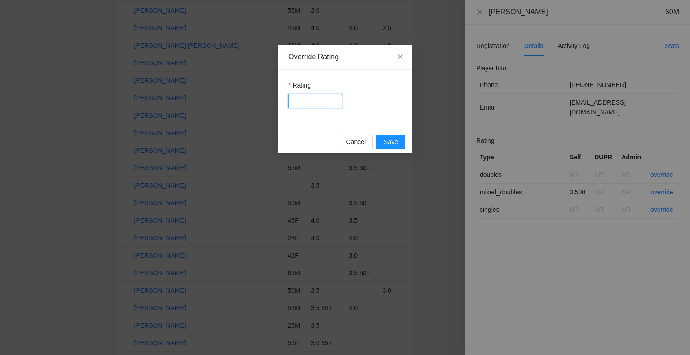
click at [314, 104] on input "Rating" at bounding box center [315, 101] width 54 height 14
type input "***"
click at [389, 137] on span "Save" at bounding box center [391, 142] width 14 height 10
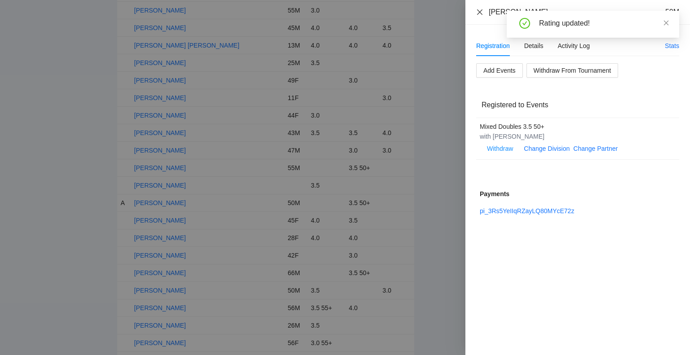
click at [479, 13] on icon "close" at bounding box center [479, 11] width 5 height 5
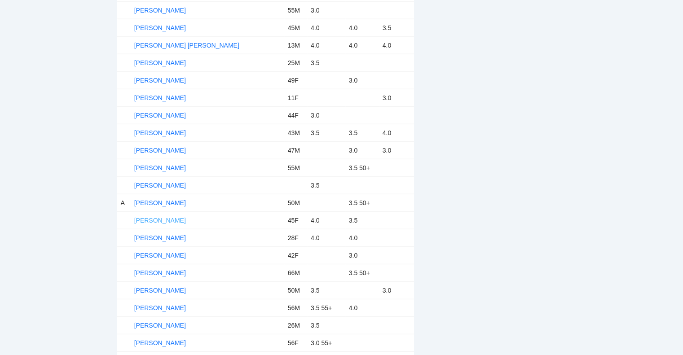
click at [170, 217] on link "Megu Kobayashi" at bounding box center [160, 220] width 52 height 7
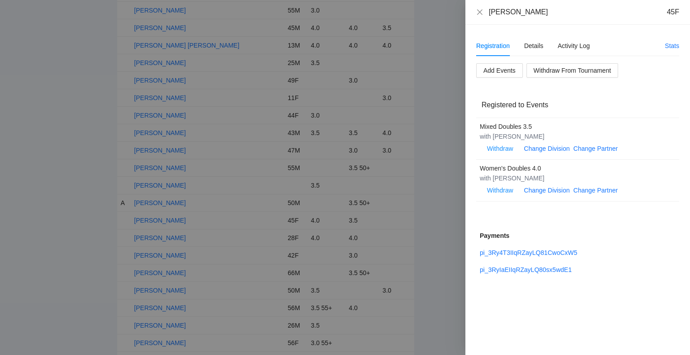
drag, startPoint x: 547, startPoint y: 11, endPoint x: 481, endPoint y: 18, distance: 66.5
click at [481, 18] on div "Megu Kobayashi 45F" at bounding box center [577, 12] width 225 height 25
click at [533, 47] on div "Details" at bounding box center [533, 46] width 19 height 10
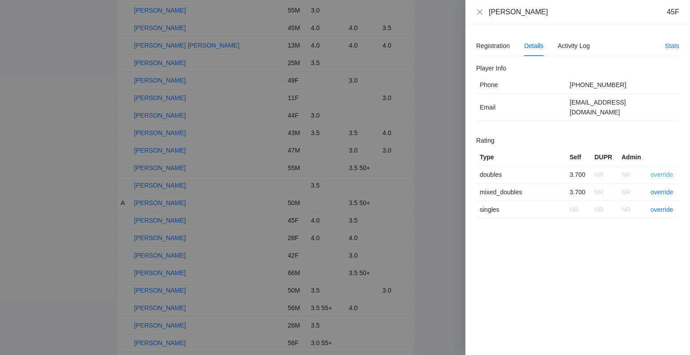
click at [660, 171] on link "override" at bounding box center [662, 174] width 23 height 7
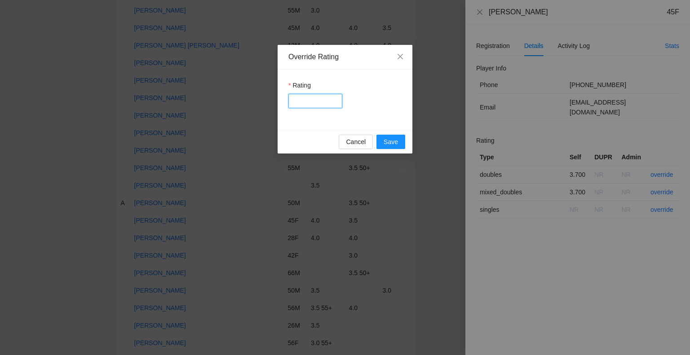
click at [326, 102] on input "Rating" at bounding box center [315, 101] width 54 height 14
type input "***"
click at [387, 141] on span "Save" at bounding box center [391, 142] width 14 height 10
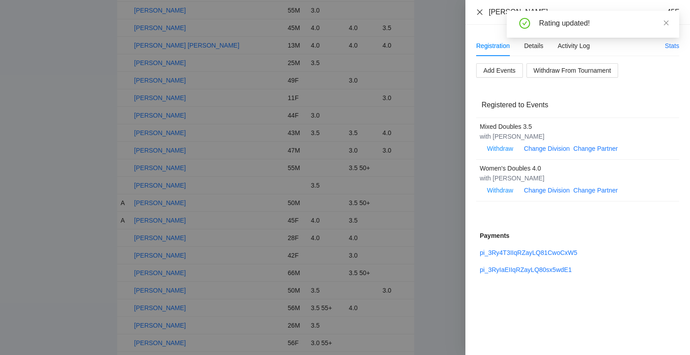
click at [479, 13] on icon "close" at bounding box center [479, 12] width 7 height 7
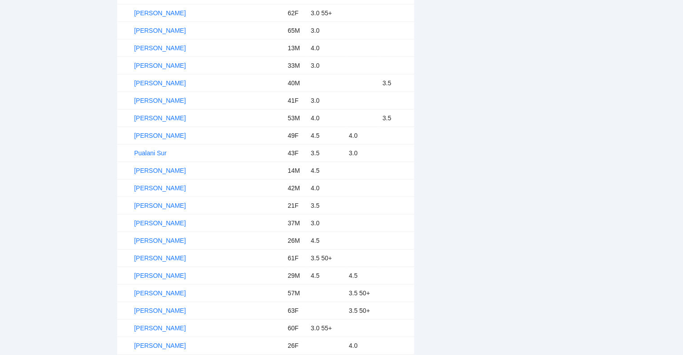
scroll to position [2695, 0]
drag, startPoint x: 180, startPoint y: 139, endPoint x: 134, endPoint y: 134, distance: 46.6
click at [134, 144] on td "Pualani Sur" at bounding box center [208, 153] width 154 height 18
click at [151, 149] on link "Pualani Sur" at bounding box center [150, 152] width 32 height 7
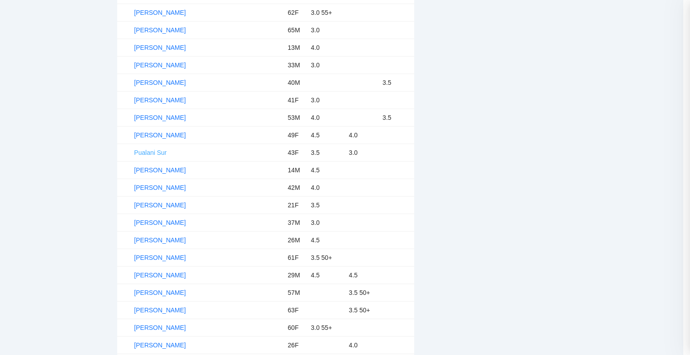
click at [151, 136] on div at bounding box center [345, 177] width 690 height 355
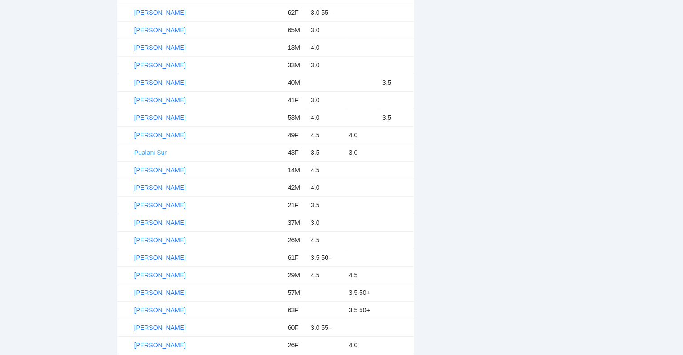
click at [151, 149] on link "Pualani Sur" at bounding box center [150, 152] width 32 height 7
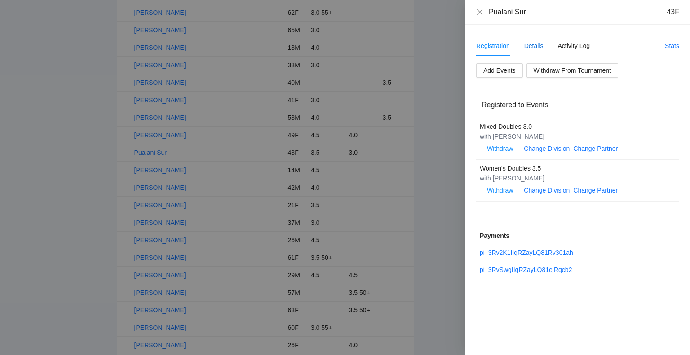
click at [533, 46] on div "Details" at bounding box center [533, 46] width 19 height 10
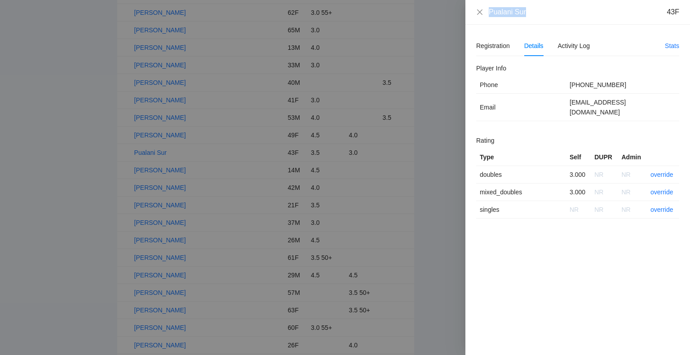
drag, startPoint x: 529, startPoint y: 17, endPoint x: 489, endPoint y: 15, distance: 40.0
click at [489, 15] on div "Pualani Sur 43F" at bounding box center [584, 12] width 190 height 10
click at [660, 171] on link "override" at bounding box center [662, 174] width 23 height 7
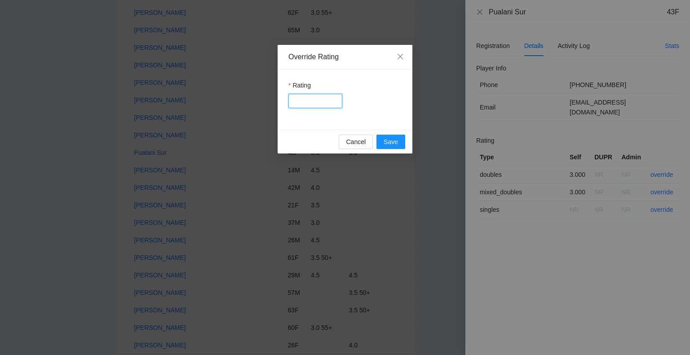
click at [313, 107] on input "Rating" at bounding box center [315, 101] width 54 height 14
type input "***"
click at [388, 141] on span "Save" at bounding box center [391, 142] width 14 height 10
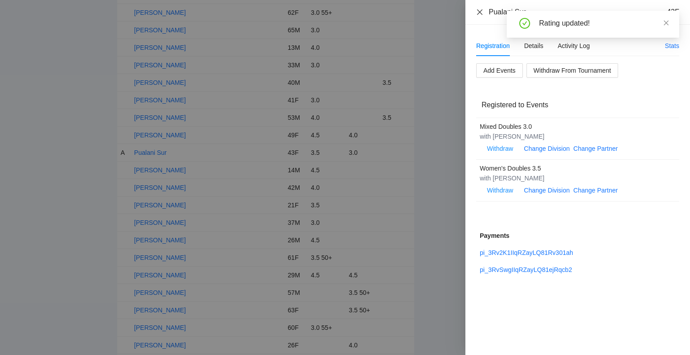
click at [478, 11] on icon "close" at bounding box center [479, 11] width 5 height 5
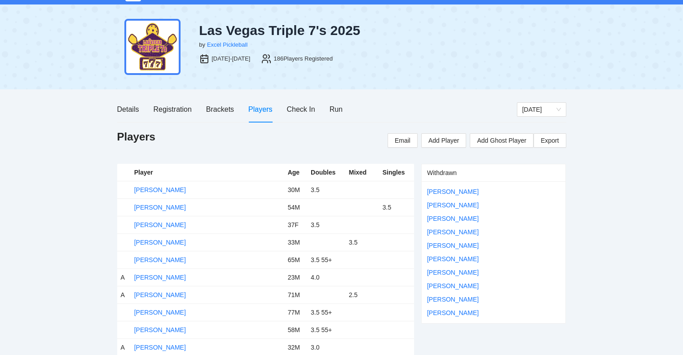
scroll to position [0, 0]
